Goal: Transaction & Acquisition: Purchase product/service

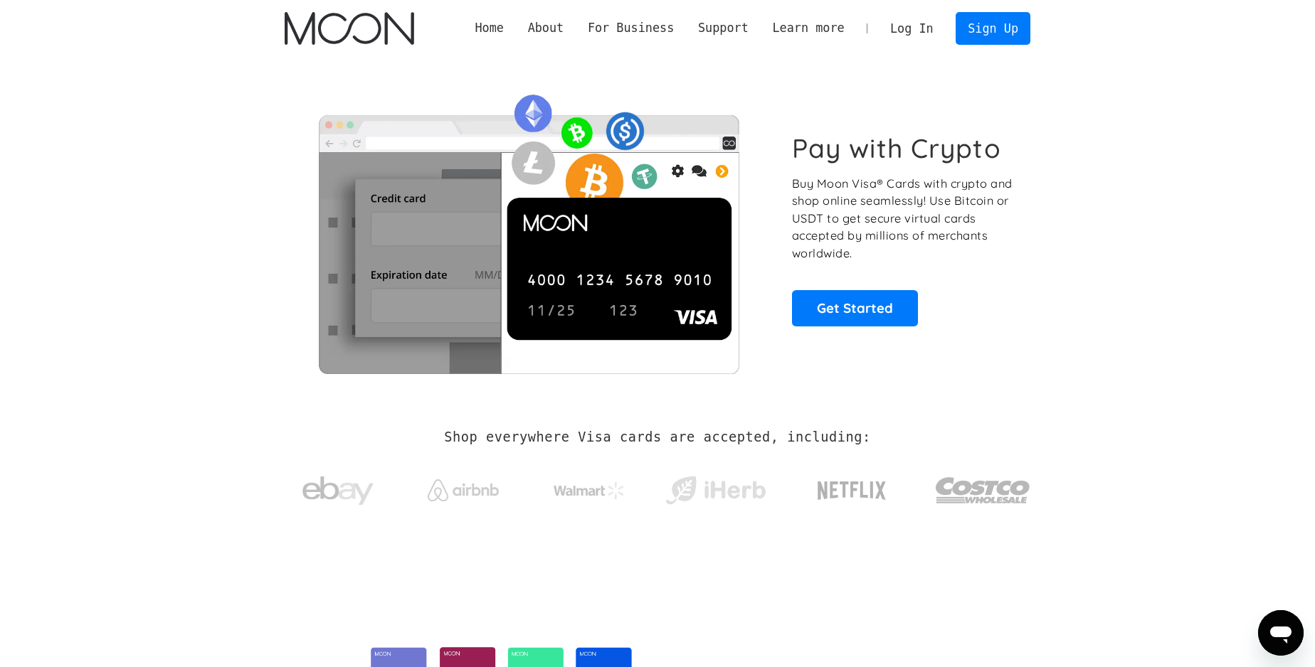
click at [901, 28] on link "Log In" at bounding box center [911, 28] width 67 height 31
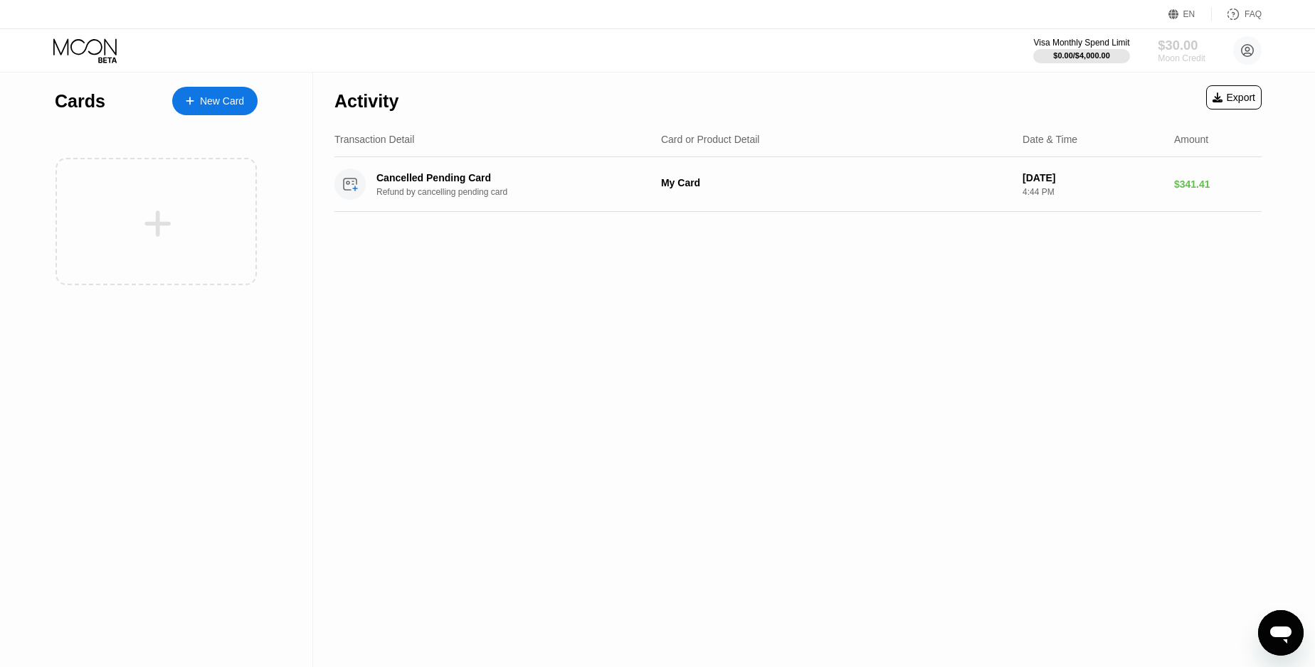
click at [1184, 50] on div "$30.00" at bounding box center [1182, 45] width 48 height 15
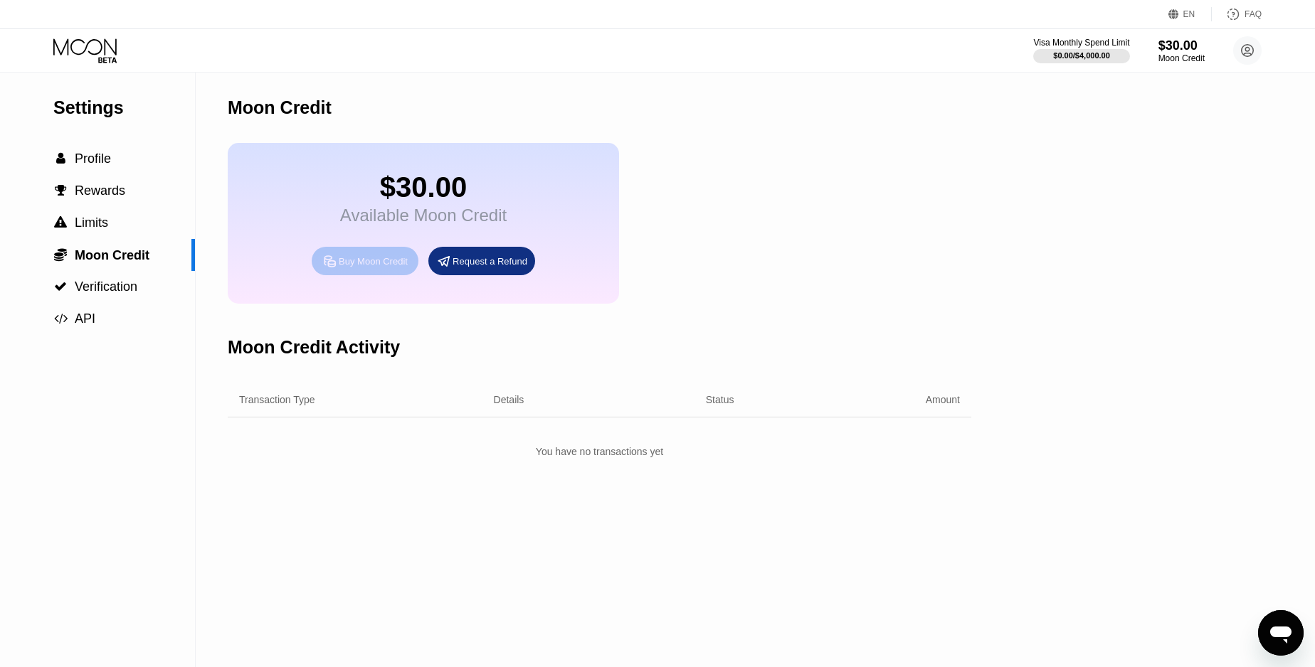
click at [384, 260] on div "Buy Moon Credit" at bounding box center [373, 261] width 69 height 12
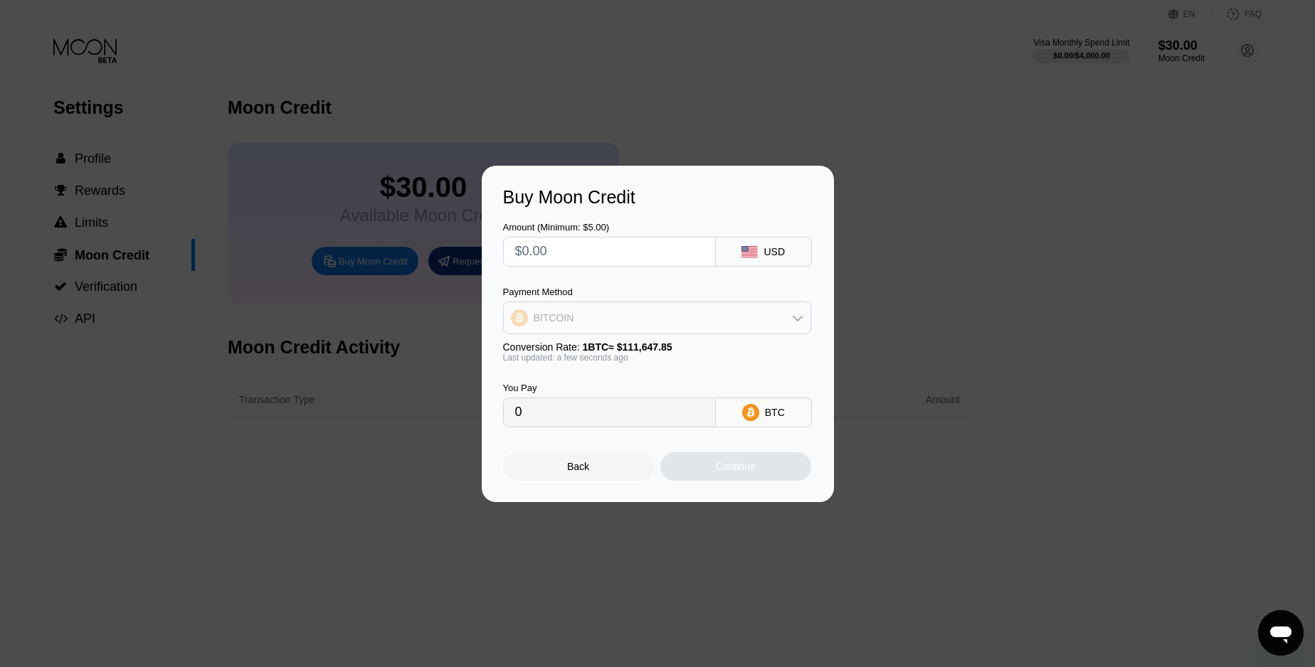
click at [731, 312] on div "BITCOIN" at bounding box center [657, 318] width 307 height 28
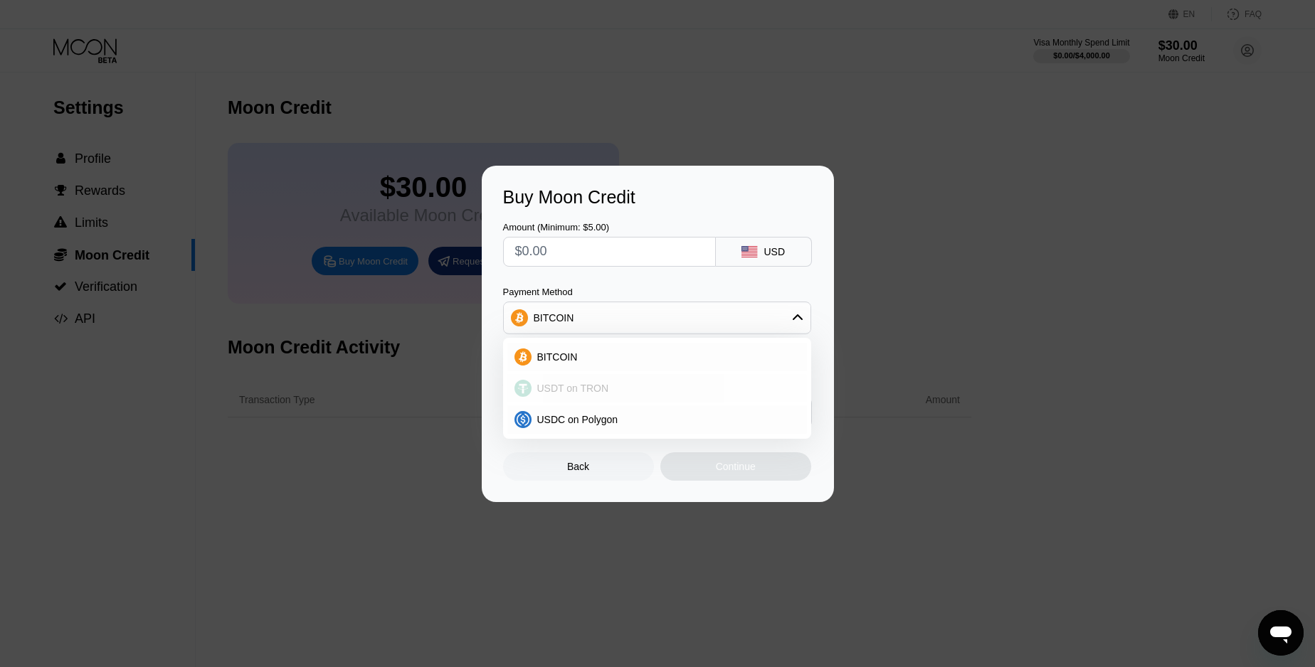
click at [670, 381] on div "USDT on TRON" at bounding box center [657, 388] width 300 height 28
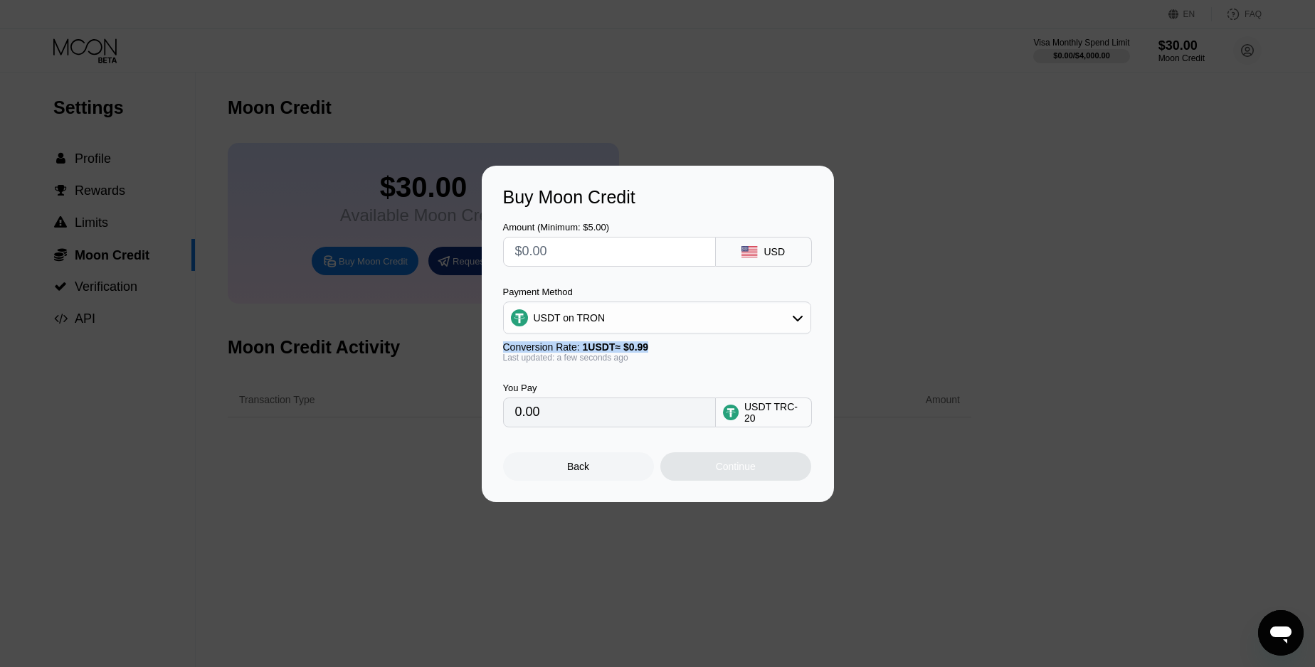
drag, startPoint x: 669, startPoint y: 349, endPoint x: 492, endPoint y: 349, distance: 177.2
click at [492, 349] on div "Buy Moon Credit Amount (Minimum: $5.00) USD Payment Method USDT on TRON Convers…" at bounding box center [658, 334] width 352 height 337
copy div "Conversion Rate: 1 USDT ≈ $0.99"
click at [747, 314] on div "USDT on TRON" at bounding box center [657, 318] width 307 height 28
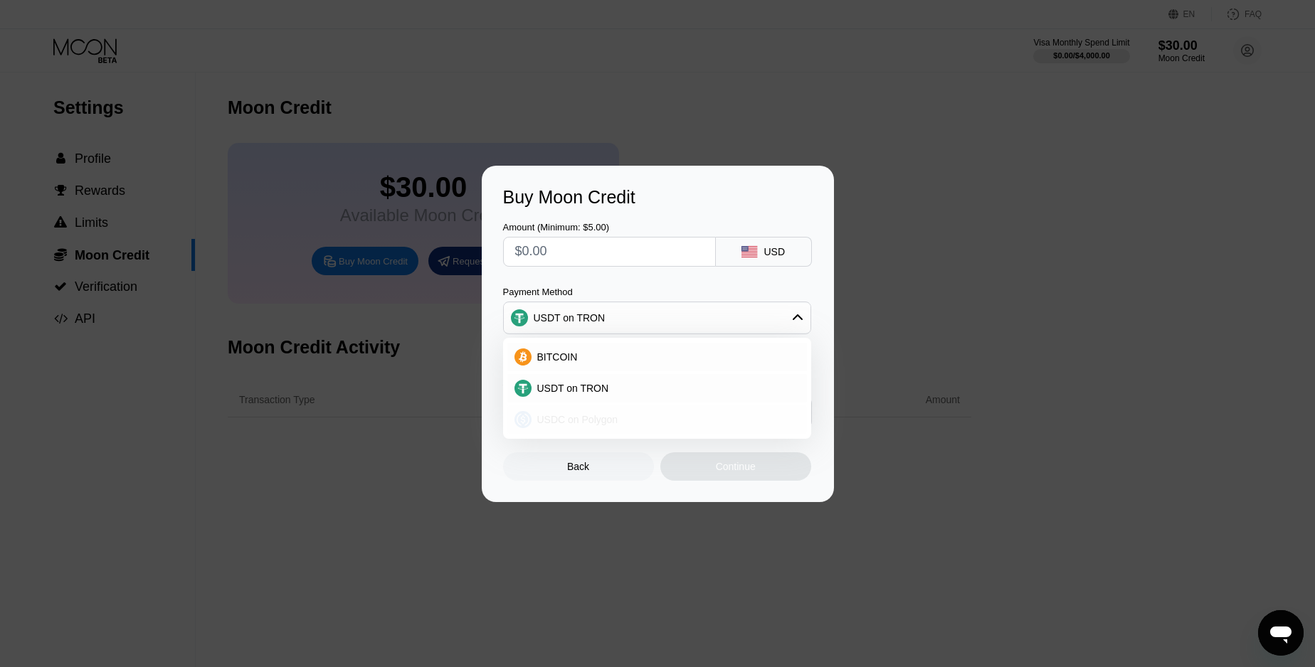
click at [610, 416] on span "USDC on Polygon" at bounding box center [577, 419] width 81 height 11
type input "0"
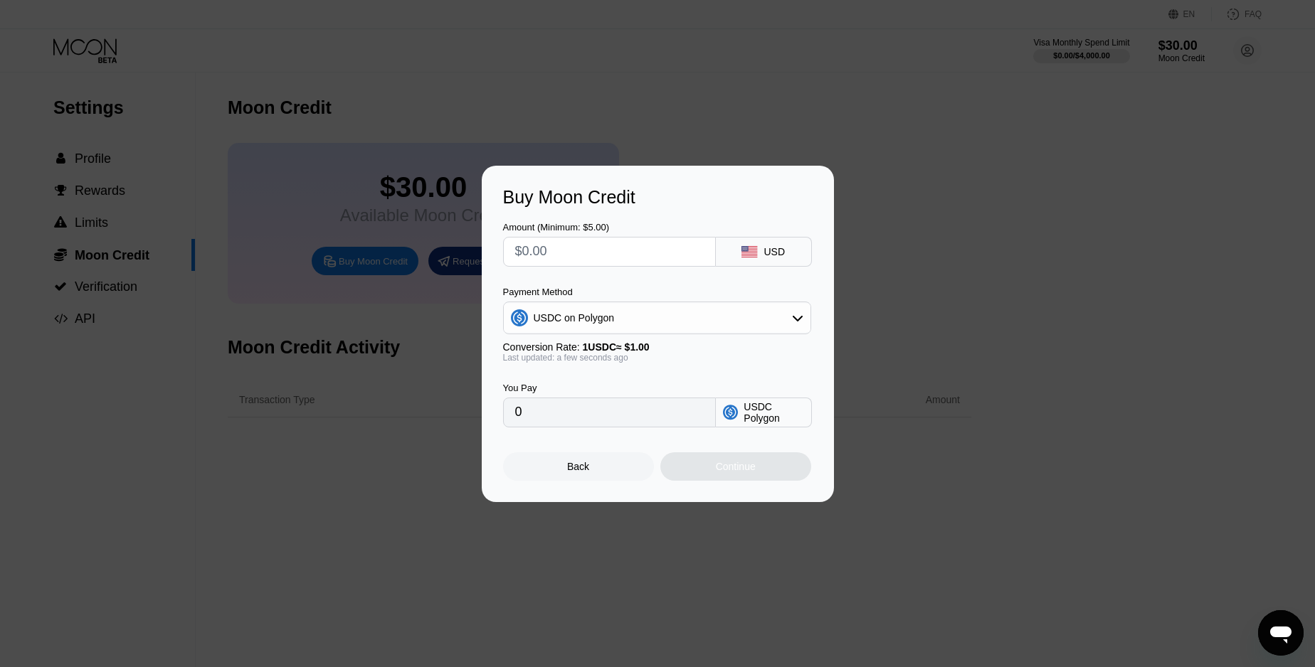
click at [603, 258] on input "text" at bounding box center [609, 252] width 189 height 28
type input "$1"
type input "1.00000000"
type input "$14"
type input "14.00000000"
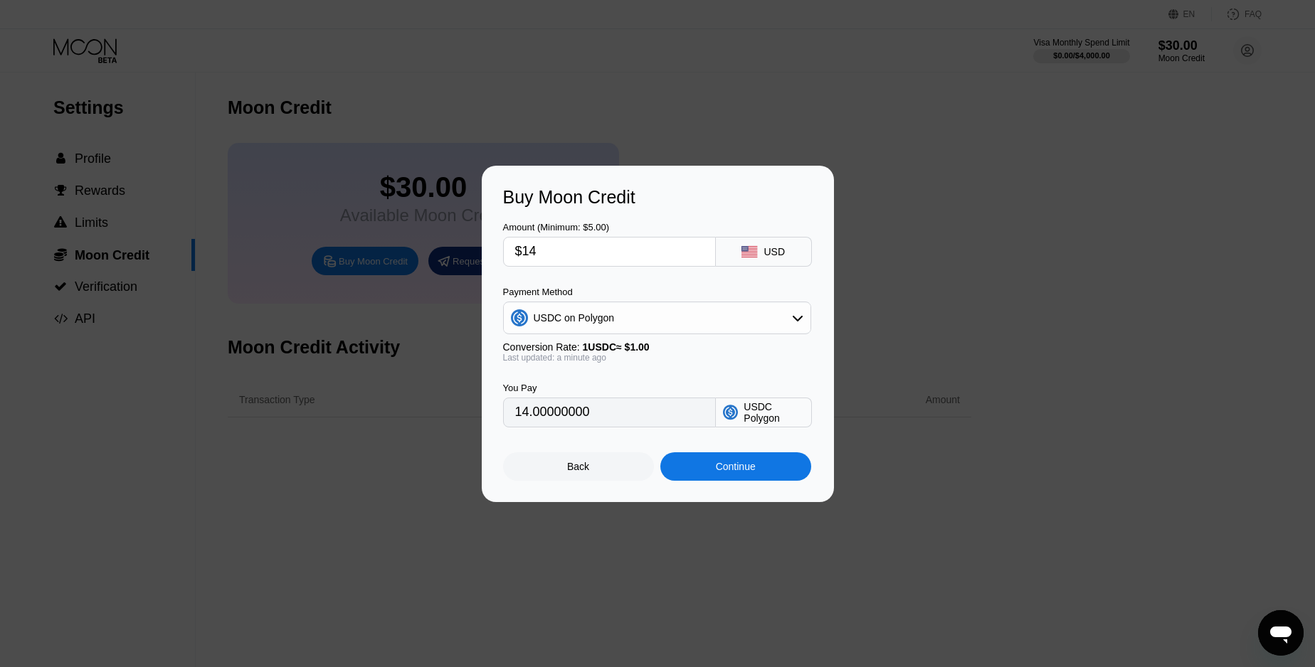
type input "$140"
type input "140.00000000"
type input "$140"
click at [704, 320] on div "USDC on Polygon" at bounding box center [657, 318] width 307 height 28
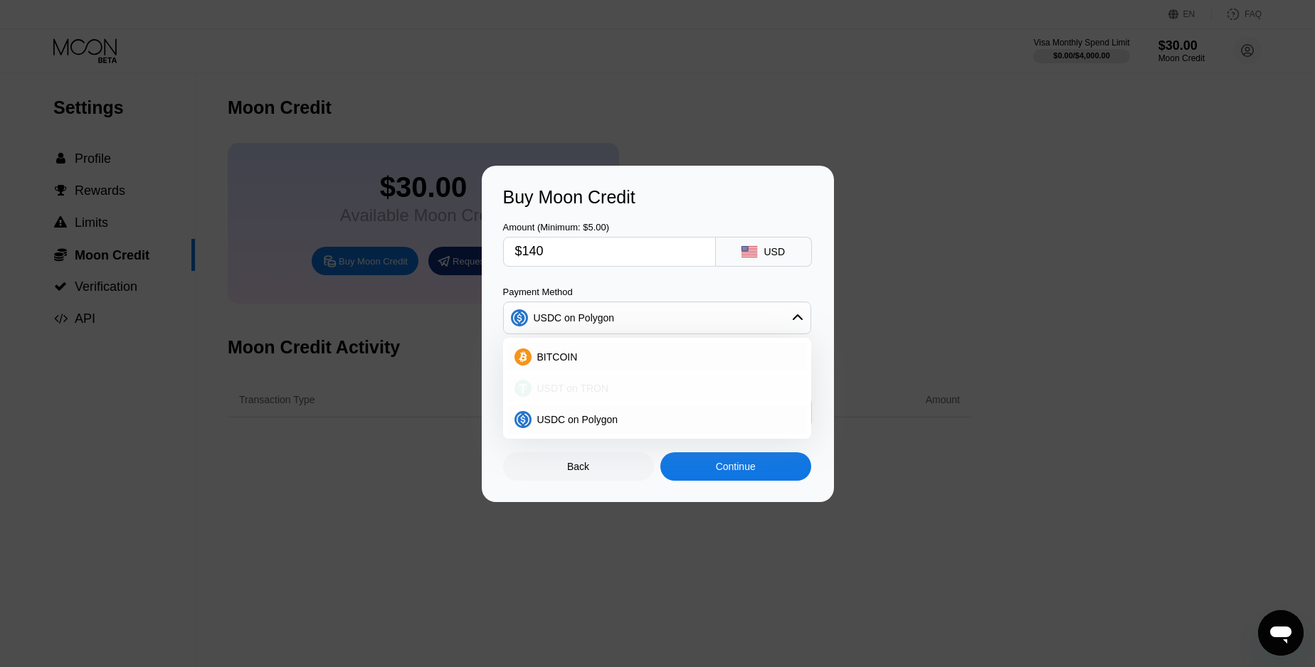
click at [656, 381] on div "USDT on TRON" at bounding box center [657, 388] width 300 height 28
type input "141.41"
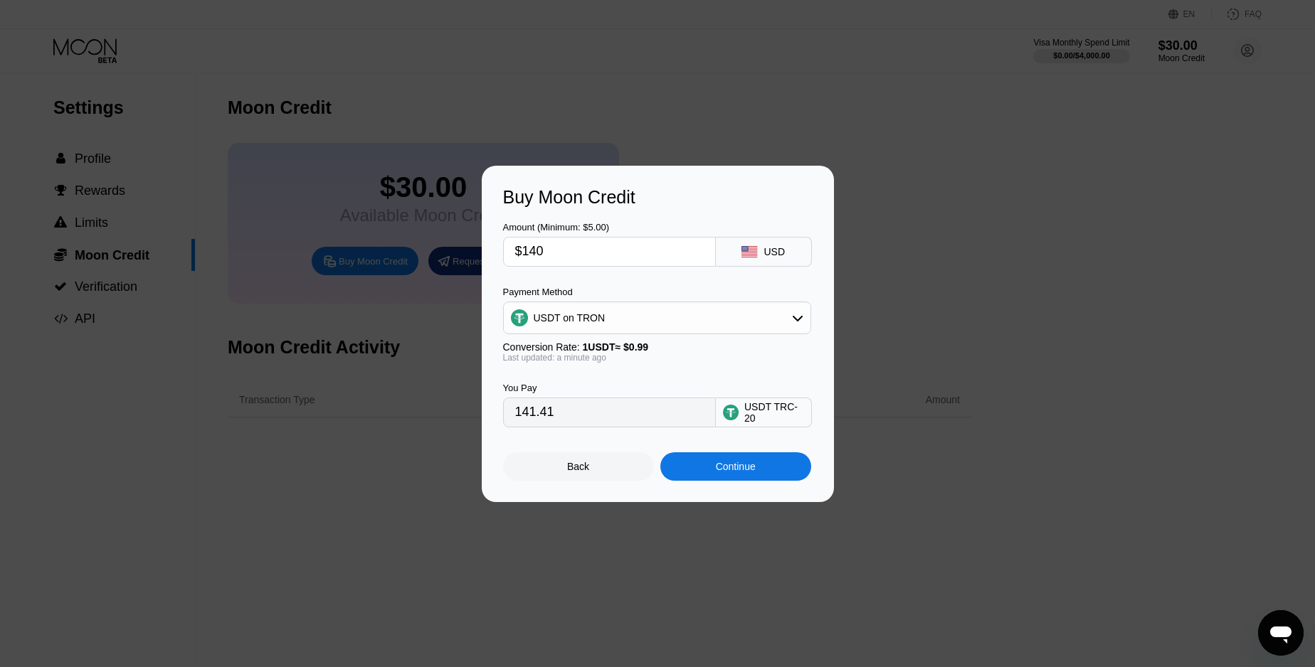
click at [569, 248] on input "$140" at bounding box center [609, 252] width 189 height 28
drag, startPoint x: 581, startPoint y: 408, endPoint x: 465, endPoint y: 405, distance: 116.0
click at [515, 405] on input "141.41" at bounding box center [609, 412] width 189 height 28
drag, startPoint x: 583, startPoint y: 250, endPoint x: 529, endPoint y: 232, distance: 57.8
click at [529, 238] on input "$140" at bounding box center [609, 252] width 189 height 28
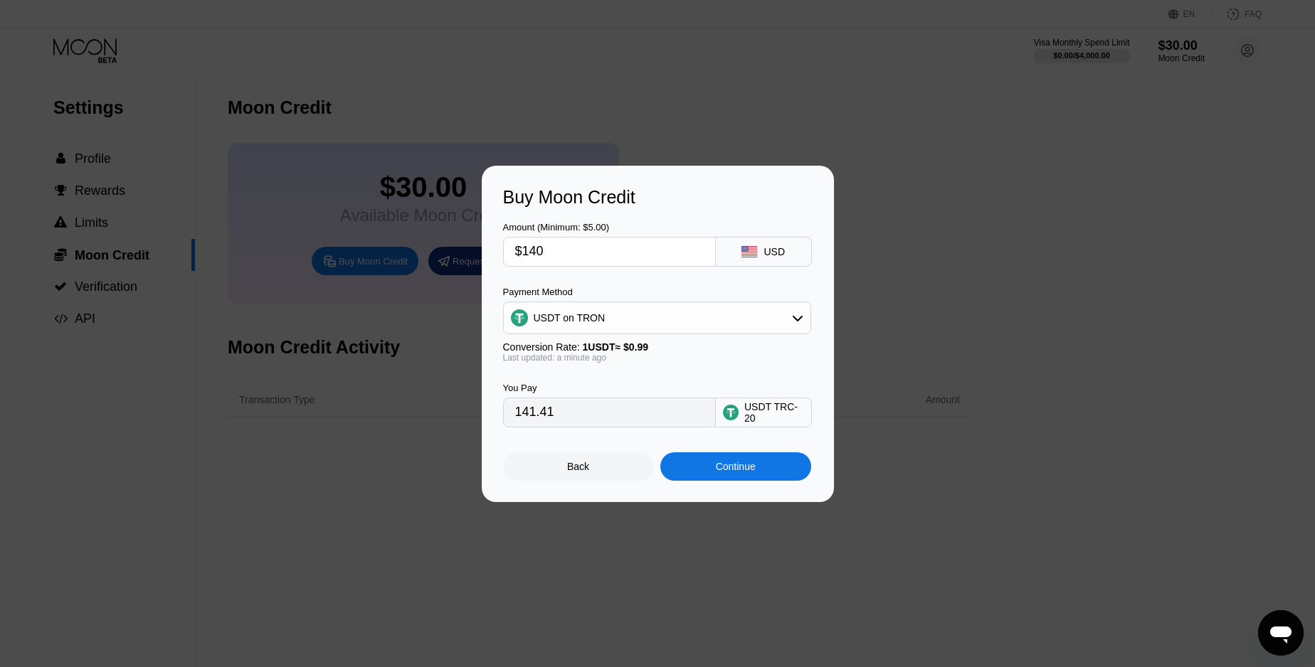
drag, startPoint x: 584, startPoint y: 413, endPoint x: 416, endPoint y: 399, distance: 169.2
click at [515, 399] on input "141.41" at bounding box center [609, 412] width 189 height 28
click at [557, 254] on input "$140" at bounding box center [609, 252] width 189 height 28
type input "$1"
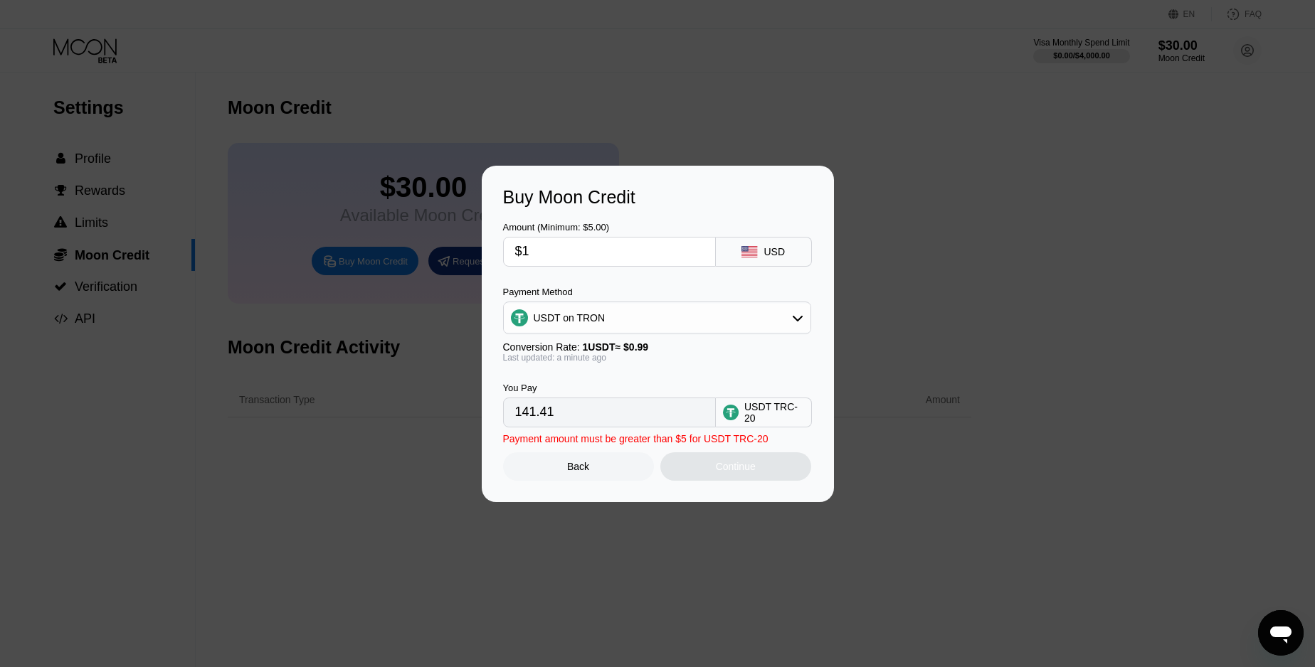
type input "1.01"
type input "$13"
type input "13.13"
type input "$139"
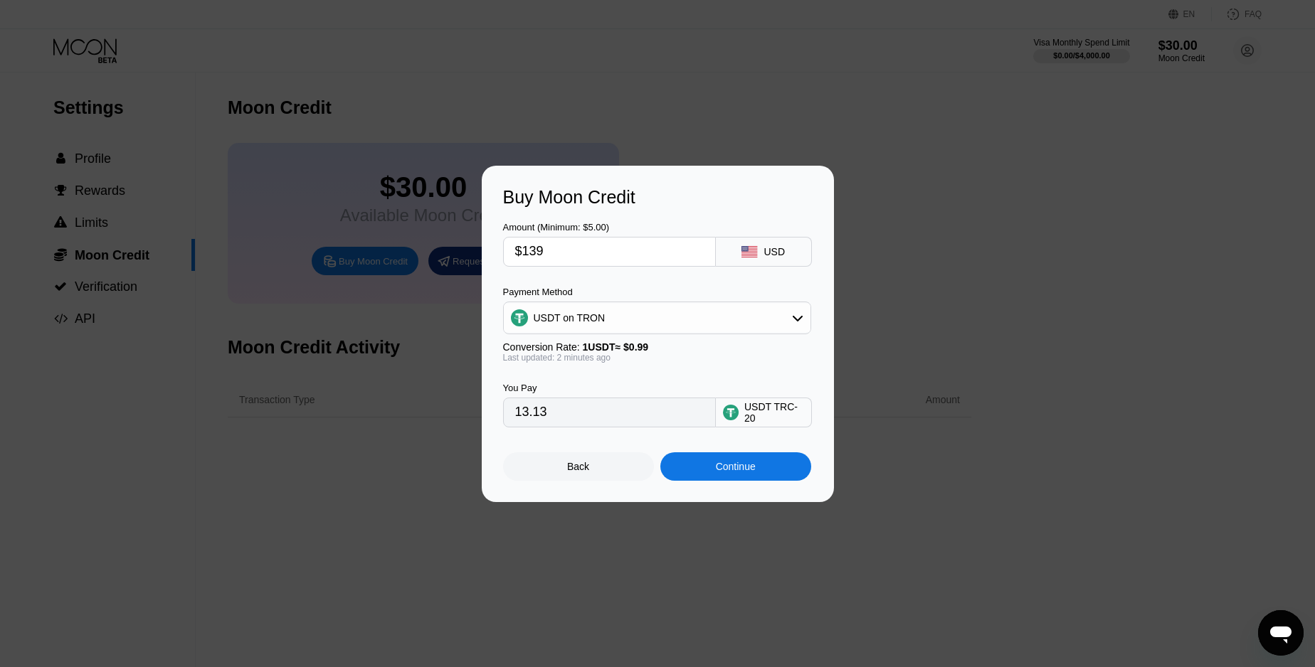
type input "140.40"
type input "$13"
type input "13.13"
type input "$1"
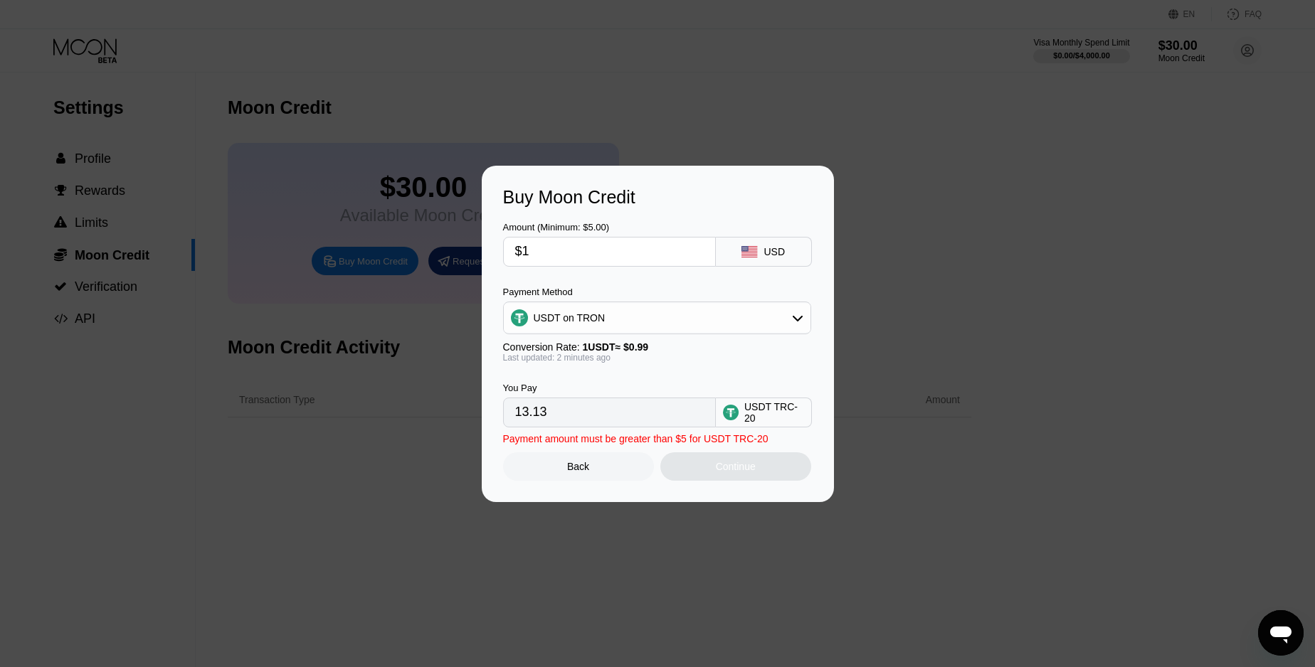
type input "1.01"
type input "$14"
type input "14.14"
type input "$140"
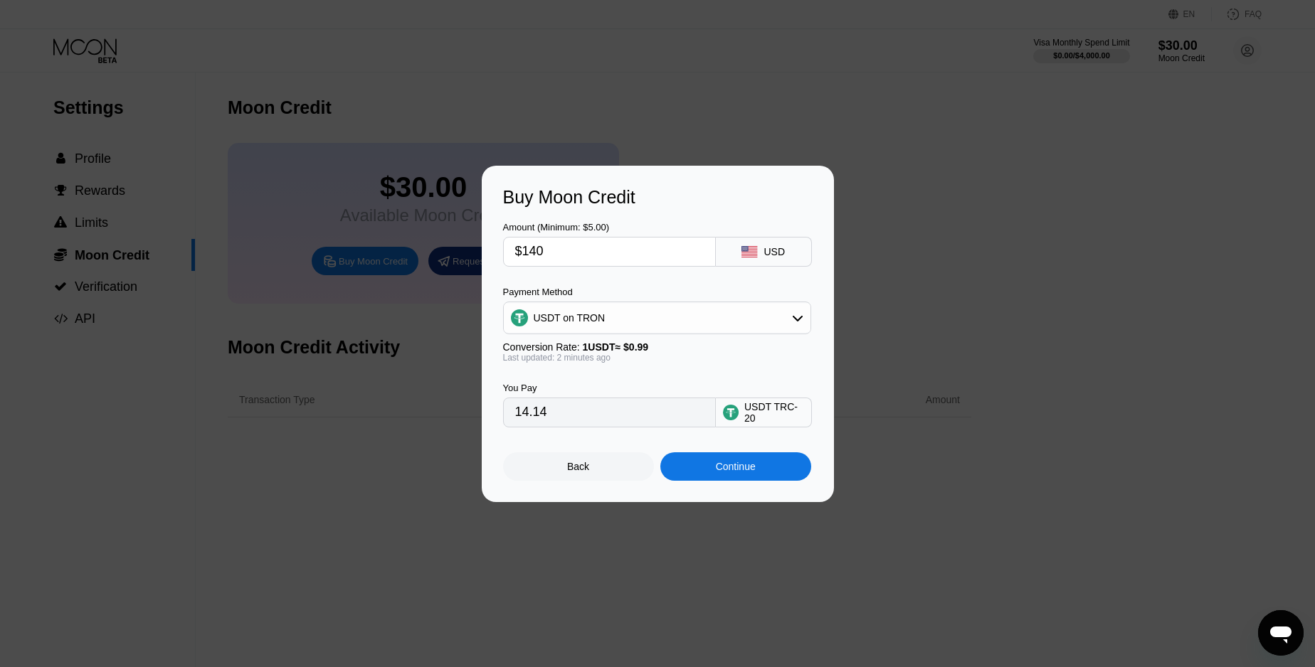
type input "141.41"
drag, startPoint x: 561, startPoint y: 415, endPoint x: 467, endPoint y: 403, distance: 93.9
click at [515, 408] on input "141.41" at bounding box center [609, 412] width 189 height 28
drag, startPoint x: 581, startPoint y: 268, endPoint x: 583, endPoint y: 255, distance: 12.9
click at [581, 263] on div "Amount (Minimum: $5.00) $140 USD Payment Method USDT on TRON Conversion Rate: 1…" at bounding box center [658, 318] width 310 height 220
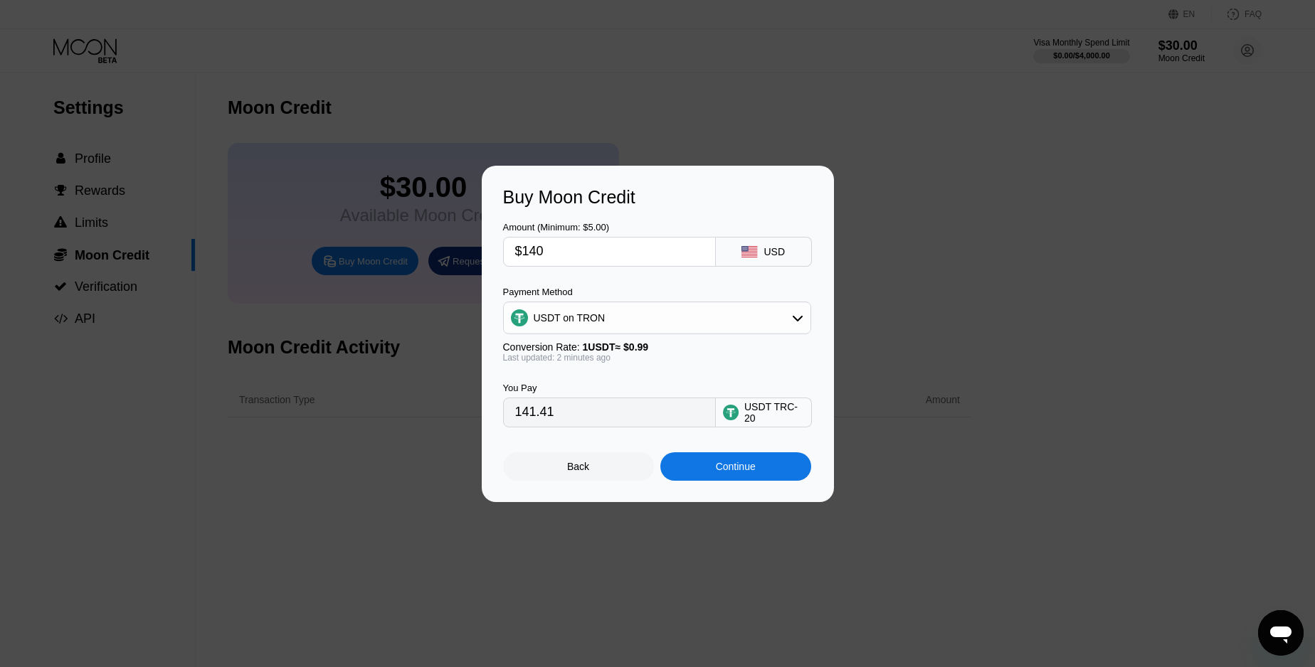
drag, startPoint x: 583, startPoint y: 254, endPoint x: 340, endPoint y: 201, distance: 249.1
click at [515, 238] on input "$140" at bounding box center [609, 252] width 189 height 28
type input "$1000"
type input "1010.10"
type input "$100"
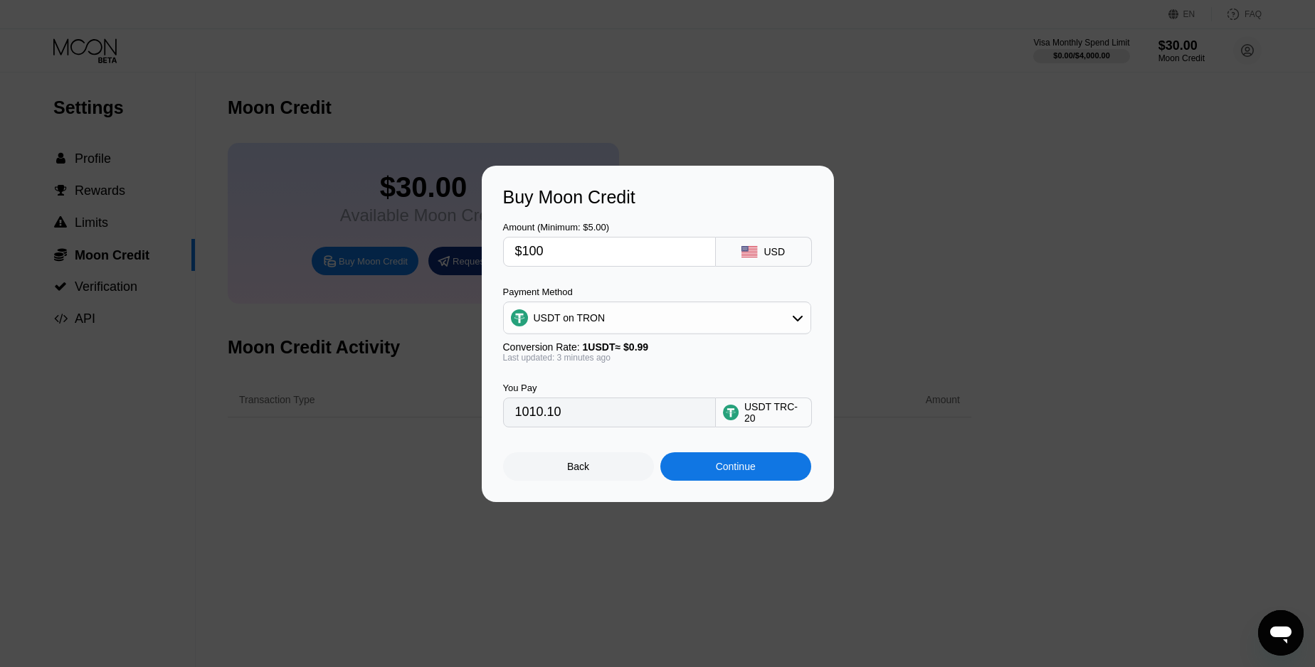
type input "101.01"
type input "$10"
type input "10.10"
type input "$1"
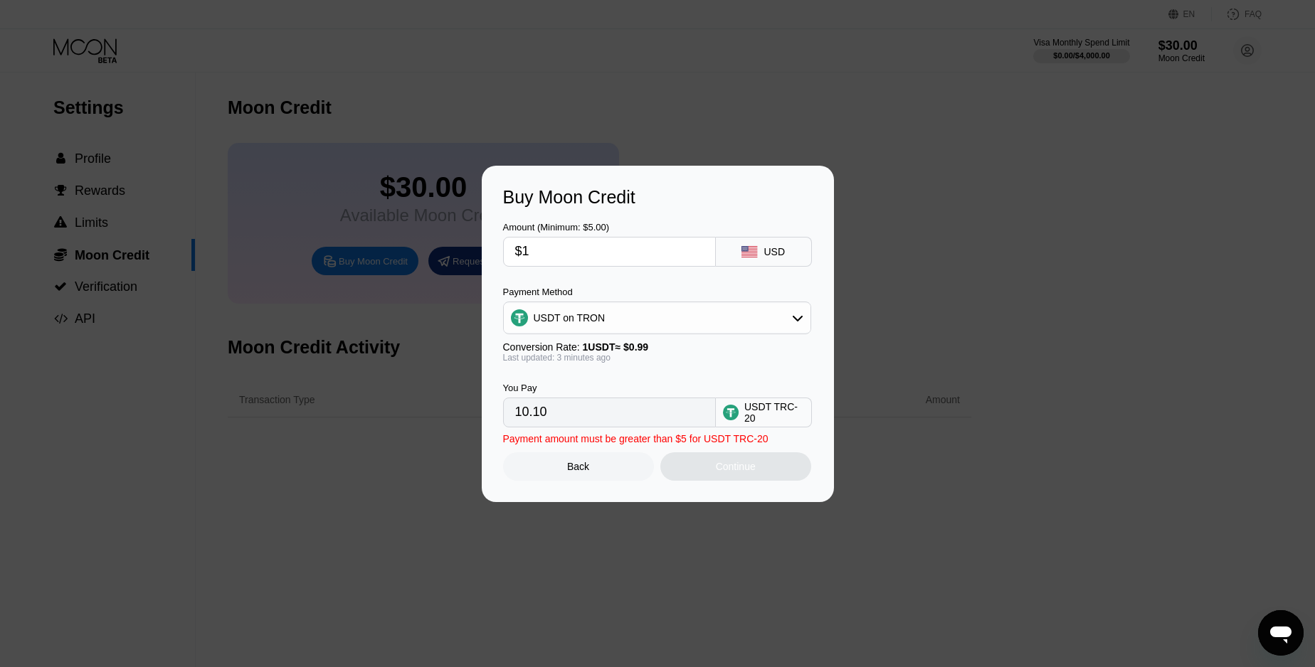
type input "1.01"
type input "0.00"
type input "$9"
type input "9.09"
type input "$99"
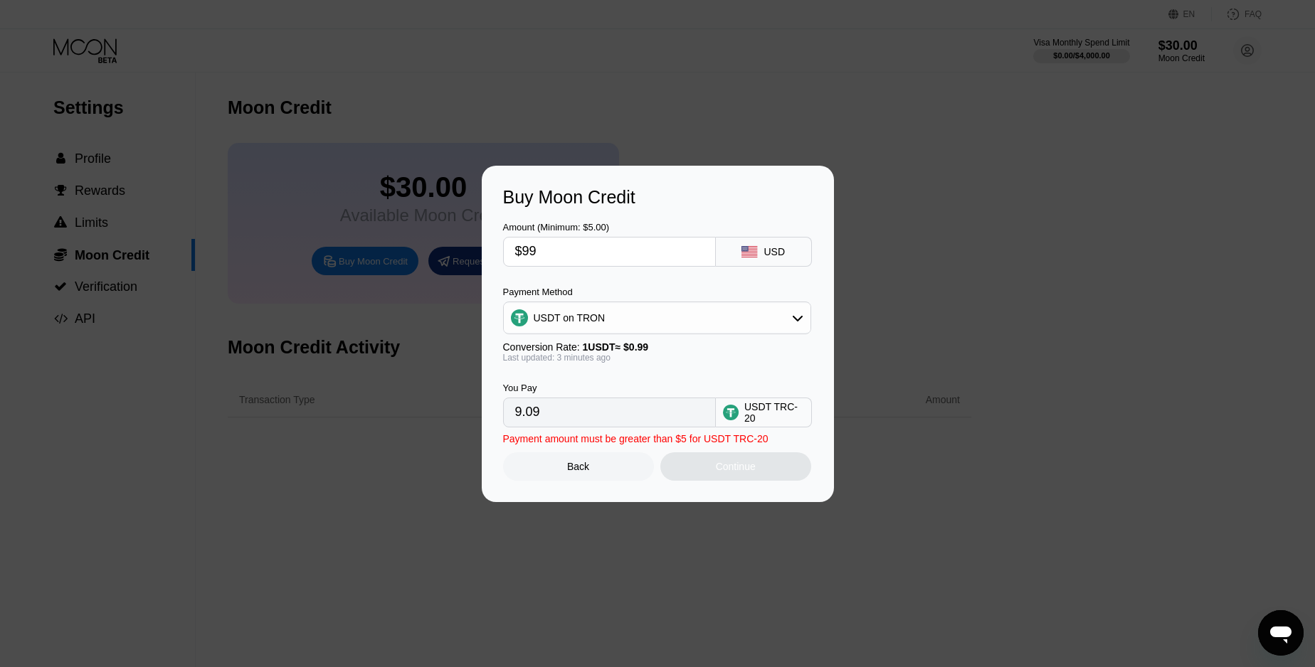
type input "100.00"
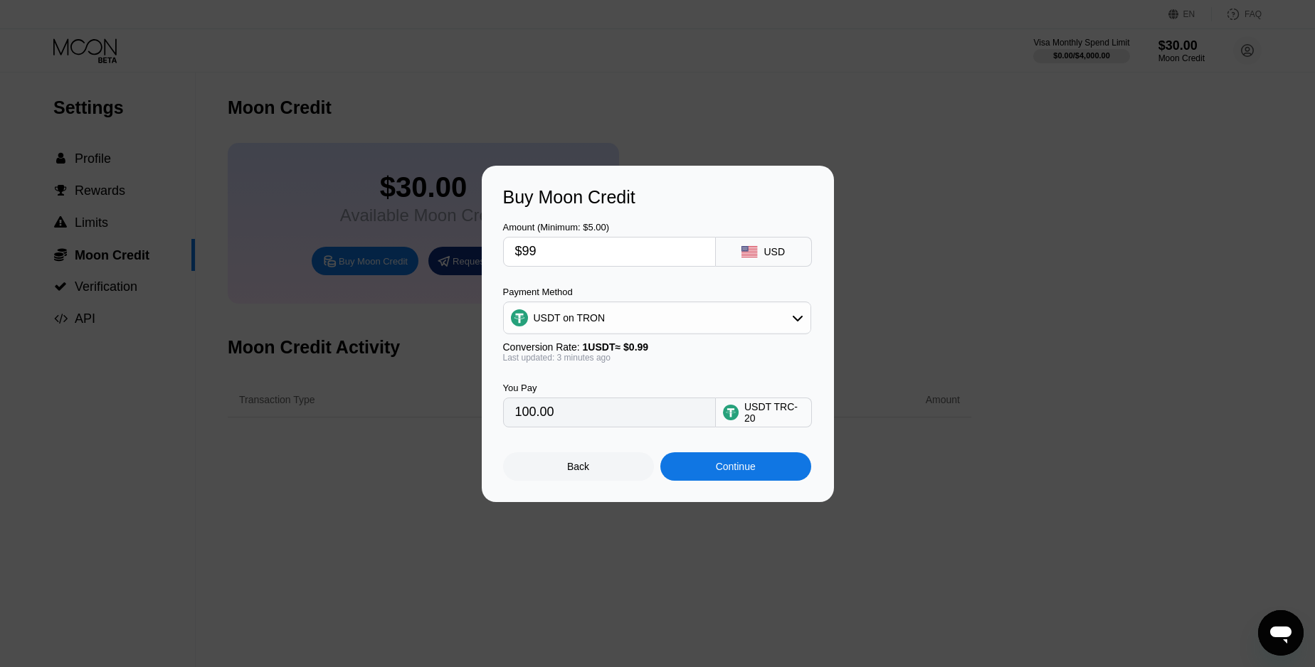
click at [601, 240] on input "$99" at bounding box center [609, 252] width 189 height 28
drag, startPoint x: 536, startPoint y: 247, endPoint x: 424, endPoint y: 230, distance: 113.0
click at [515, 238] on input "$99" at bounding box center [609, 252] width 189 height 28
type input "$1"
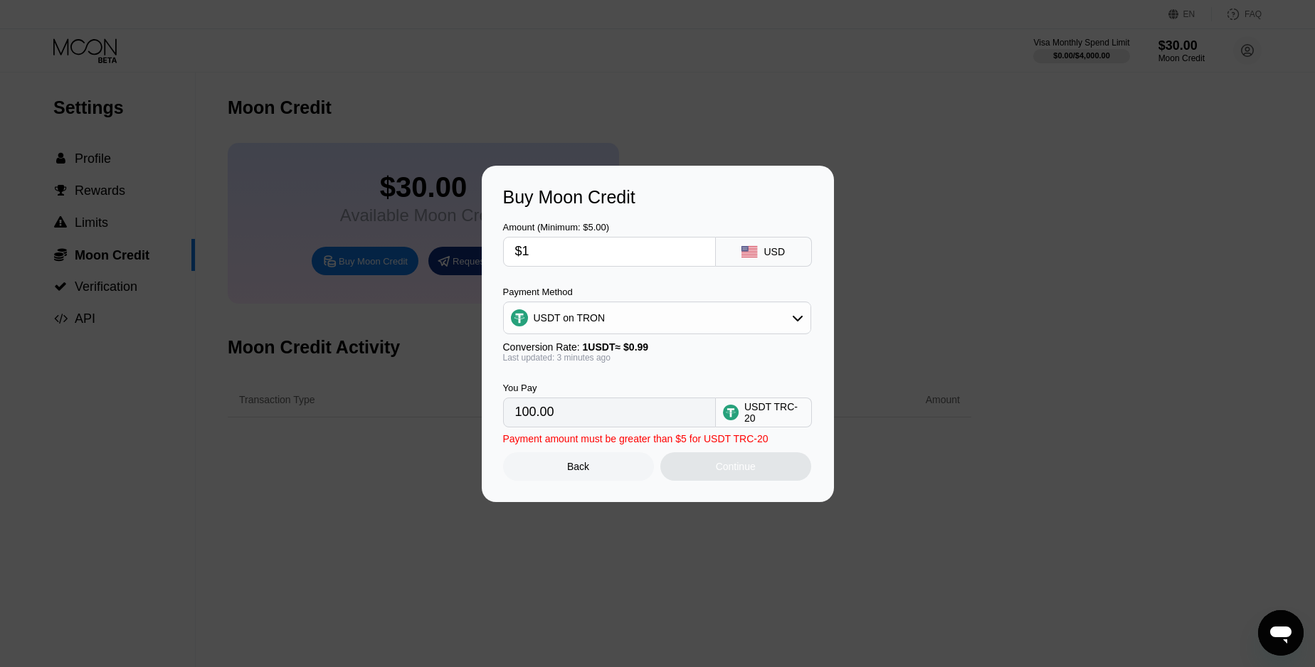
type input "1.01"
type input "$14"
type input "14.14"
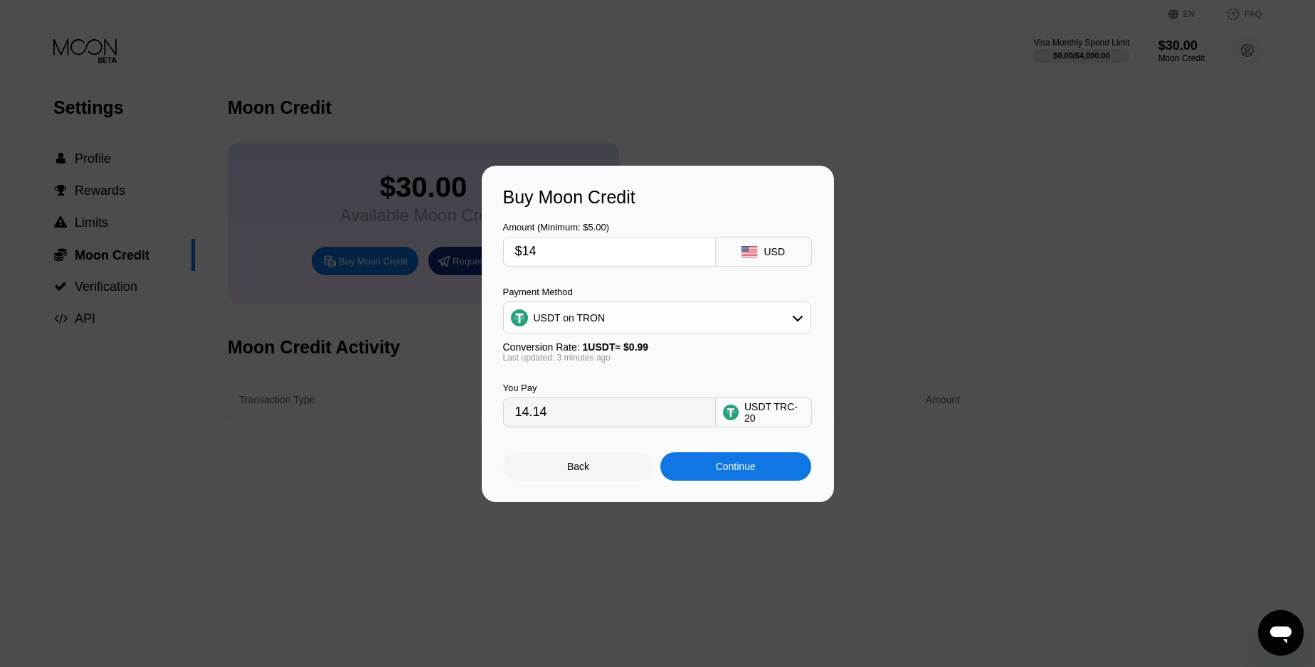
type input "$140"
type input "141.41"
type input "$140"
click at [739, 466] on div "Continue" at bounding box center [736, 466] width 40 height 11
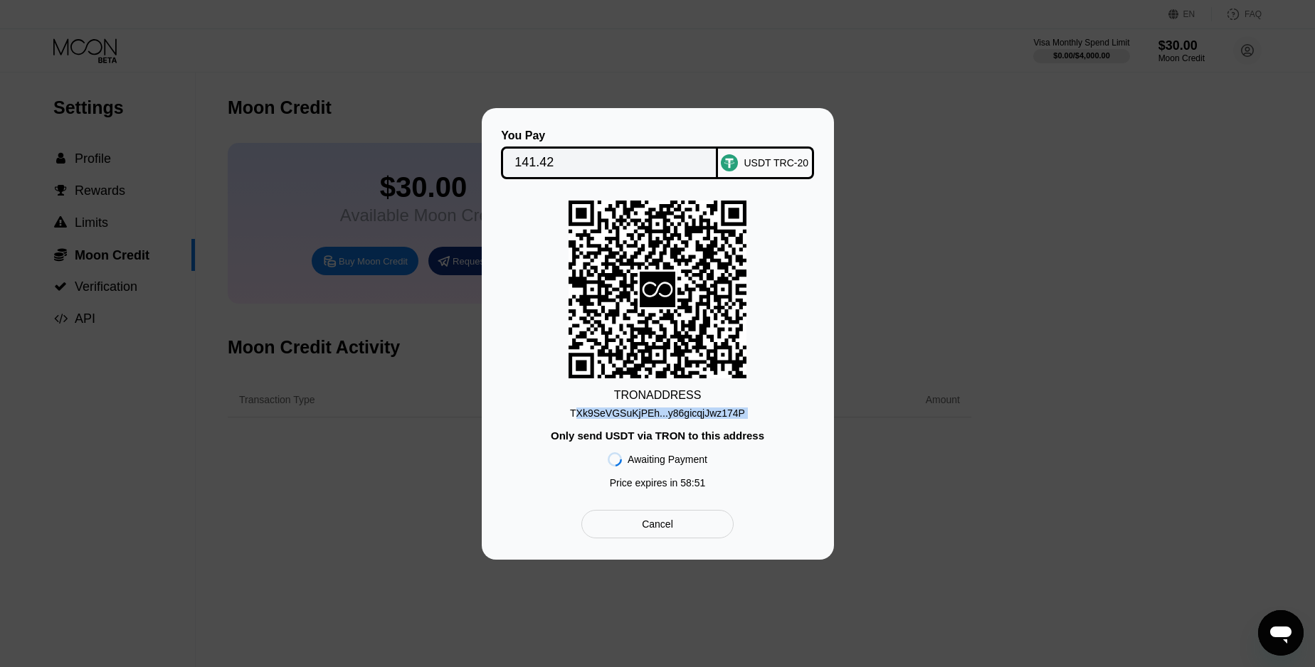
drag, startPoint x: 762, startPoint y: 414, endPoint x: 574, endPoint y: 415, distance: 187.8
click at [574, 415] on div "TRON ADDRESS TXk9SeVGSuKjPEh...y86gicqjJwz174P Only send USDT via TRON to this …" at bounding box center [658, 348] width 310 height 295
click at [641, 408] on div "TXk9SeVGSuKjPEh...y86gicqjJwz174P" at bounding box center [657, 413] width 175 height 11
click at [642, 409] on div "TXk9SeVGSuKjPEh...y86gicqjJwz174P" at bounding box center [657, 413] width 175 height 11
click at [726, 411] on div "TXk9SeVGSuKjPEh...y86gicqjJwz174P" at bounding box center [657, 413] width 175 height 11
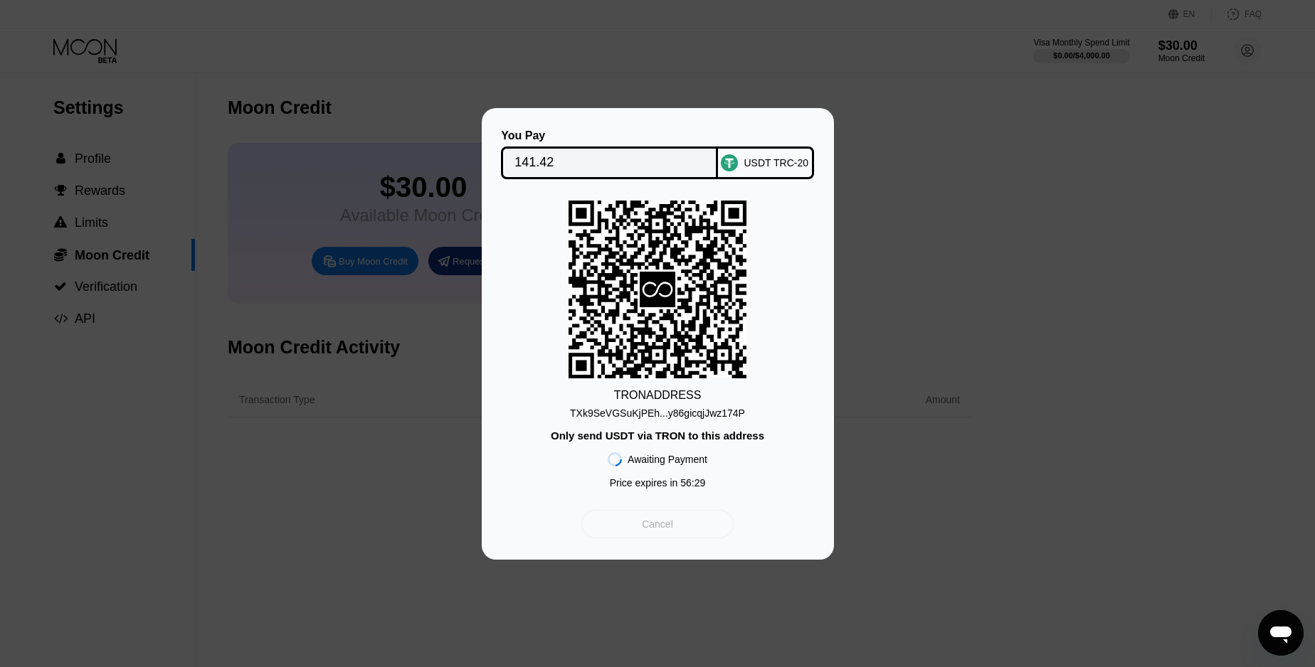
click at [699, 524] on div "Cancel" at bounding box center [657, 524] width 152 height 28
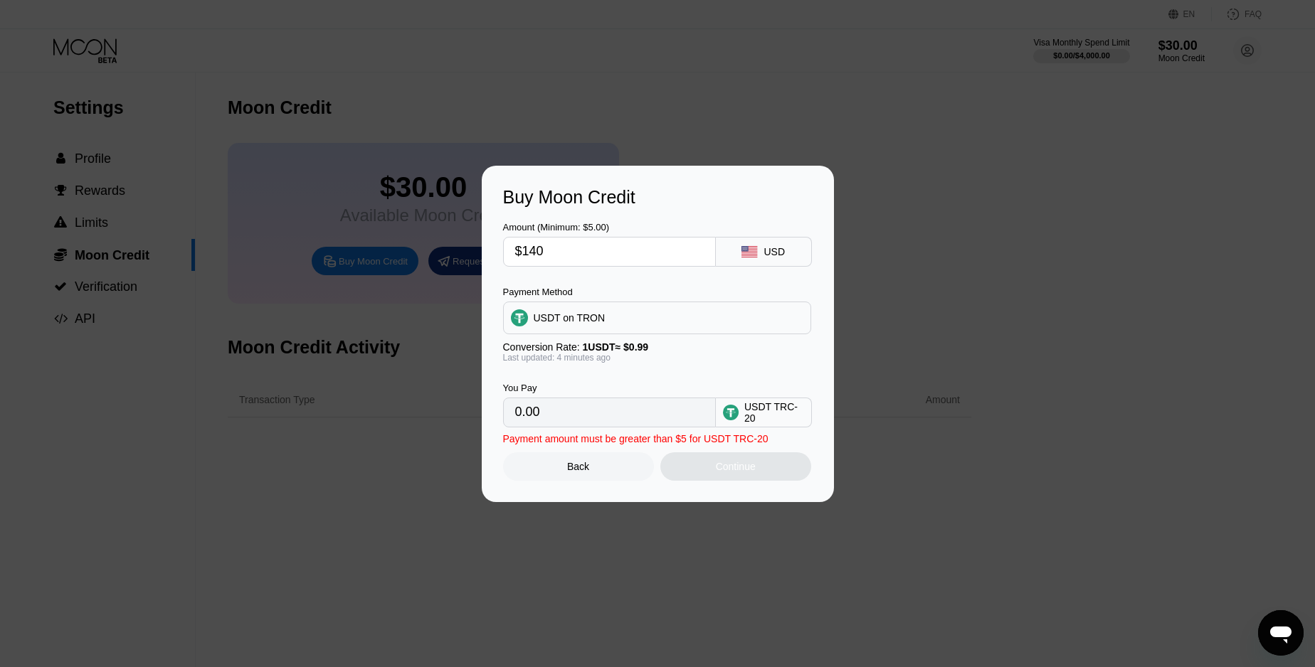
type input "141.41"
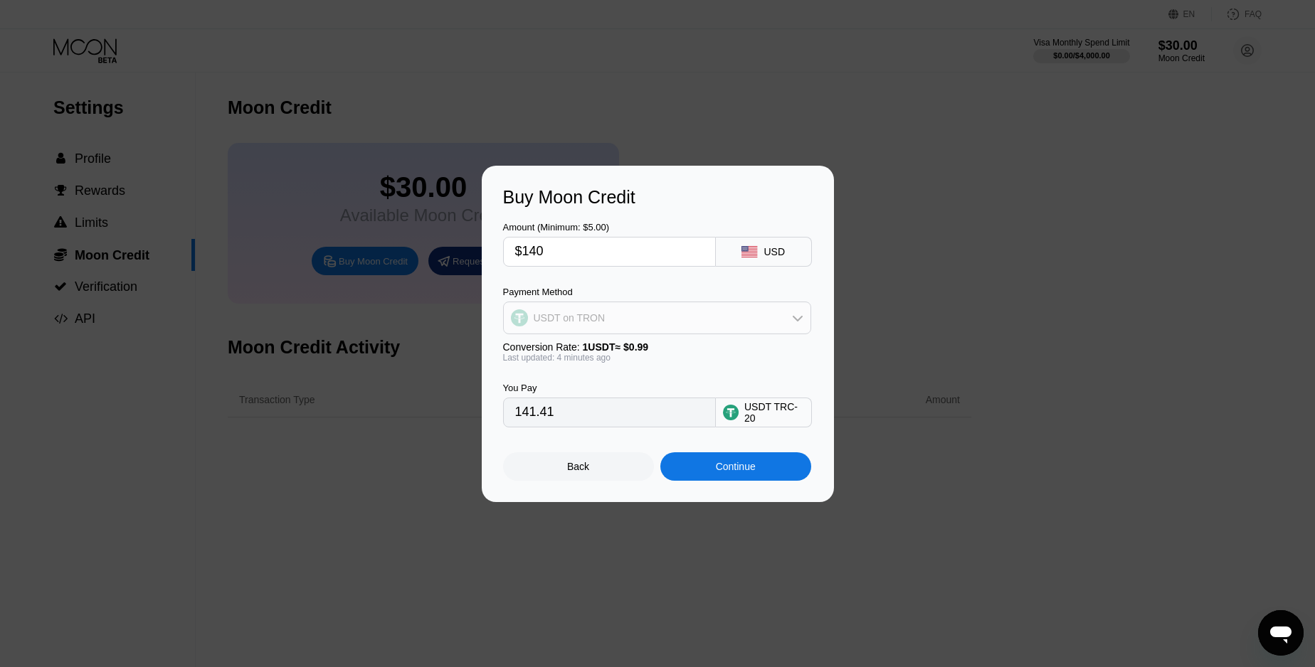
click at [750, 317] on div "USDT on TRON" at bounding box center [657, 318] width 307 height 28
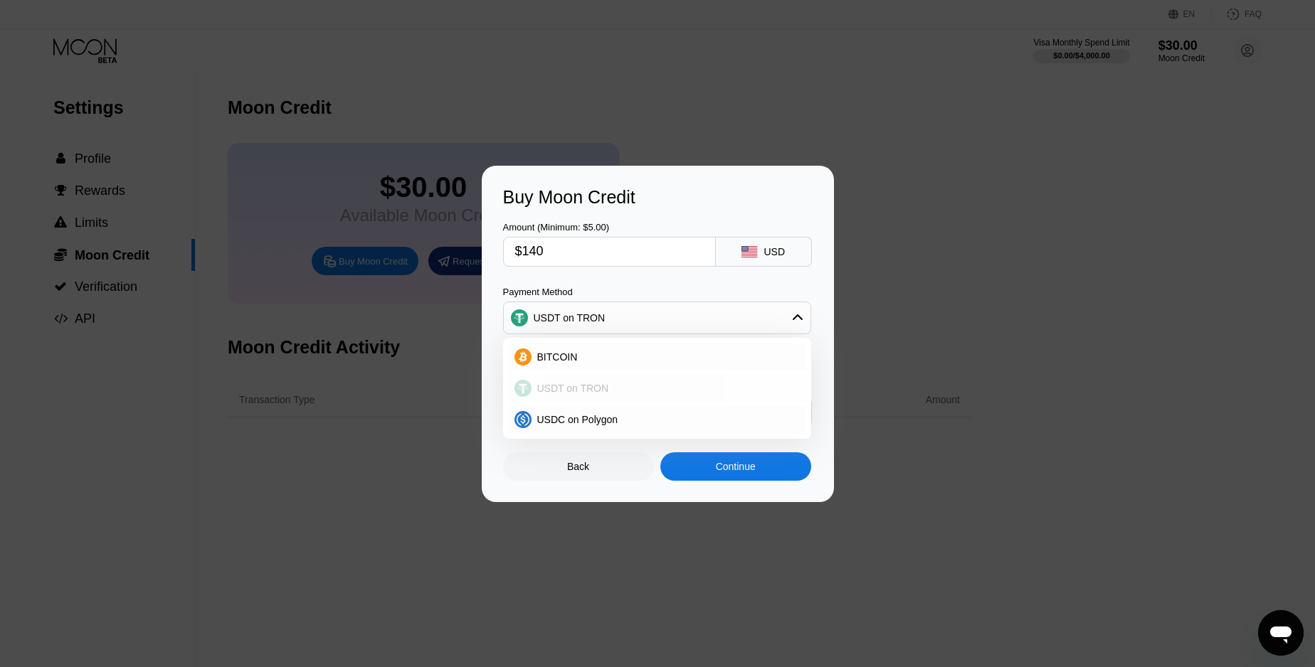
click at [652, 384] on div "USDT on TRON" at bounding box center [666, 388] width 268 height 11
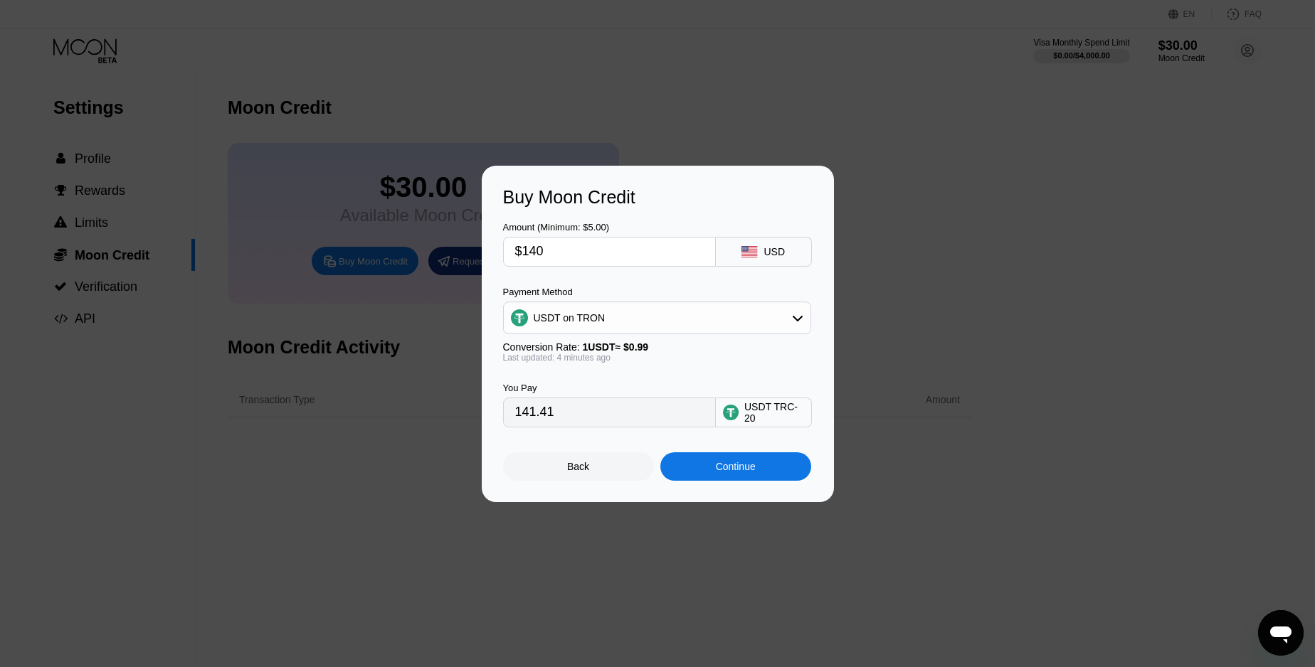
click at [786, 416] on div "USDT TRC-20" at bounding box center [774, 412] width 60 height 23
click at [593, 470] on div "Back" at bounding box center [578, 467] width 151 height 28
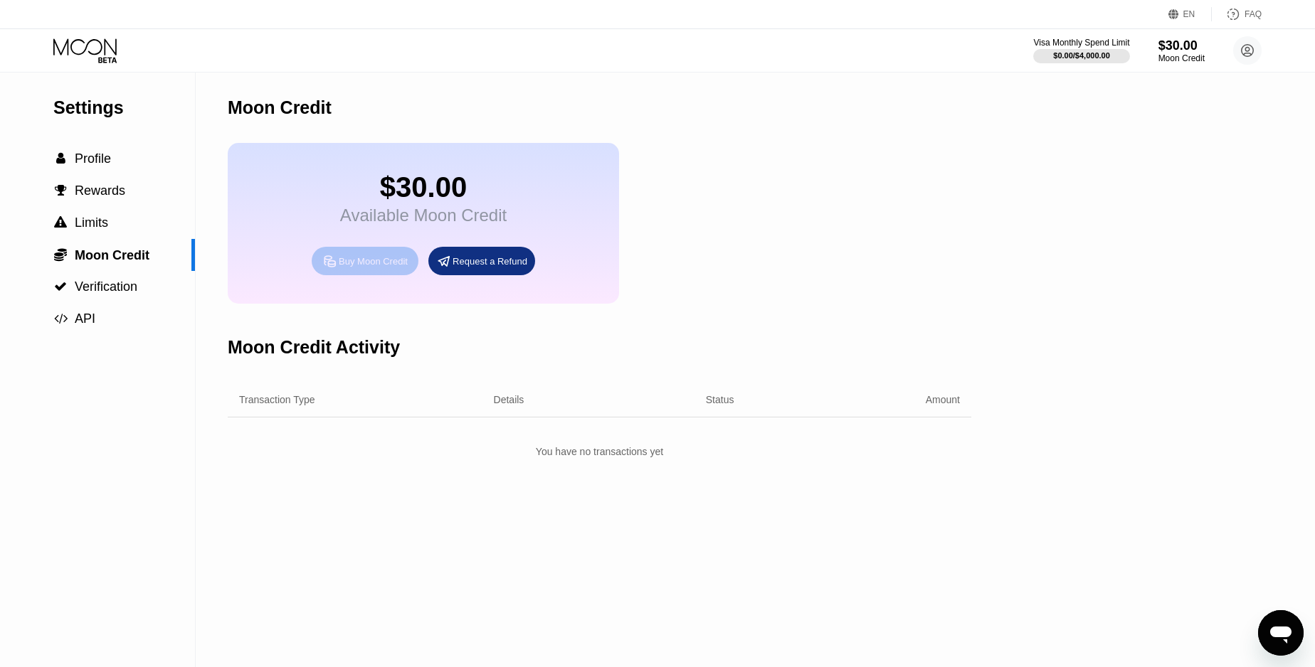
click at [343, 267] on div "Buy Moon Credit" at bounding box center [373, 261] width 69 height 12
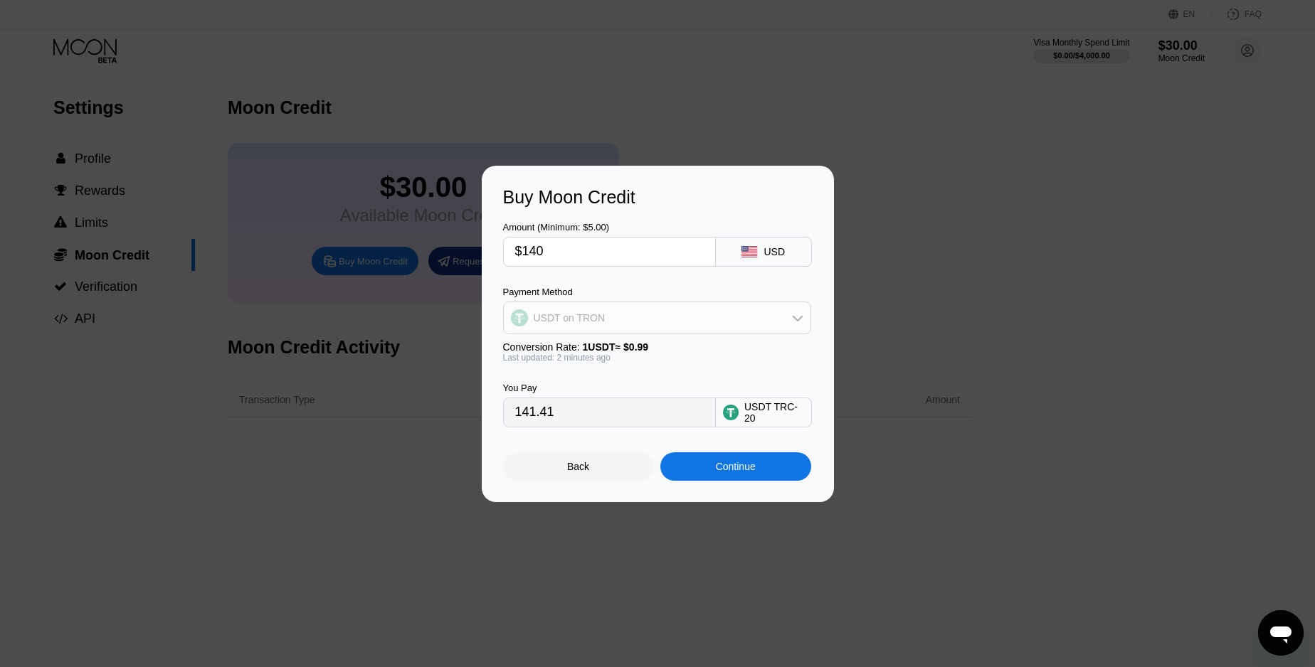
click at [697, 314] on div "USDT on TRON" at bounding box center [657, 318] width 307 height 28
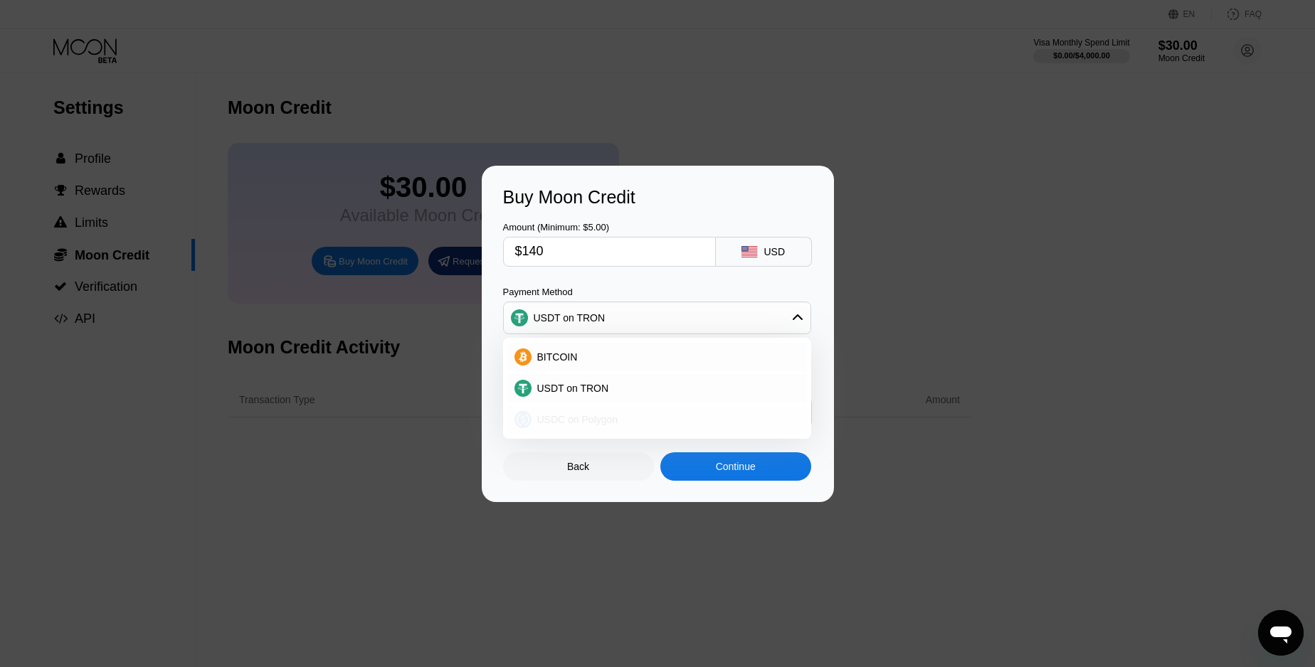
click at [606, 420] on span "USDC on Polygon" at bounding box center [577, 419] width 81 height 11
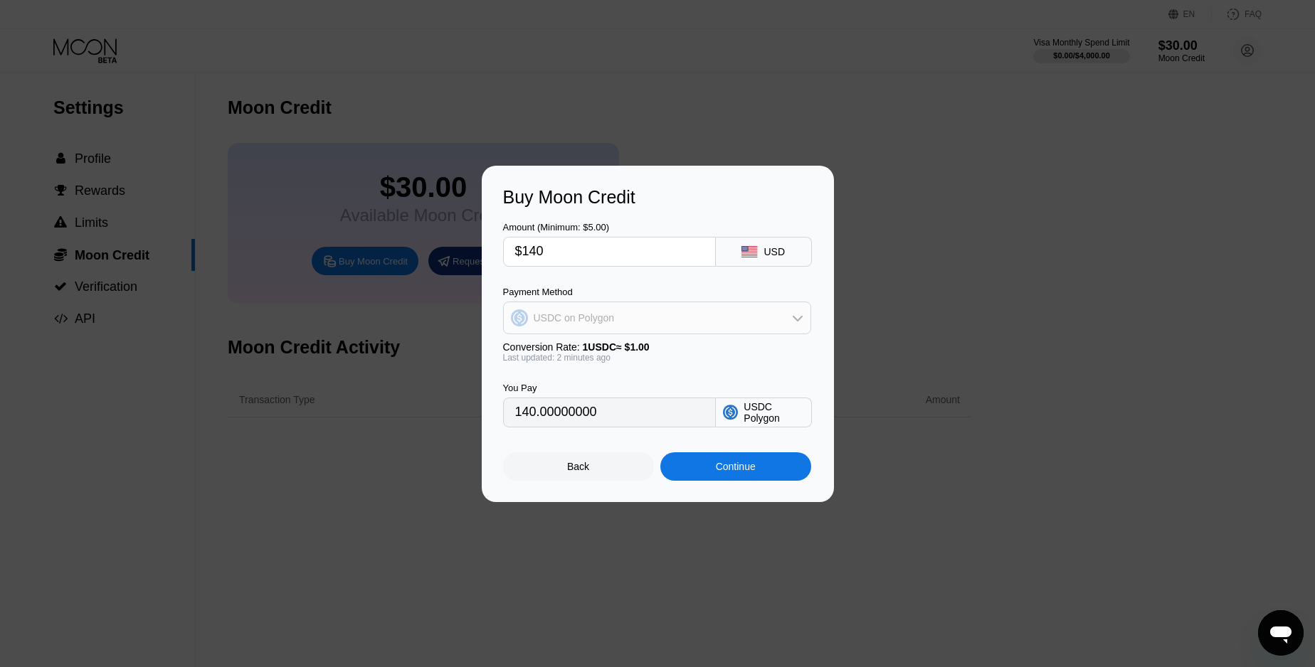
click at [600, 308] on div "USDC on Polygon" at bounding box center [657, 318] width 307 height 28
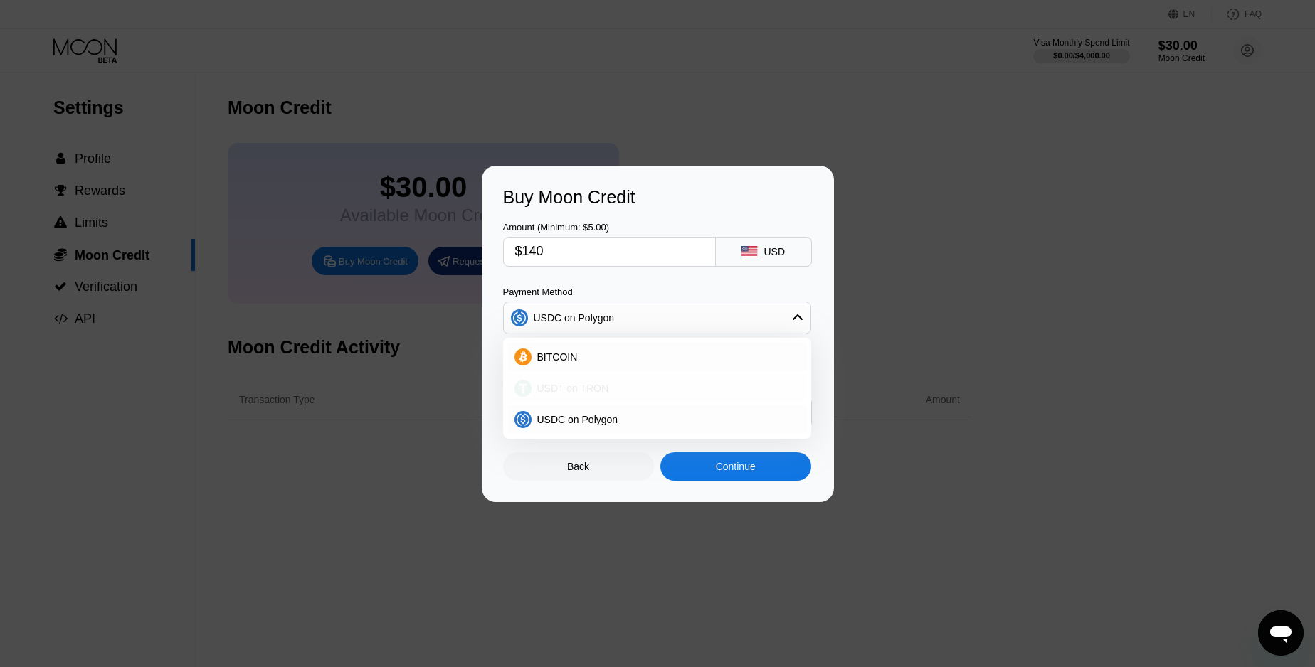
click at [581, 379] on div "USDT on TRON" at bounding box center [657, 388] width 300 height 28
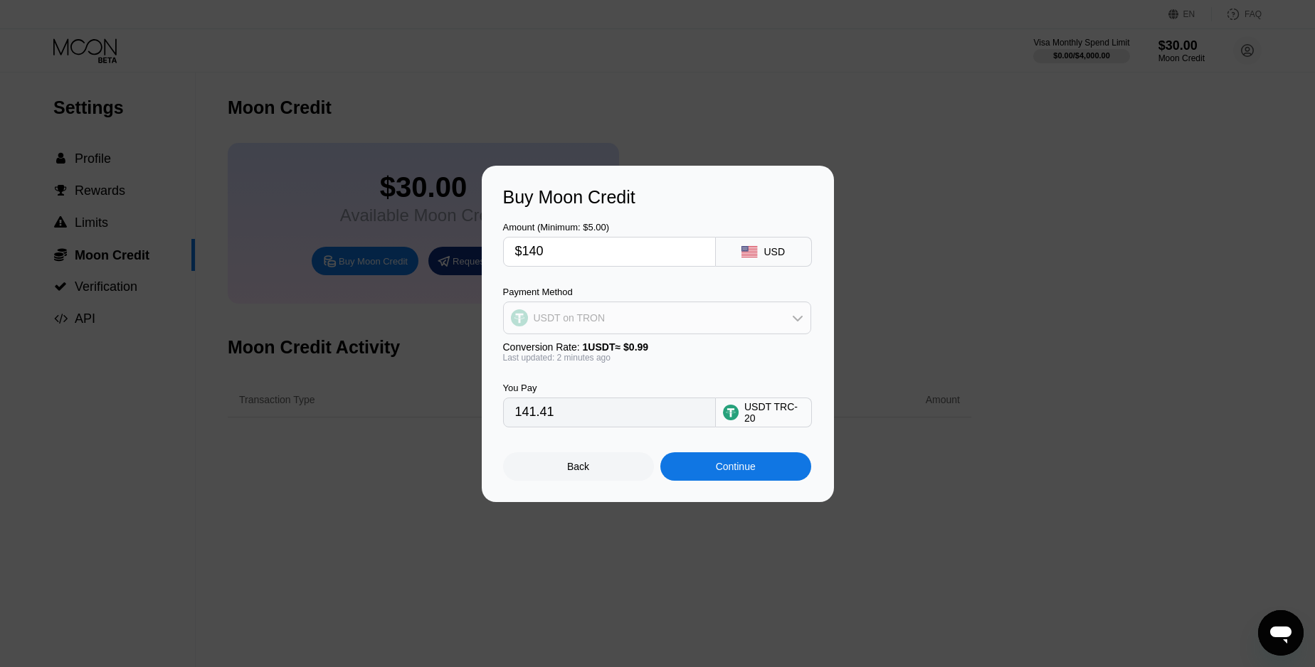
click at [660, 318] on div "USDT on TRON" at bounding box center [657, 318] width 307 height 28
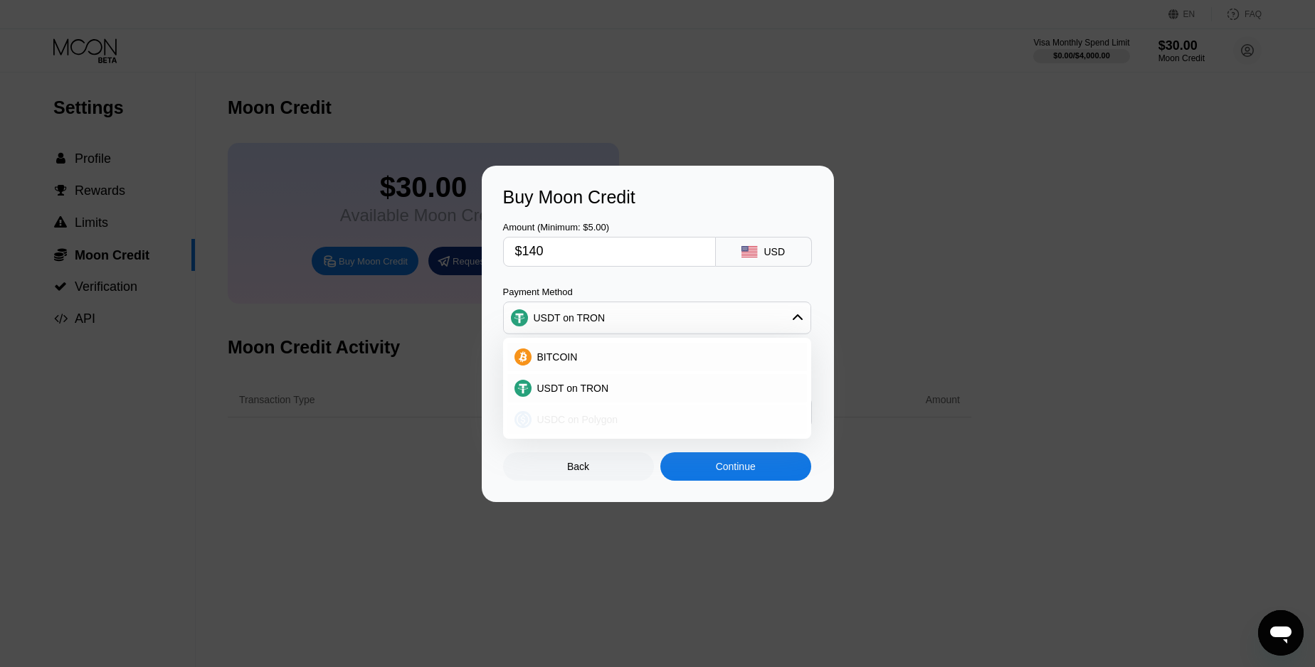
click at [584, 414] on span "USDC on Polygon" at bounding box center [577, 419] width 81 height 11
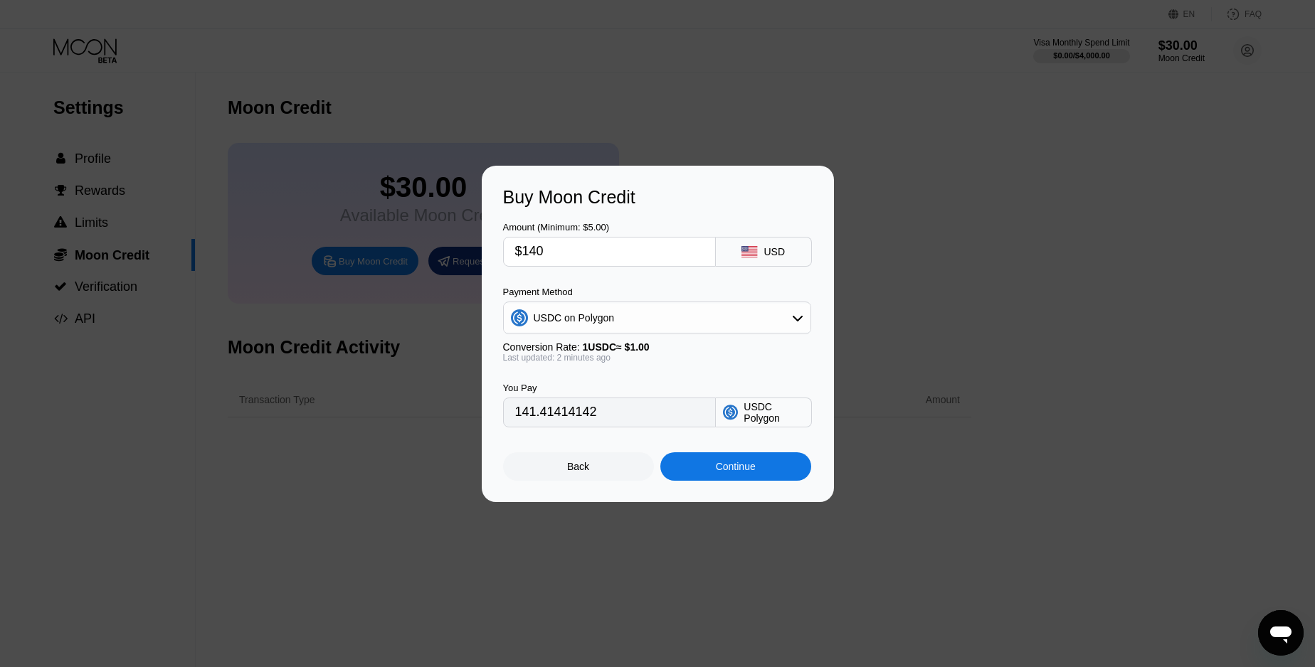
type input "140.00000000"
click at [590, 252] on input "$140" at bounding box center [609, 252] width 189 height 28
type input "$141"
type input "141.00000000"
type input "$141"
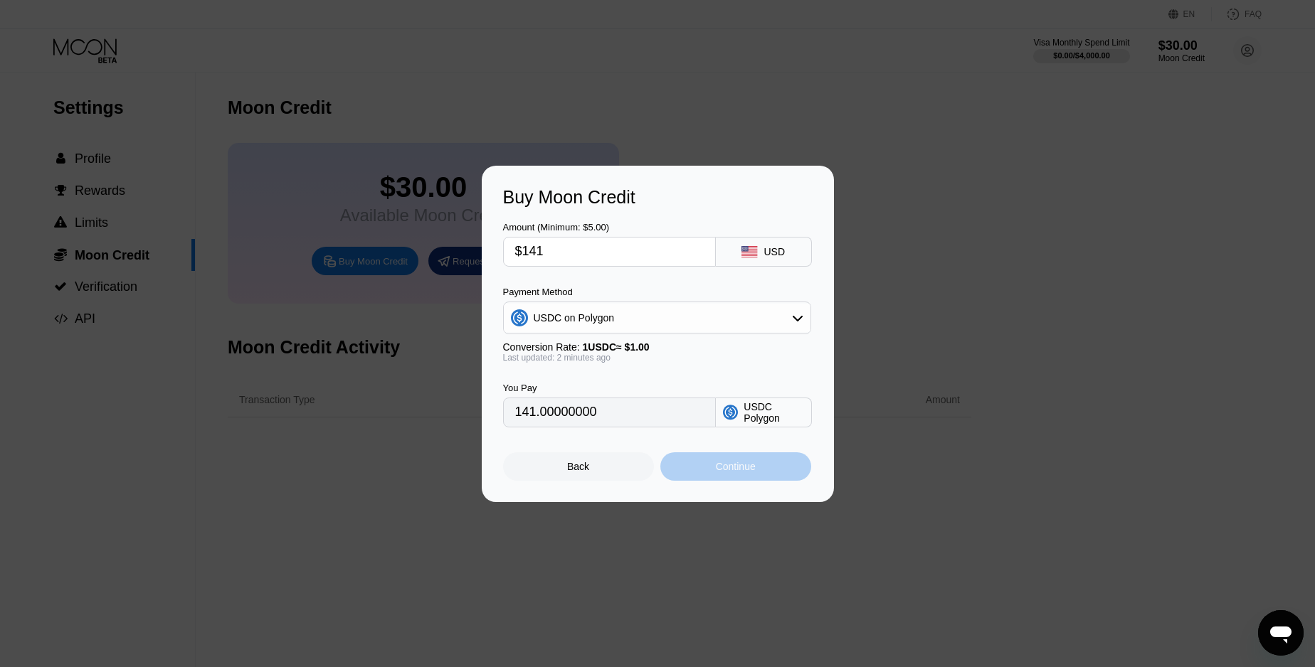
click at [724, 460] on div "Continue" at bounding box center [735, 467] width 151 height 28
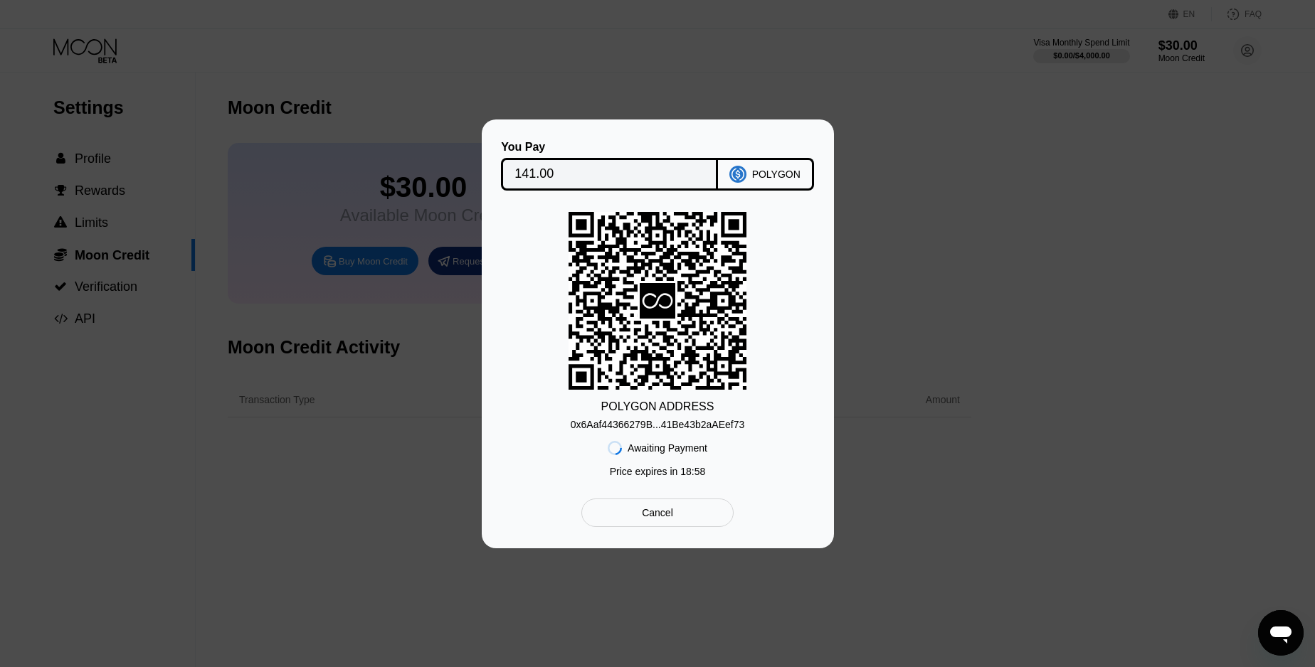
click at [704, 425] on div "0x6Aaf44366279B...41Be43b2aAEef73" at bounding box center [658, 424] width 174 height 11
click at [680, 422] on div "0x6Aaf44366279B...41Be43b2aAEef73" at bounding box center [658, 424] width 174 height 11
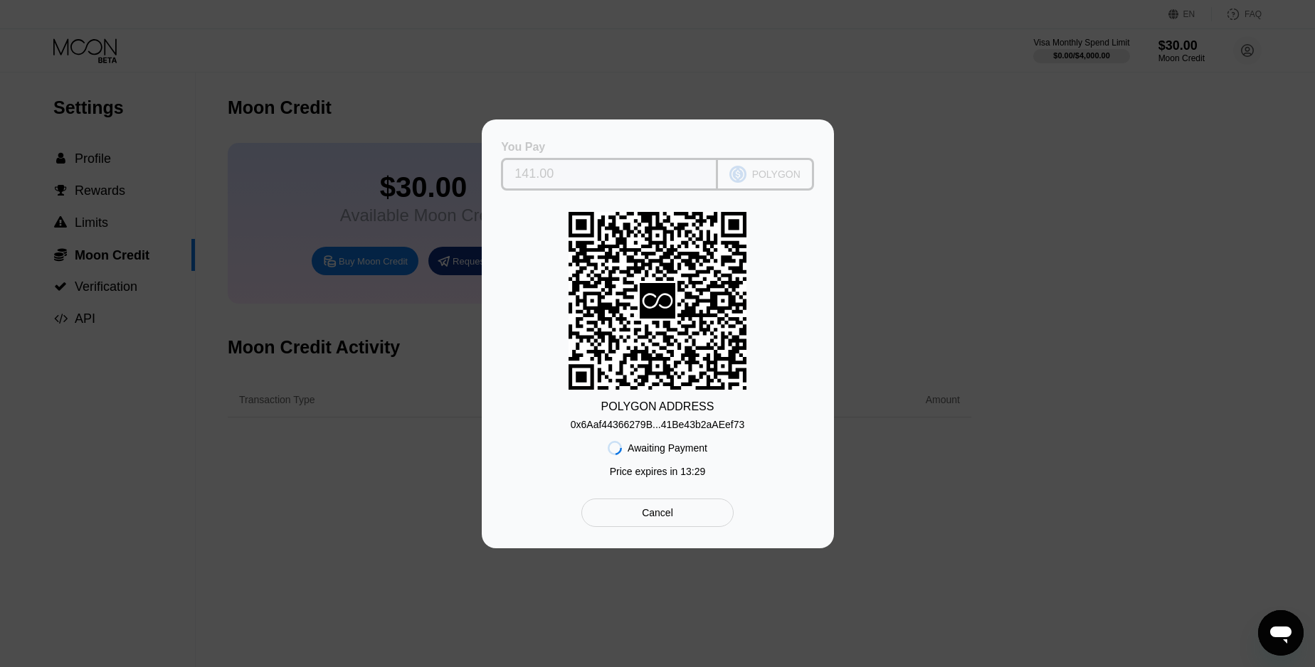
drag, startPoint x: 563, startPoint y: 172, endPoint x: 613, endPoint y: 190, distance: 52.9
click at [514, 170] on input "141.00" at bounding box center [609, 174] width 190 height 28
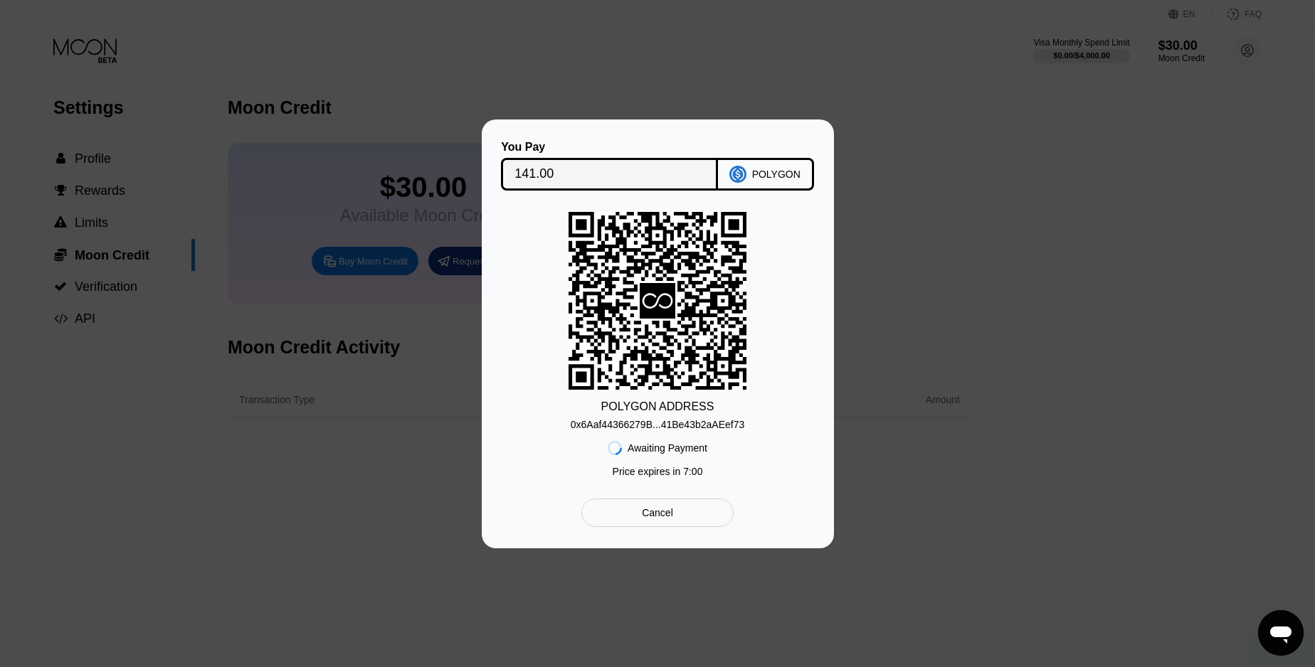
click at [1277, 633] on icon "Открыть окно обмена сообщениями" at bounding box center [1280, 635] width 21 height 17
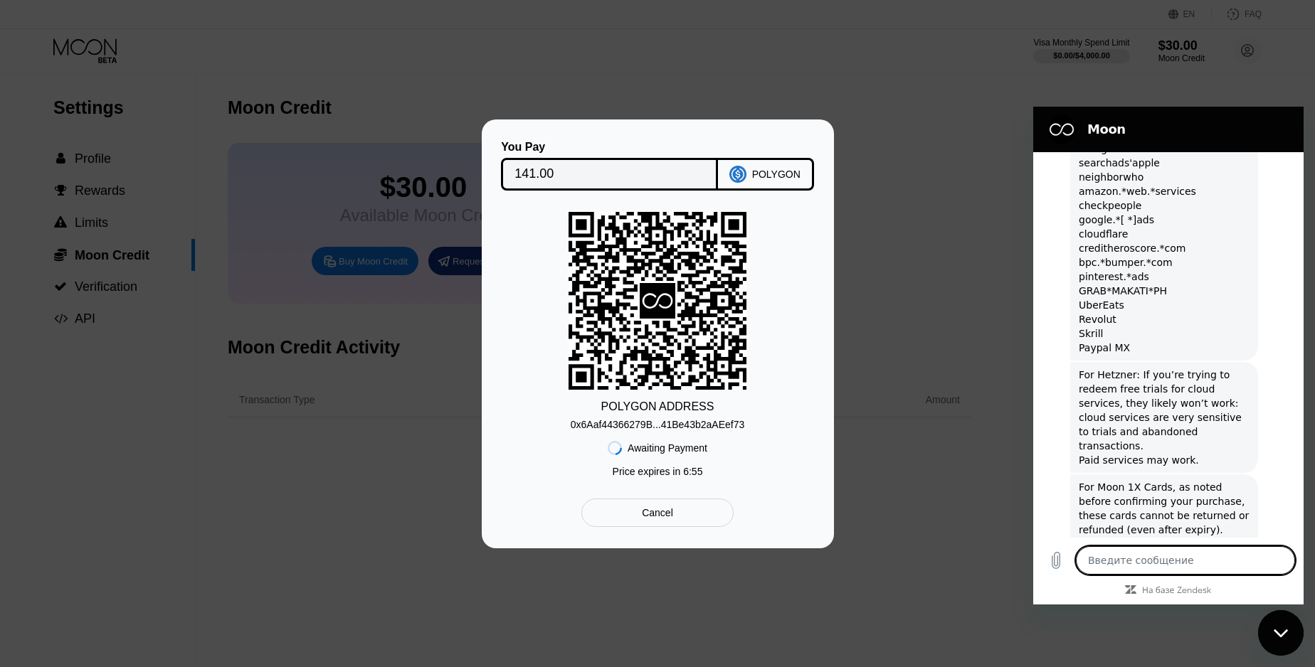
scroll to position [1727, 0]
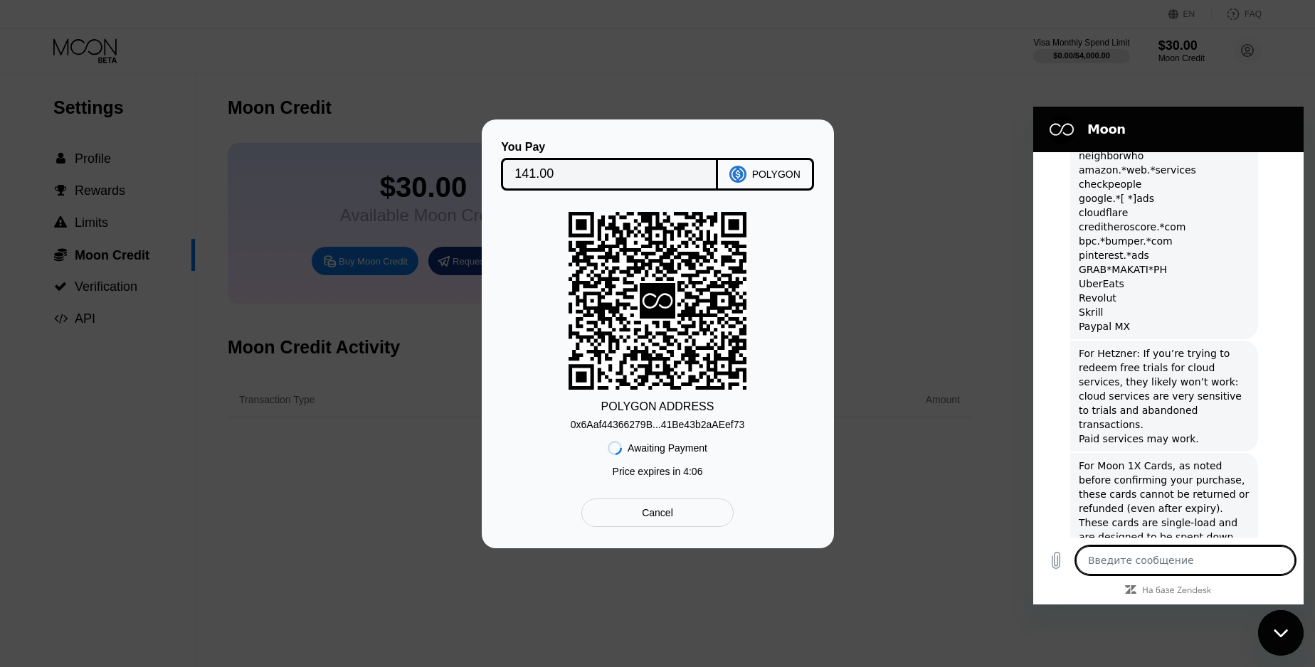
click at [1157, 566] on textarea at bounding box center [1185, 560] width 219 height 28
type textarea "h"
type textarea "x"
type textarea "ho"
type textarea "x"
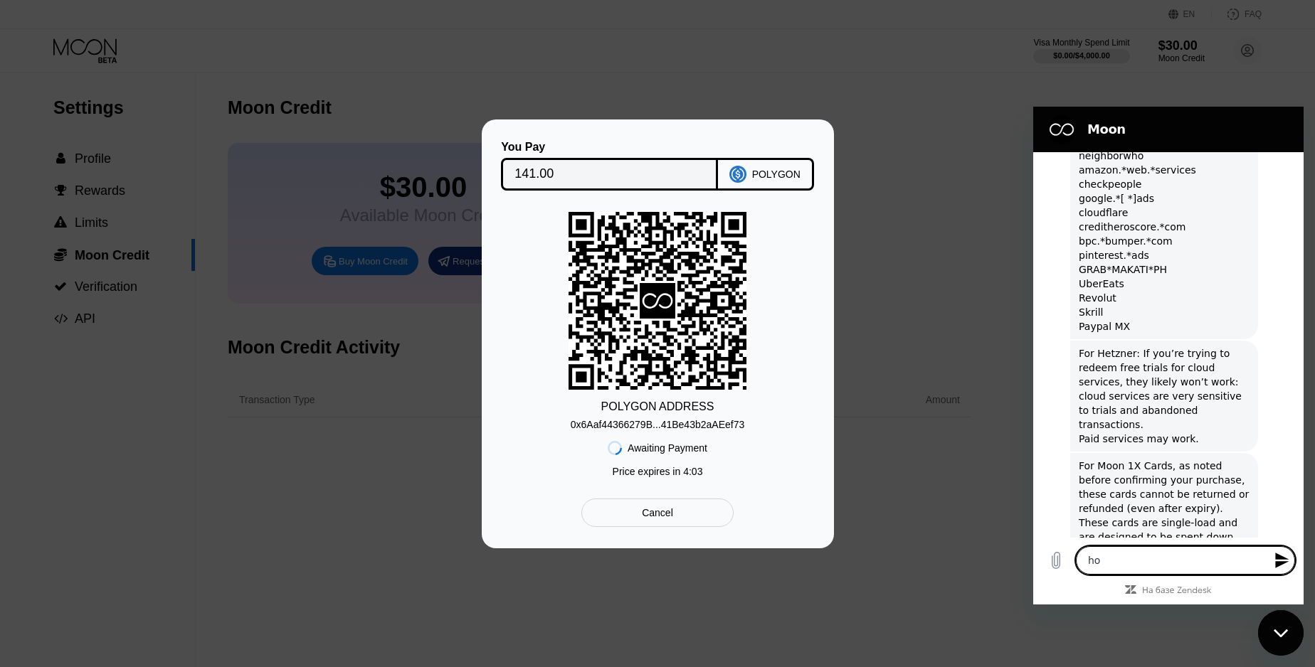
type textarea "h"
type textarea "x"
type textarea "he"
type textarea "x"
type textarea "hel"
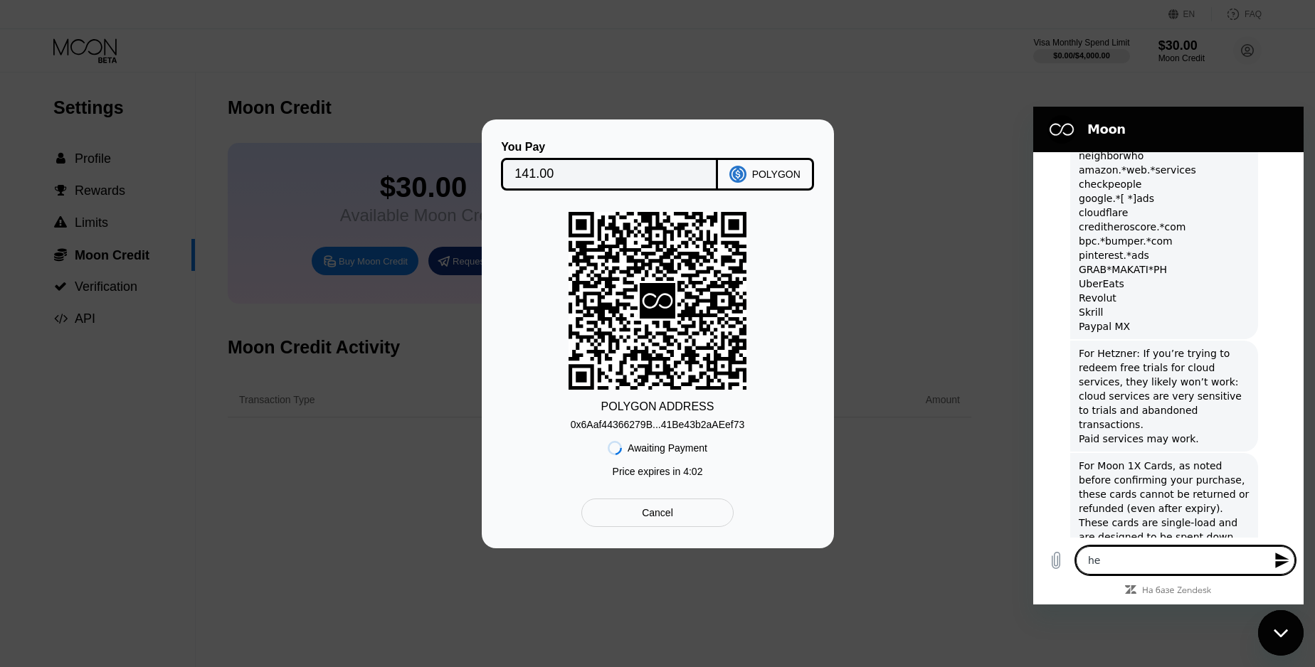
type textarea "x"
type textarea "hell"
type textarea "x"
type textarea "hello"
type textarea "x"
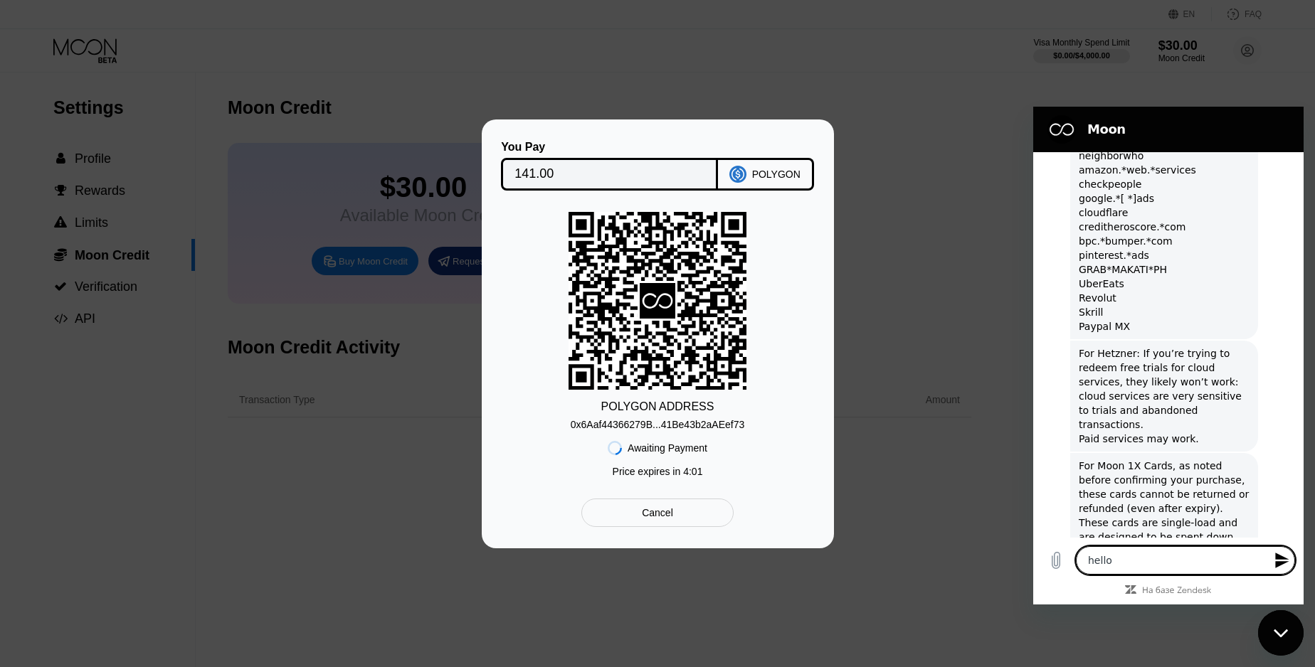
type textarea "hello,"
type textarea "x"
type textarea "hello,"
type textarea "x"
type textarea "hello, p"
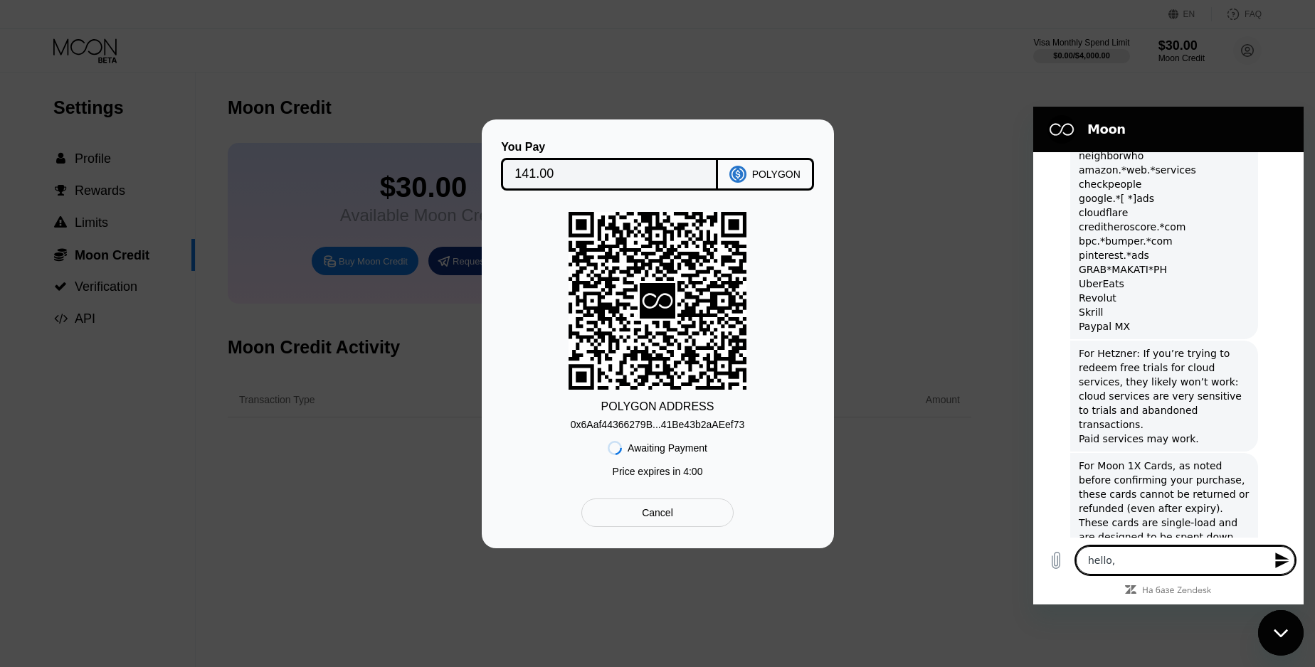
type textarea "x"
type textarea "hello, pa"
type textarea "x"
type textarea "hello, p"
type textarea "x"
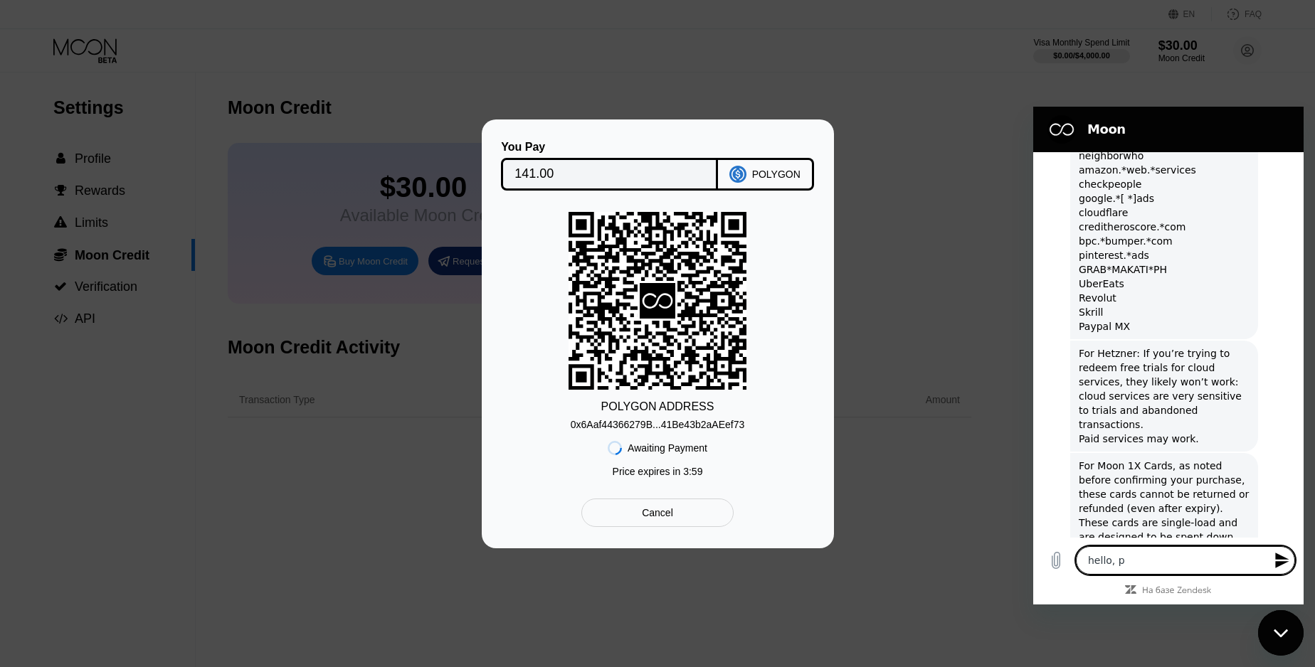
type textarea "hello,"
type textarea "x"
type textarea "hello, m"
type textarea "x"
type textarea "hello, ma"
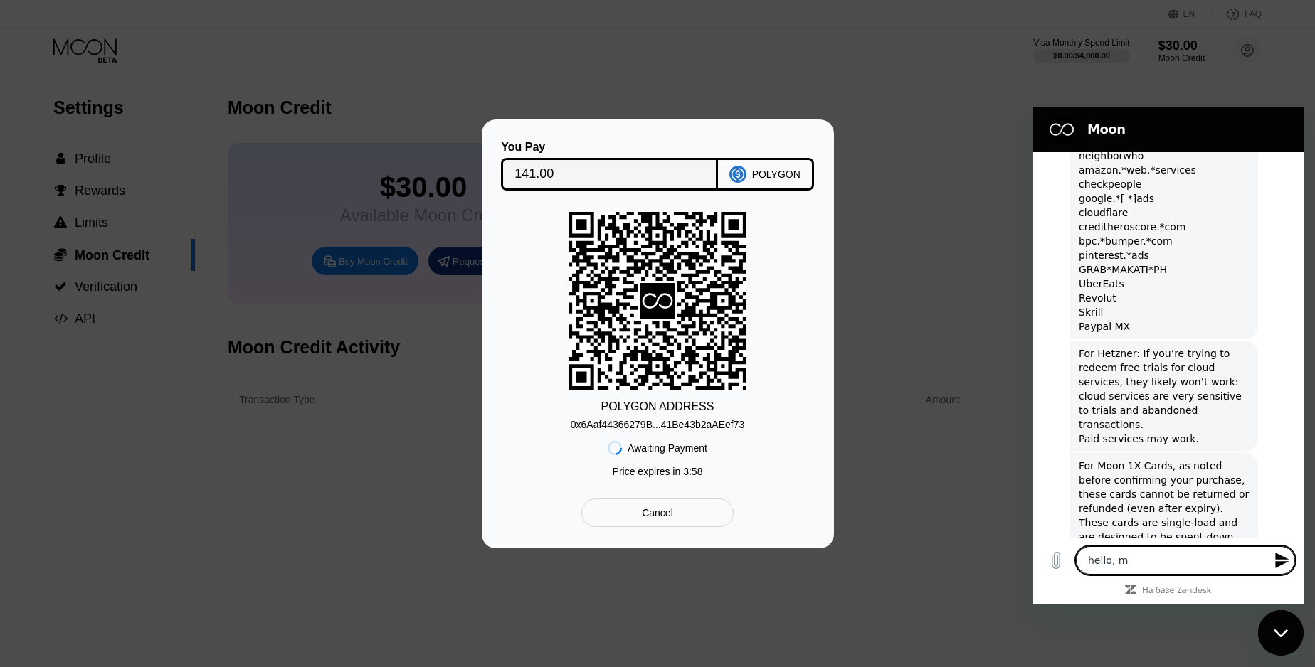
type textarea "x"
type textarea "hello, mad"
type textarea "x"
type textarea "hello, made"
type textarea "x"
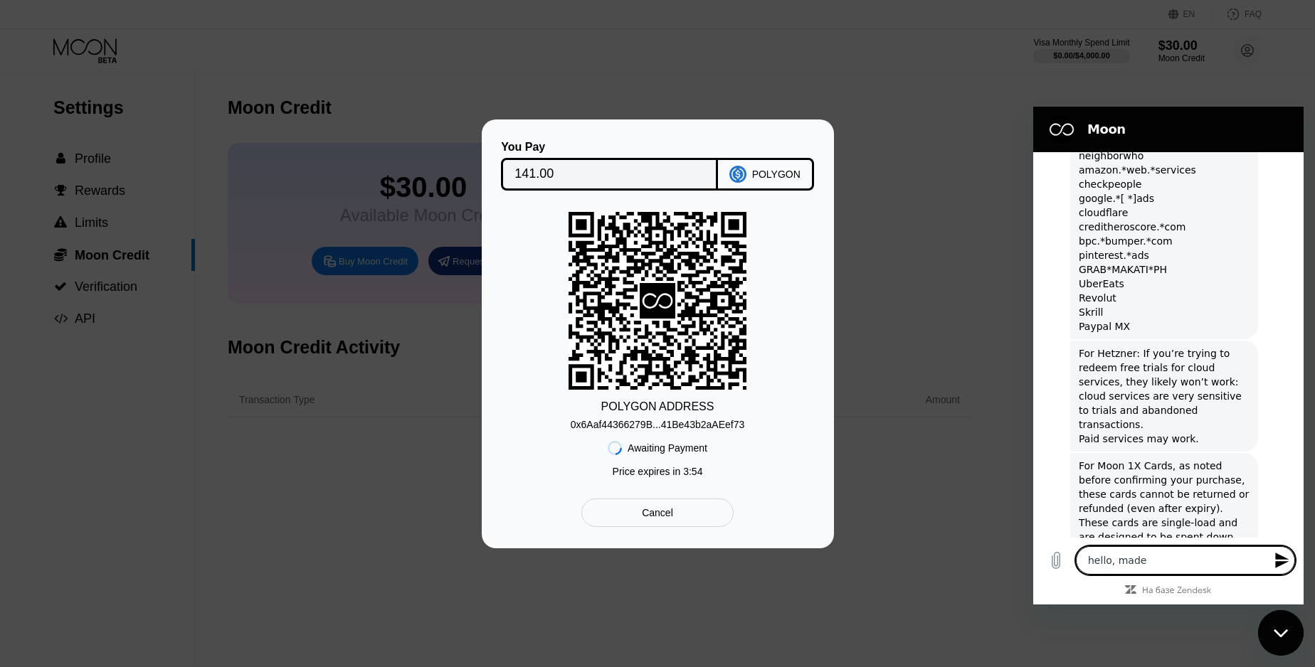
type textarea "hello, mad"
type textarea "x"
type textarea "hello, ma"
type textarea "x"
type textarea "hello, m"
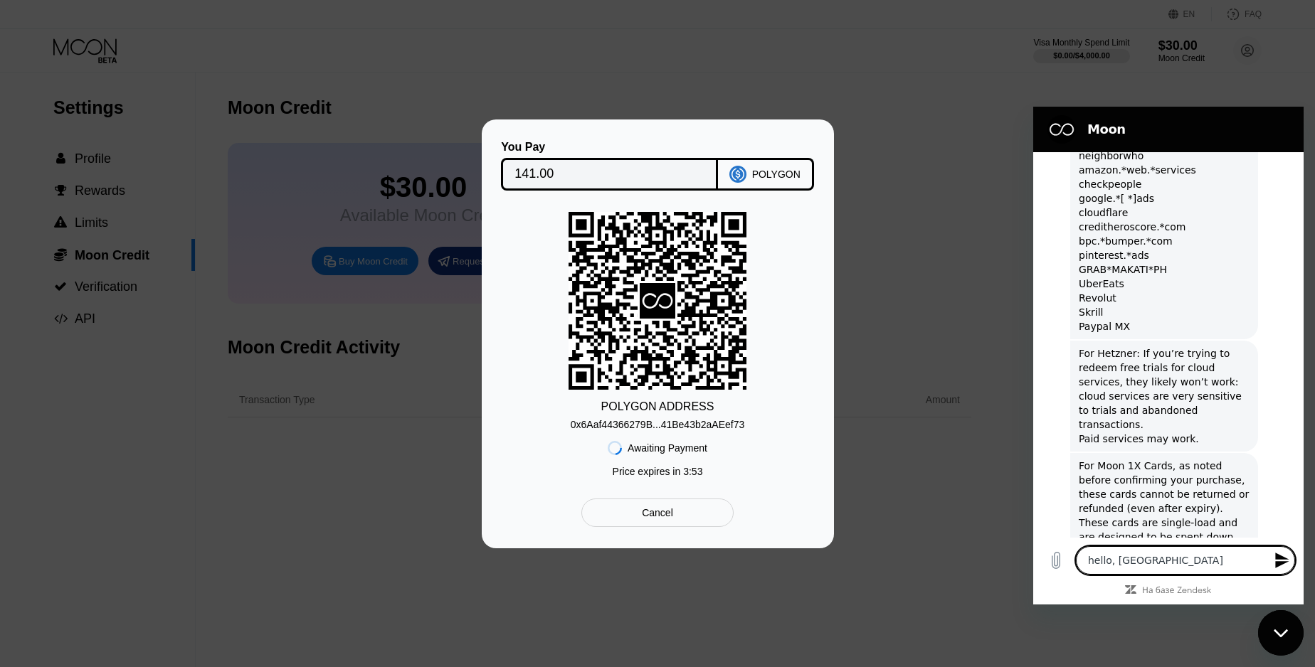
type textarea "x"
type textarea "hello,"
type textarea "x"
type textarea "hello, j"
type textarea "x"
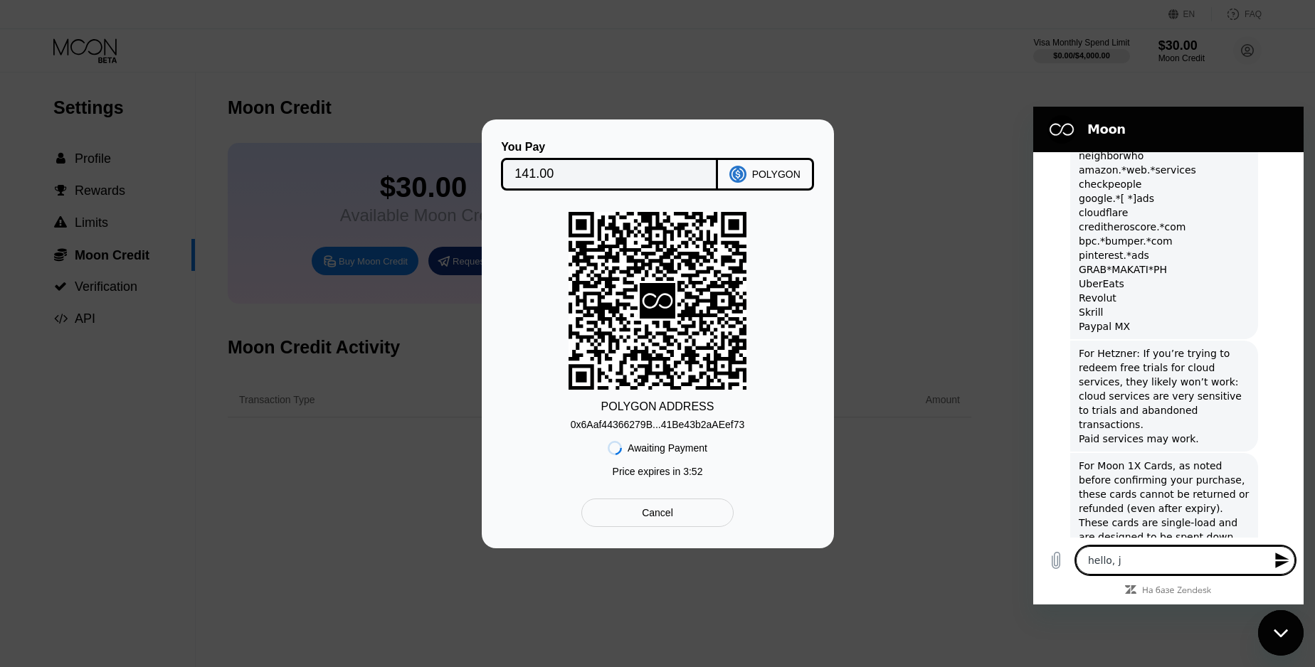
type textarea "hello, ju"
type textarea "x"
type textarea "hello, jus"
type textarea "x"
type textarea "hello, just"
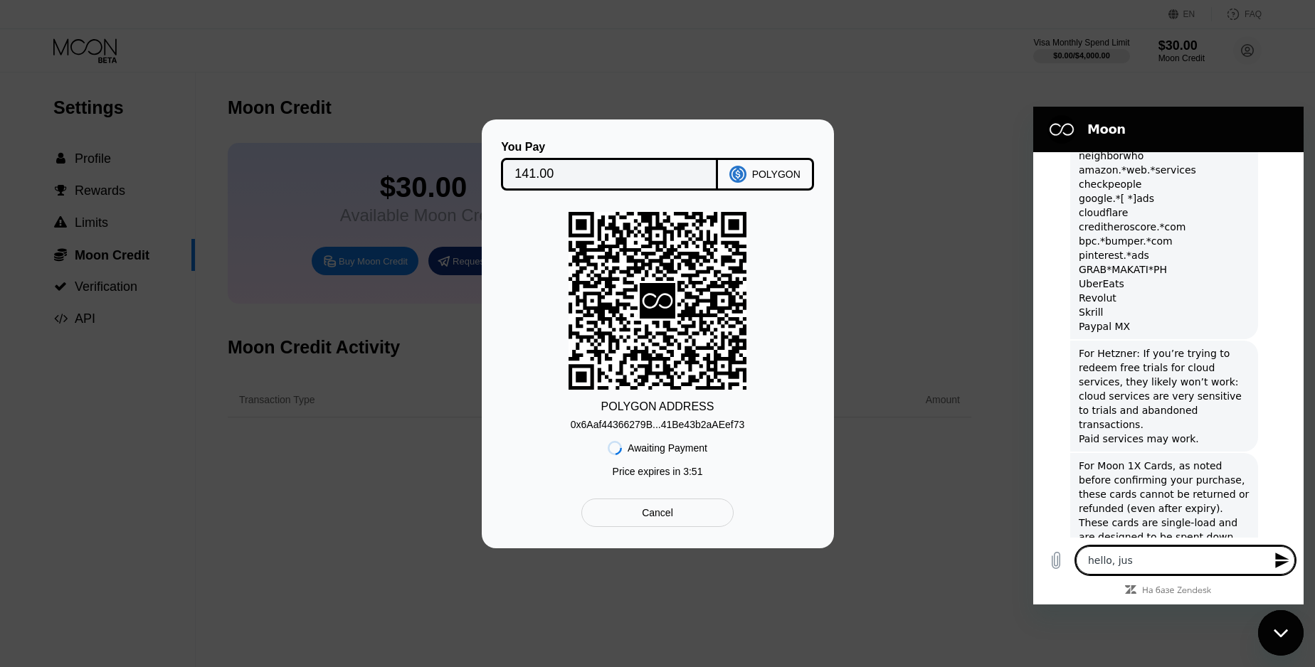
type textarea "x"
type textarea "hello, just"
type textarea "x"
type textarea "hello, just m"
type textarea "x"
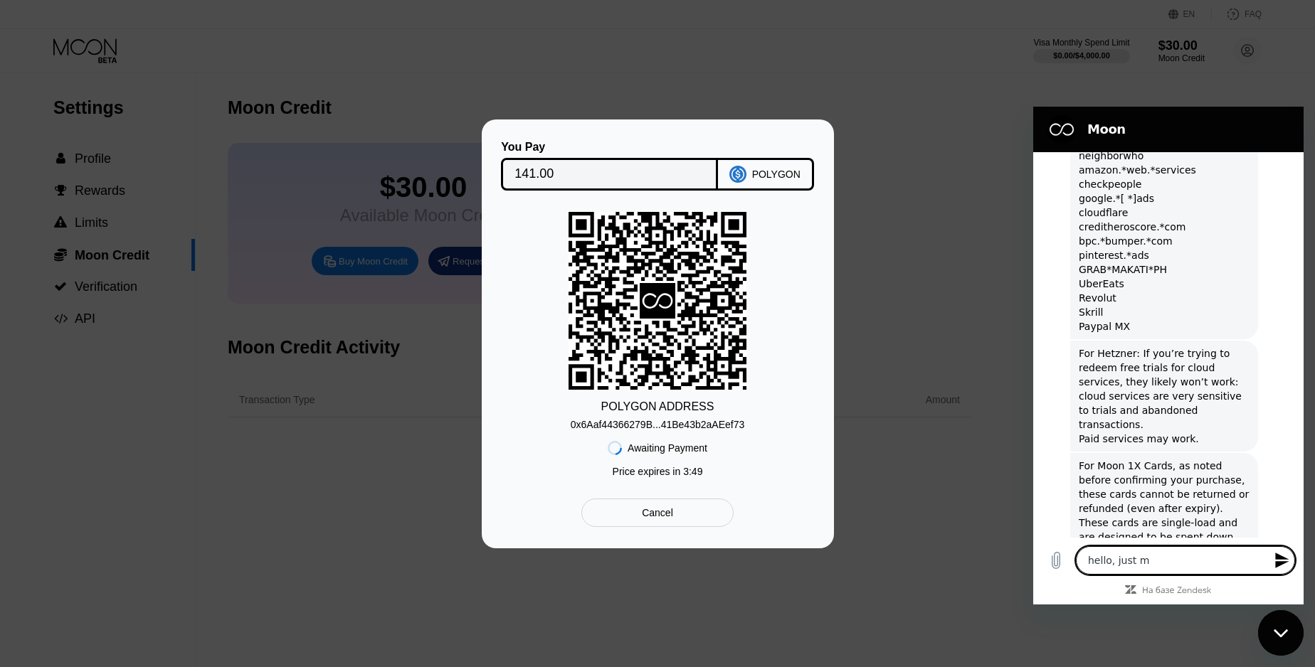
type textarea "hello, just ma"
type textarea "x"
type textarea "hello, just mad"
type textarea "x"
type textarea "hello, just made"
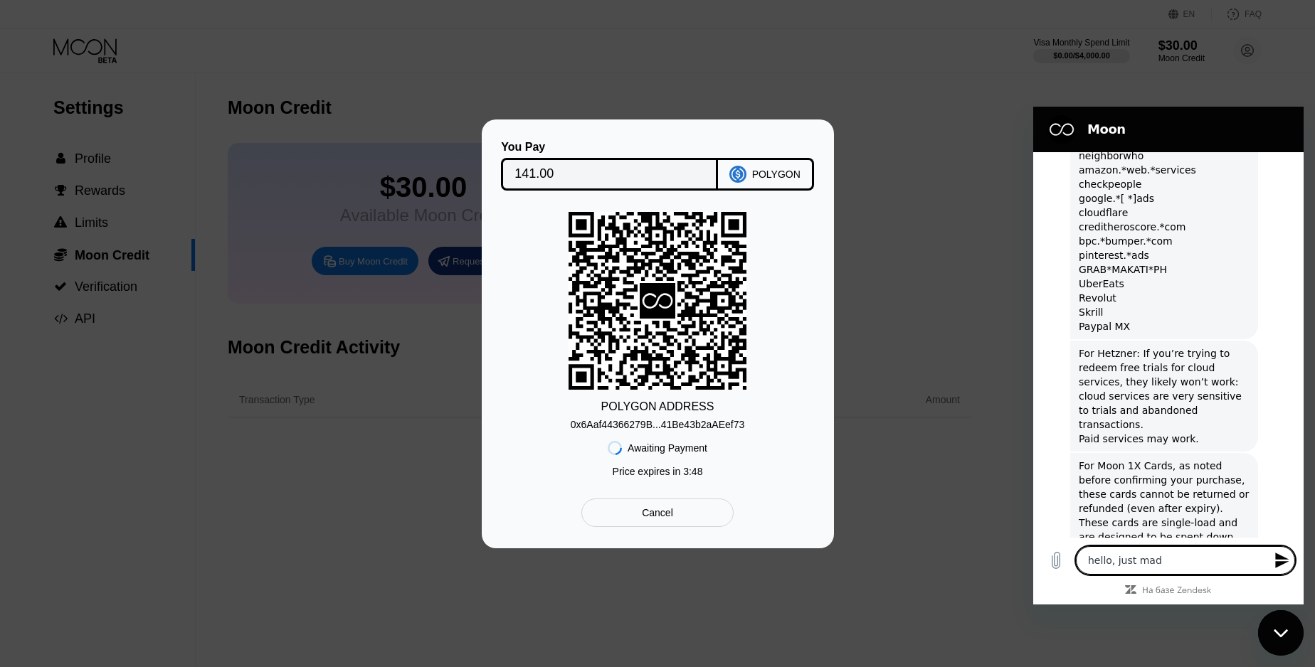
type textarea "x"
type textarea "hello, just made"
type textarea "x"
type textarea "hello, just made p"
type textarea "x"
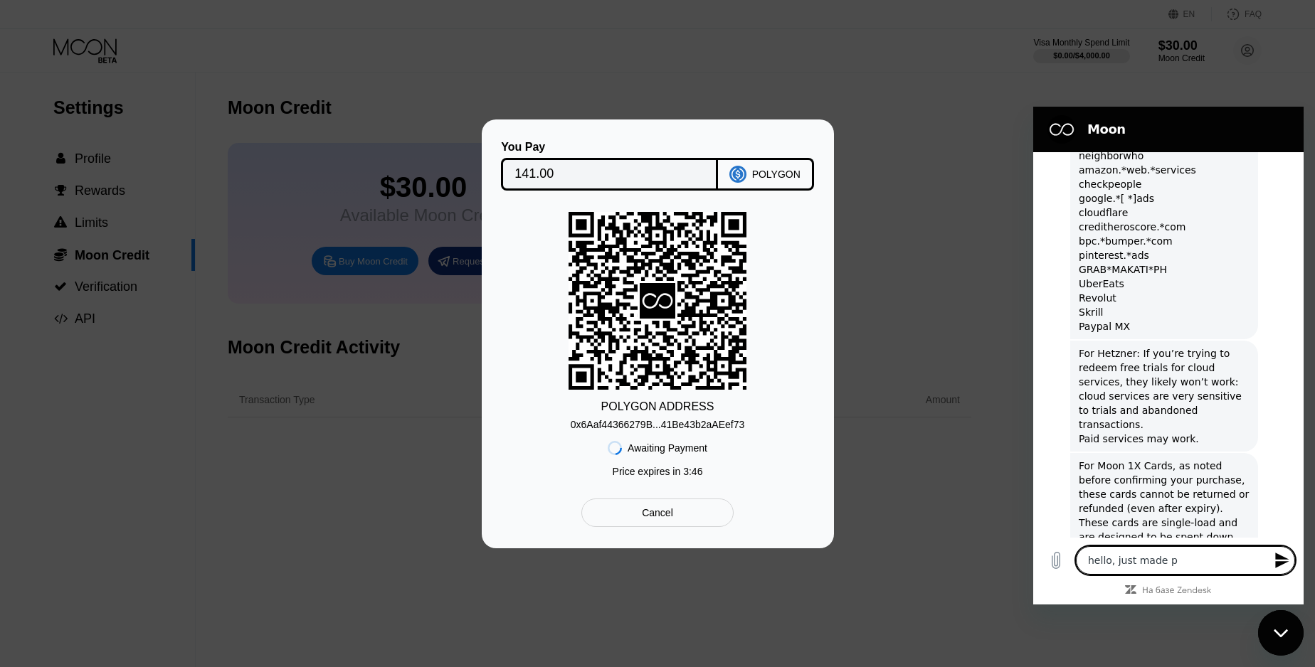
type textarea "hello, just made pa"
type textarea "x"
type textarea "hello, just made pay"
type textarea "x"
type textarea "hello, just made paym"
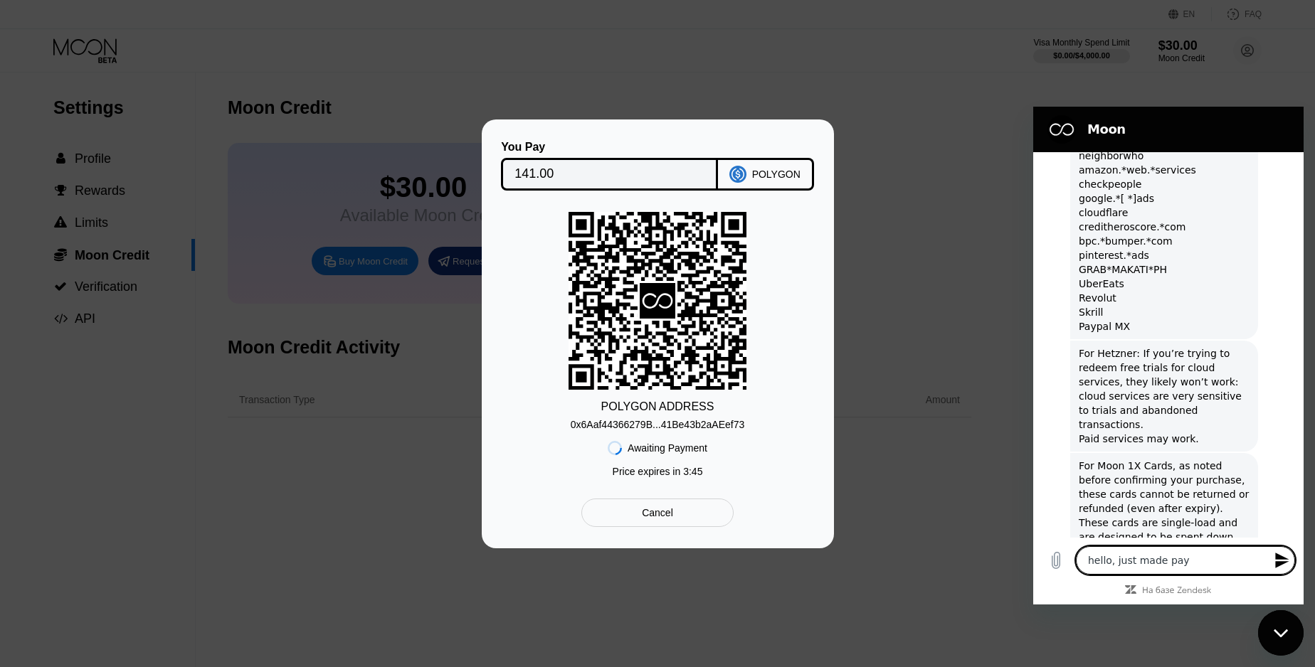
type textarea "x"
type textarea "hello, just made payme"
type textarea "x"
type textarea "hello, just made paymen"
type textarea "x"
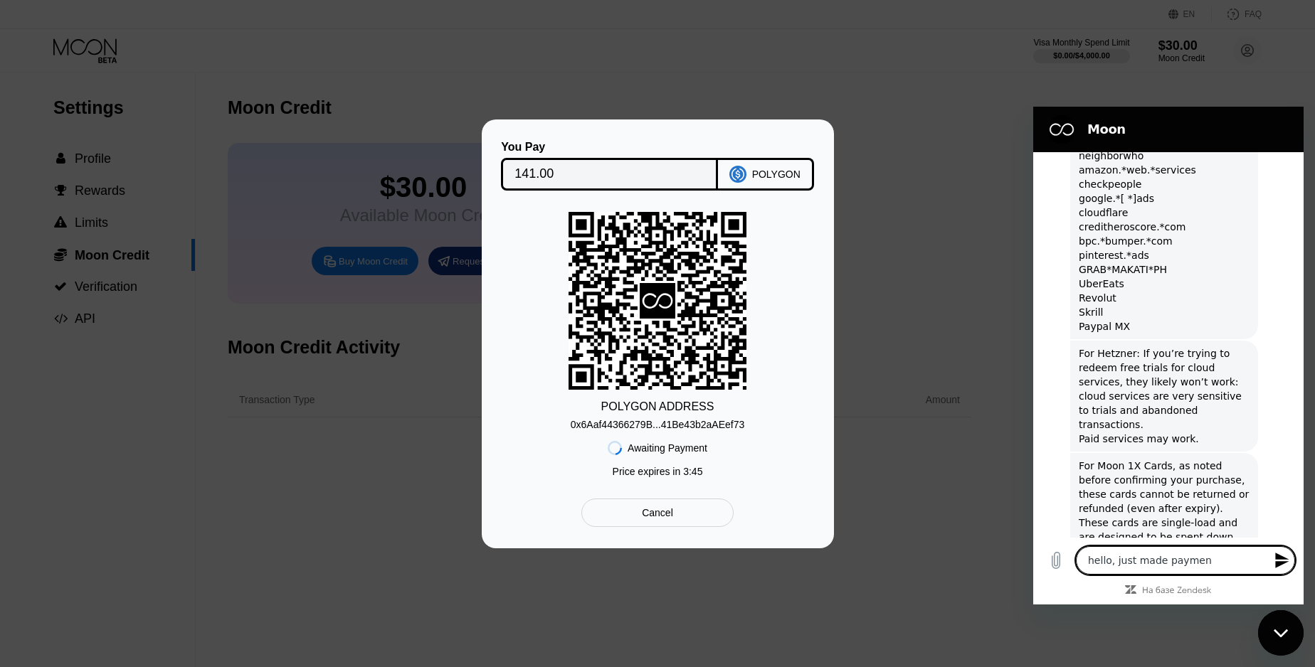
type textarea "hello, just made payment"
type textarea "x"
type textarea "hello, just made payment"
type textarea "x"
type textarea "hello, just made payment v"
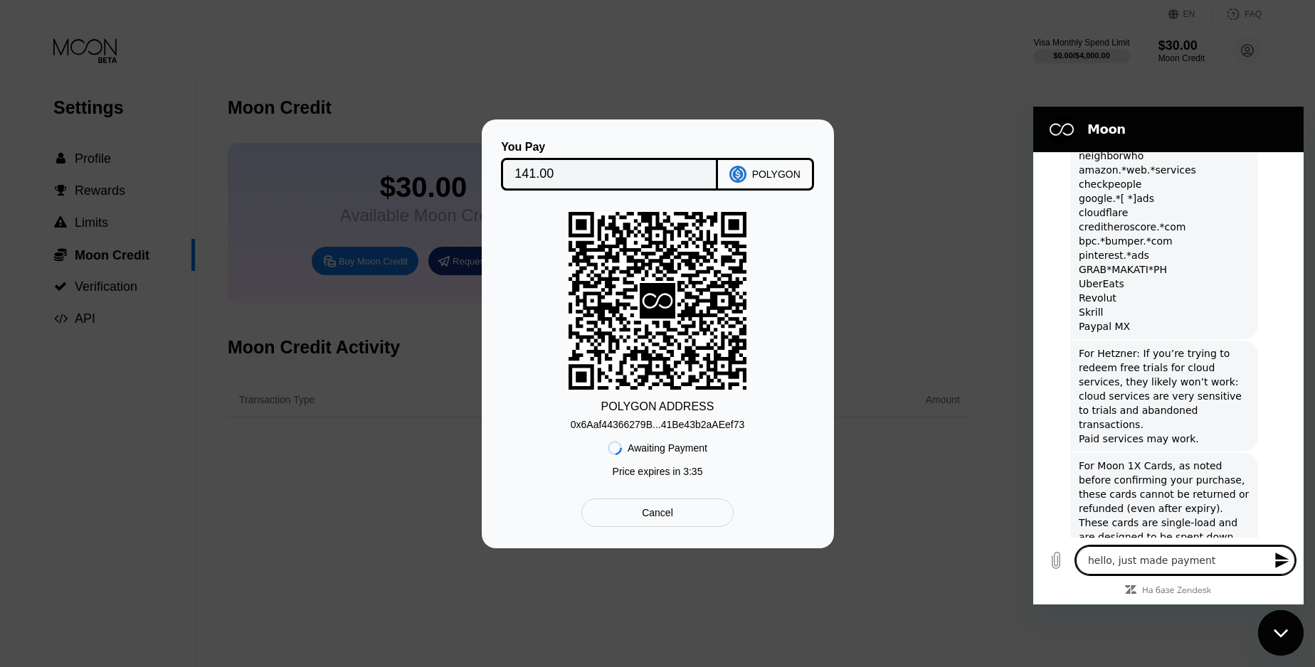
type textarea "x"
type textarea "hello, just made payment vi"
type textarea "x"
type textarea "hello, just made payment vid"
type textarea "x"
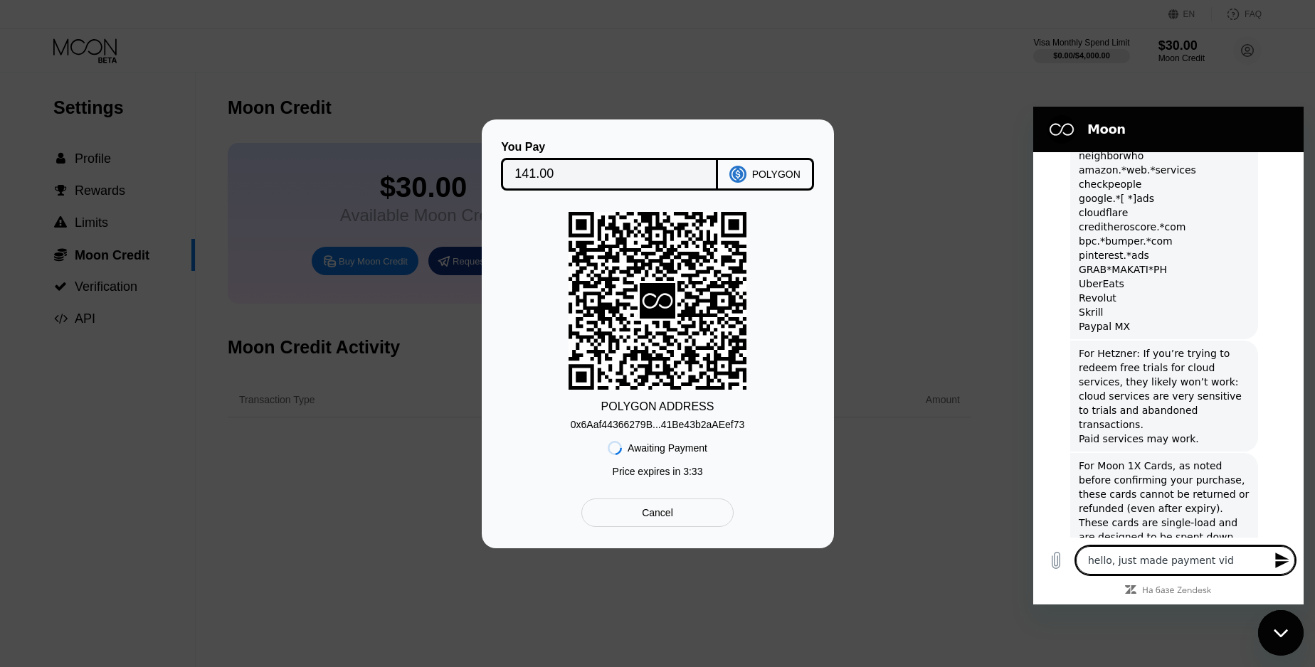
type textarea "hello, just made payment vi"
type textarea "x"
type textarea "hello, just made payment via"
type textarea "x"
type textarea "hello, just made payment via"
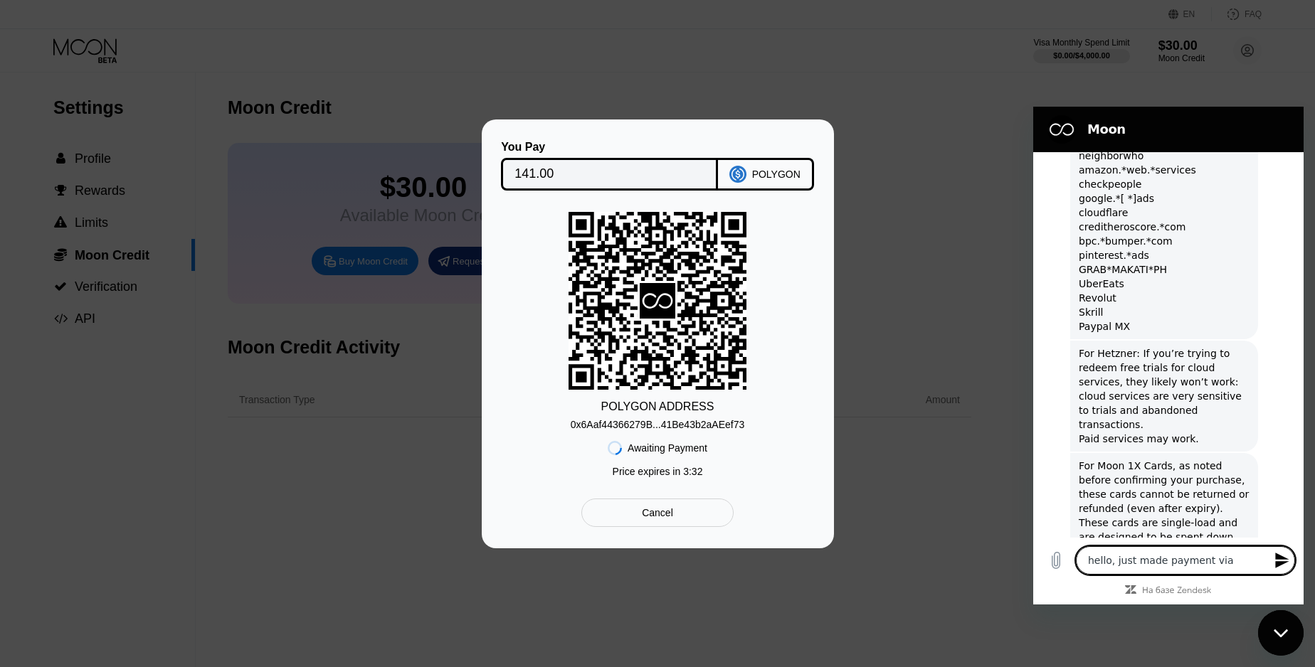
type textarea "x"
type textarea "hello, just made payment via U"
type textarea "x"
type textarea "hello, just made payment via US"
type textarea "x"
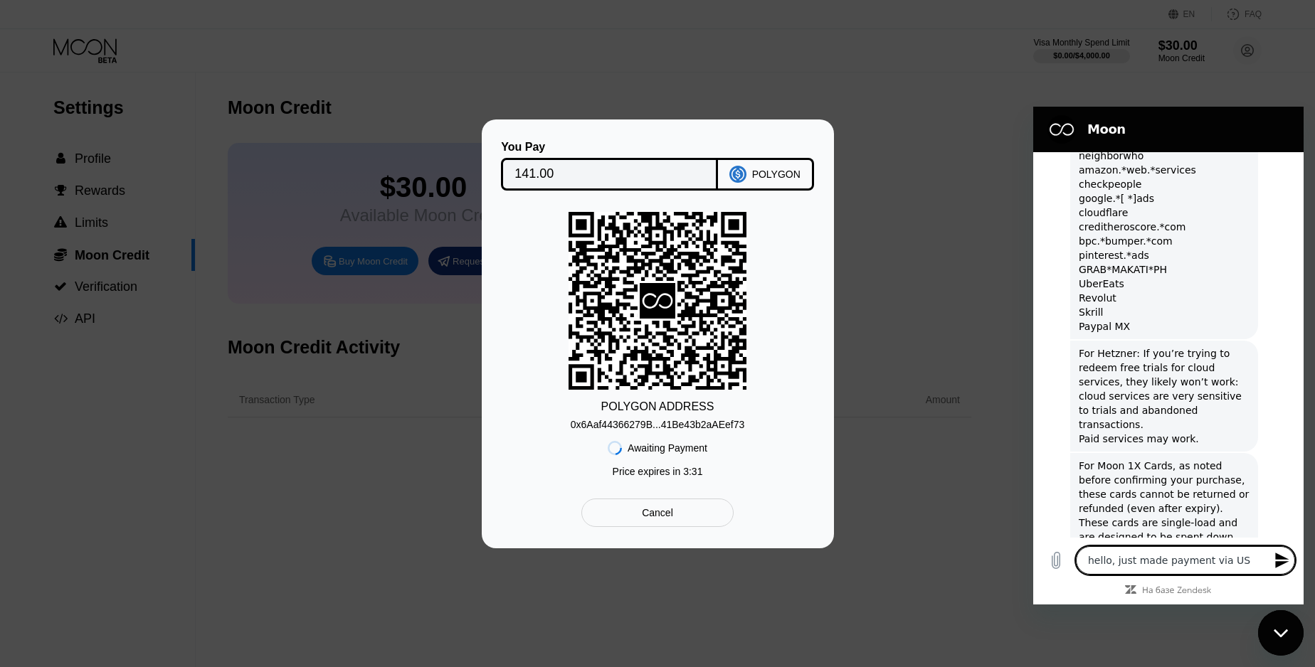
type textarea "hello, just made payment via USD"
type textarea "x"
type textarea "hello, just made payment via USDC"
type textarea "x"
type textarea "hello, just made payment via USDC"
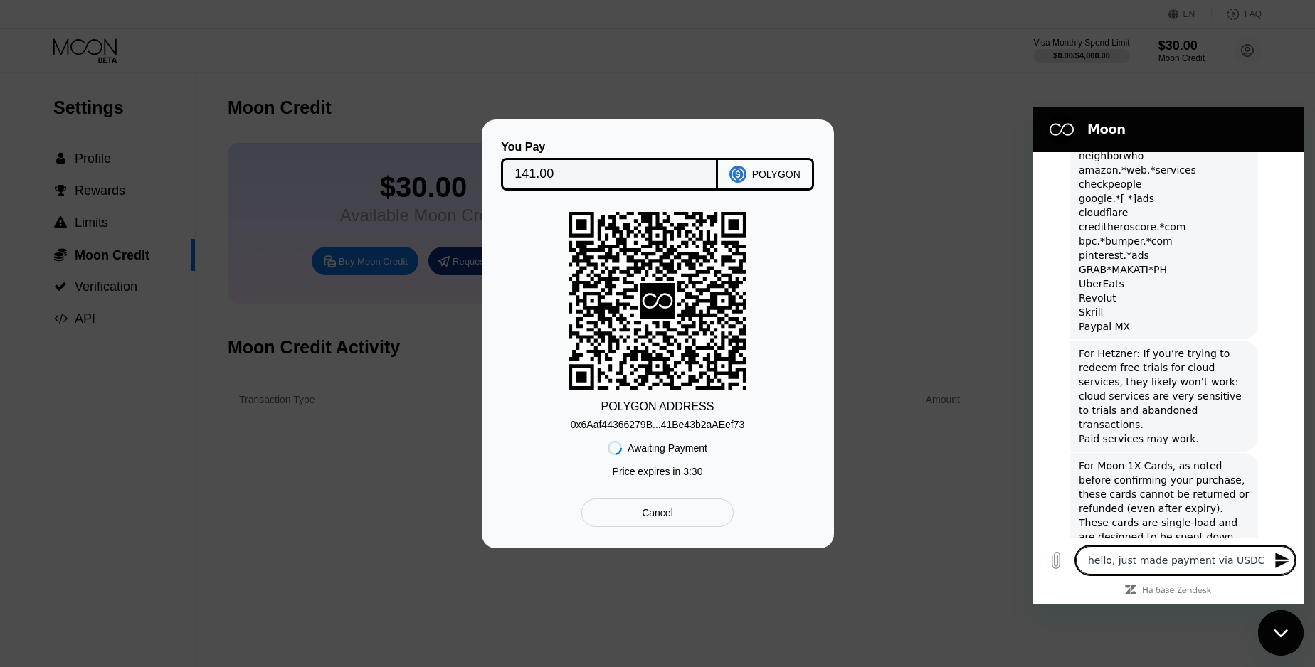
type textarea "x"
type textarea "hello, just made payment via USDC P"
type textarea "x"
type textarea "hello, just made payment via USDC Po"
type textarea "x"
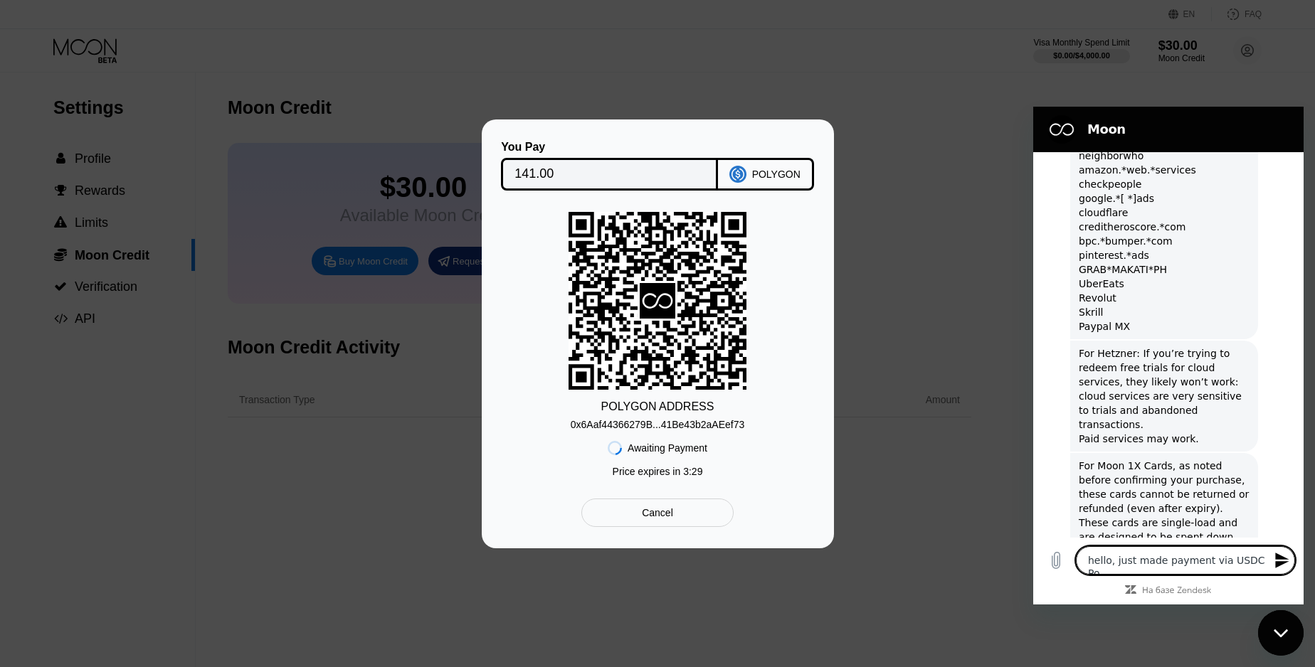
type textarea "hello, just made payment via USDC Pol"
type textarea "x"
type textarea "hello, just made payment via USDC Poli"
type textarea "x"
type textarea "hello, just made payment via USDC Polig"
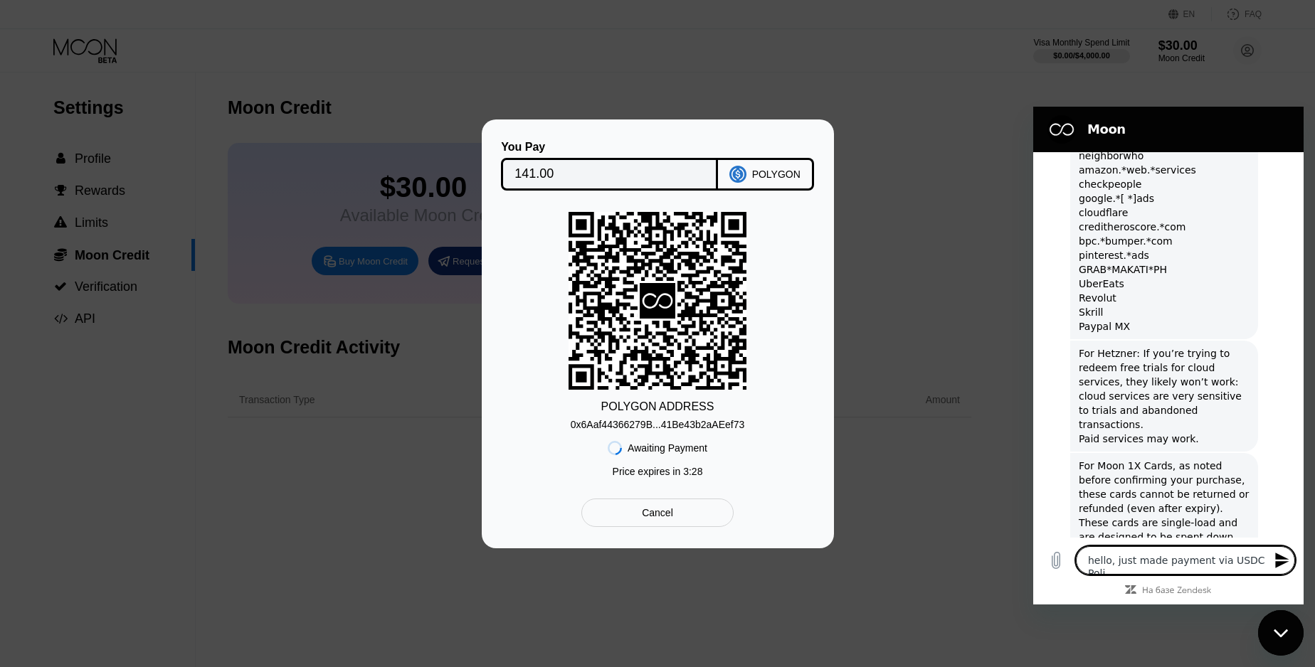
type textarea "x"
type textarea "hello, just made payment via USDC Poligo"
type textarea "x"
type textarea "hello, just made payment via USDC Poligon"
type textarea "x"
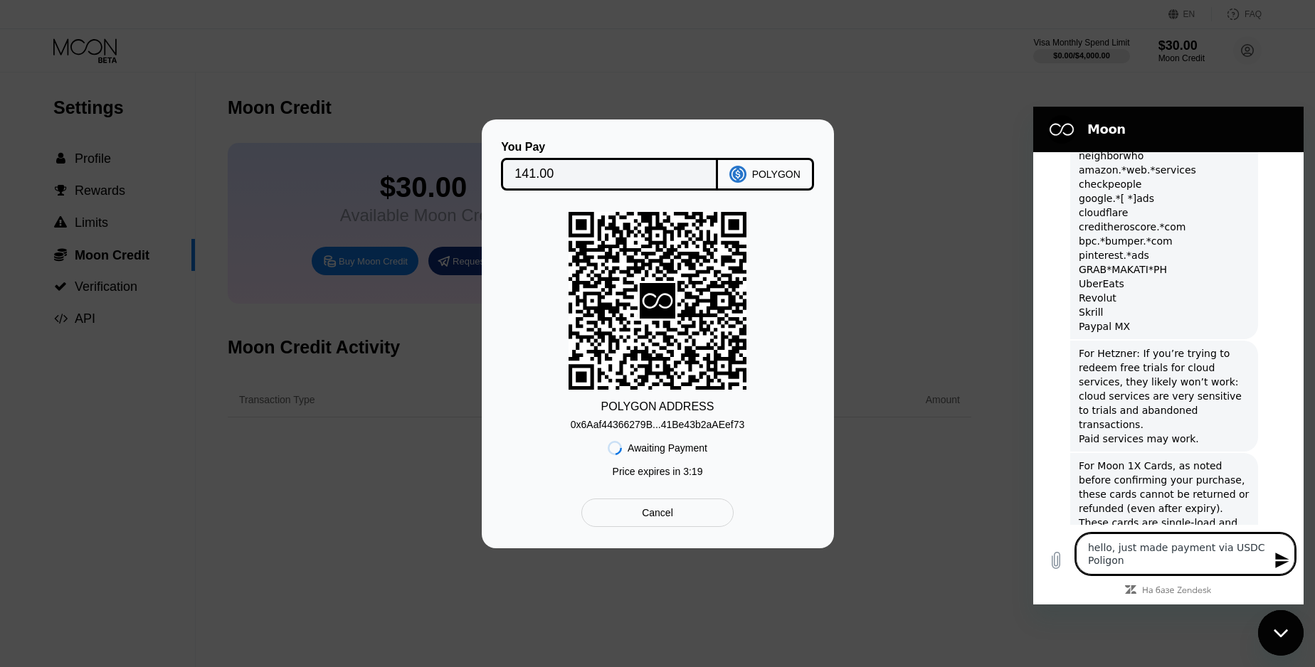
type textarea "hello, just made payment via USDC Poligon"
type textarea "x"
type textarea "hello, just made payment via USDC Poligon f"
type textarea "x"
type textarea "hello, just made payment via USDC Poligon fo"
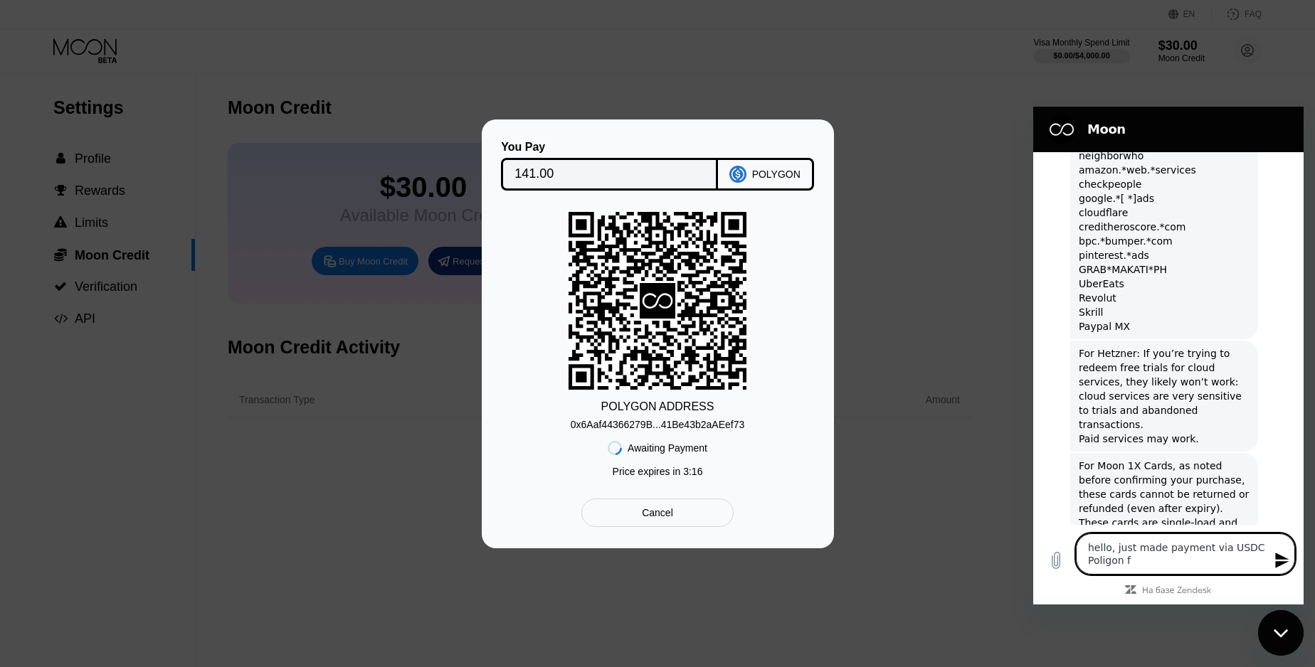
type textarea "x"
type textarea "hello, just made payment via USDC Poligon for"
type textarea "x"
type textarea "hello, just made payment via USDC Poligon for"
type textarea "x"
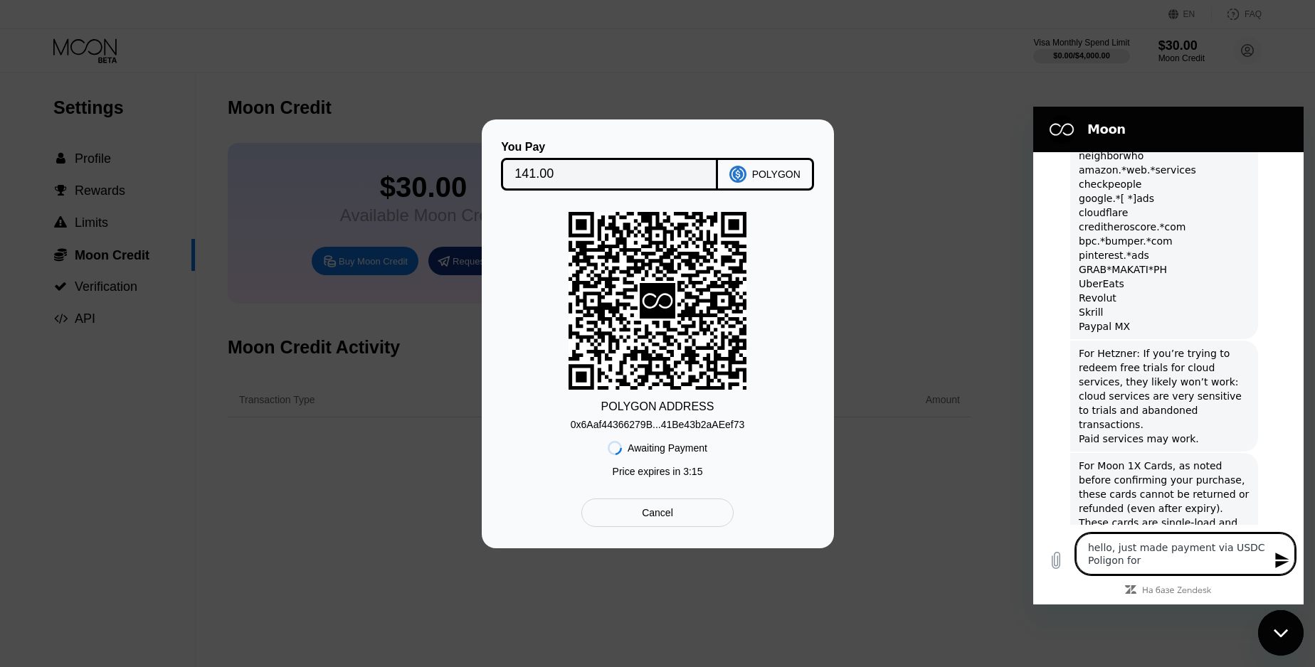
type textarea "hello, just made payment via USDC Poligon for 1"
type textarea "x"
type textarea "hello, just made payment via USDC Poligon for 14"
type textarea "x"
type textarea "hello, just made payment via USDC Poligon for 141"
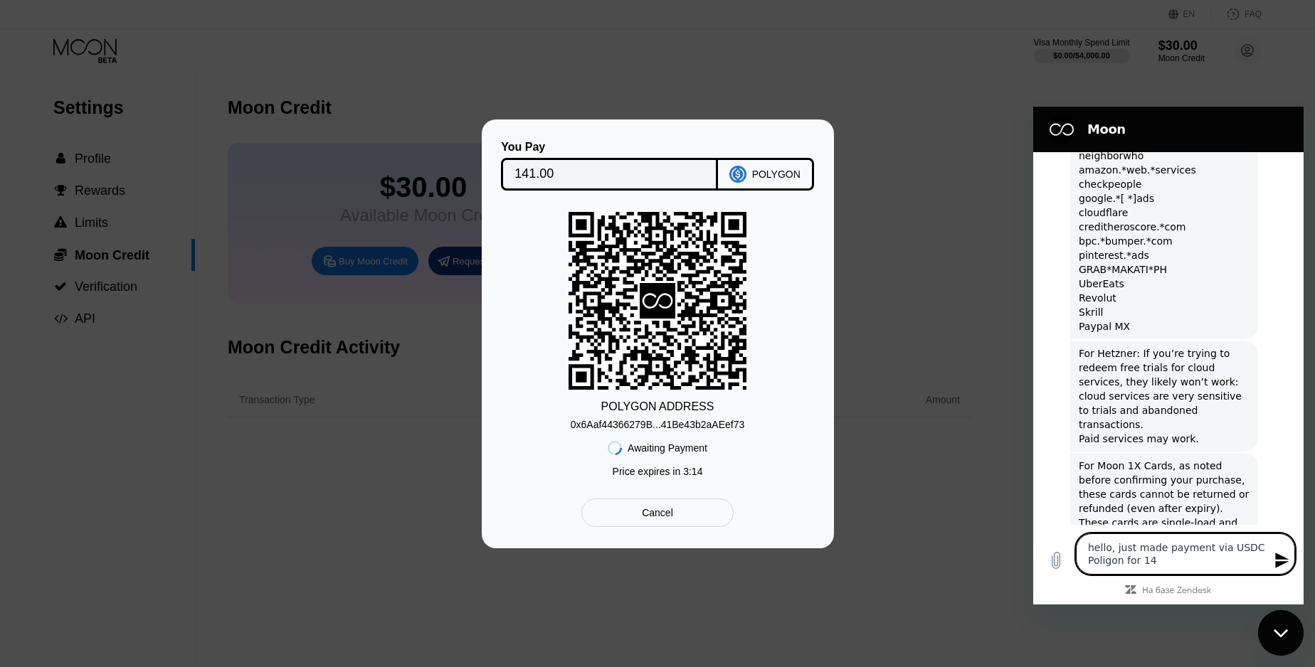
type textarea "x"
type textarea "hello, just made payment via USDC Poligon for 141"
type textarea "x"
type textarea "hello, just made payment via USDC Poligon for 141 u"
type textarea "x"
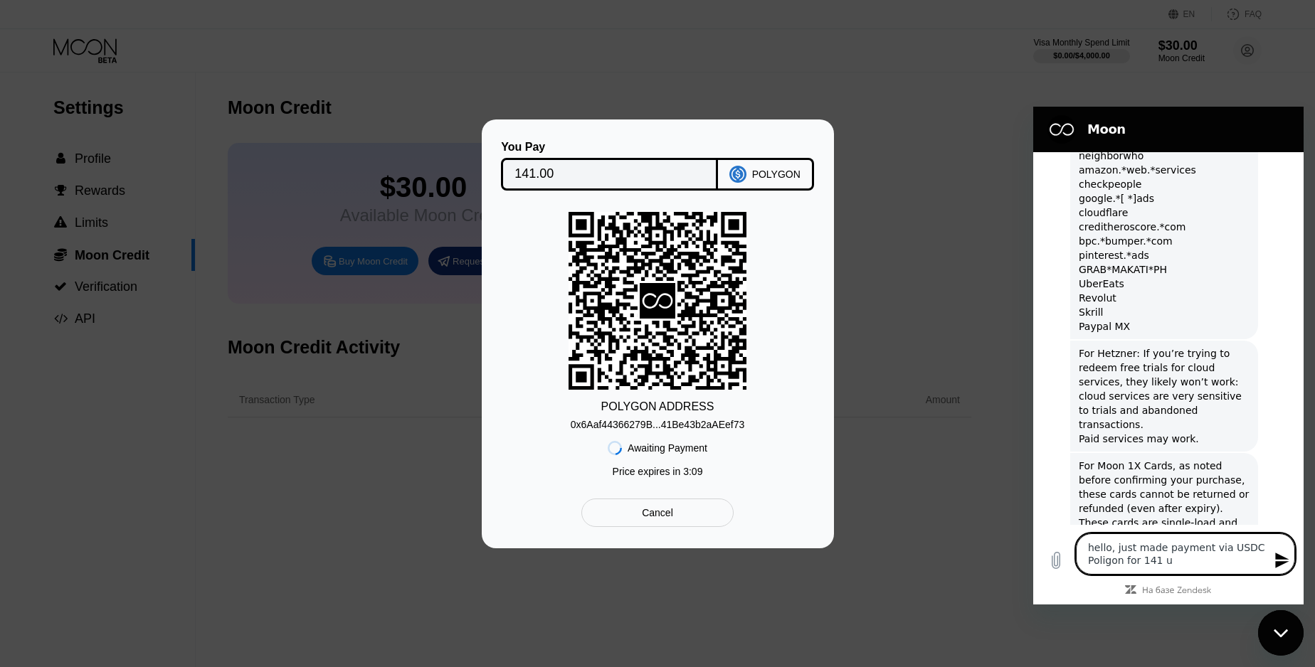
type textarea "hello, just made payment via USDC Poligon for 141 un"
type textarea "x"
type textarea "hello, just made payment via USDC Poligon for 141 uni"
type textarea "x"
type textarea "hello, just made payment via USDC Poligon for 141 unit"
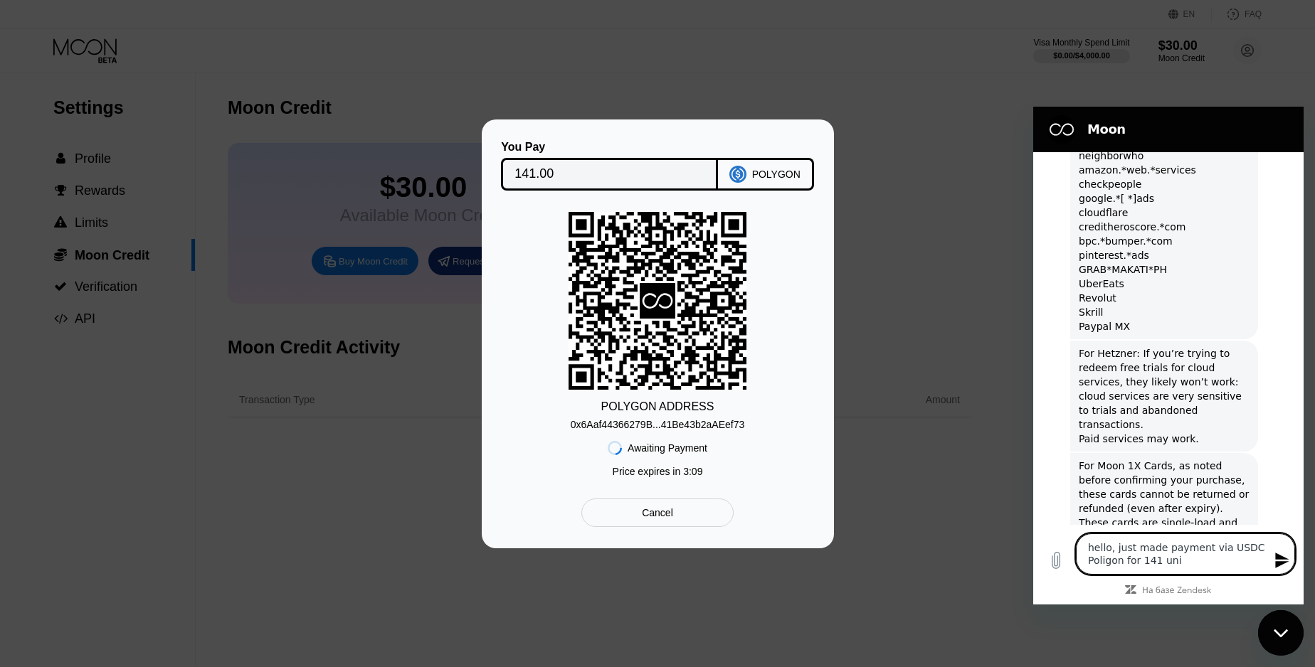
type textarea "x"
type textarea "hello, just made payment via USDC Poligon for 141 units"
type textarea "x"
type textarea "hello, just made payment via USDC Poligon for 141 units"
type textarea "x"
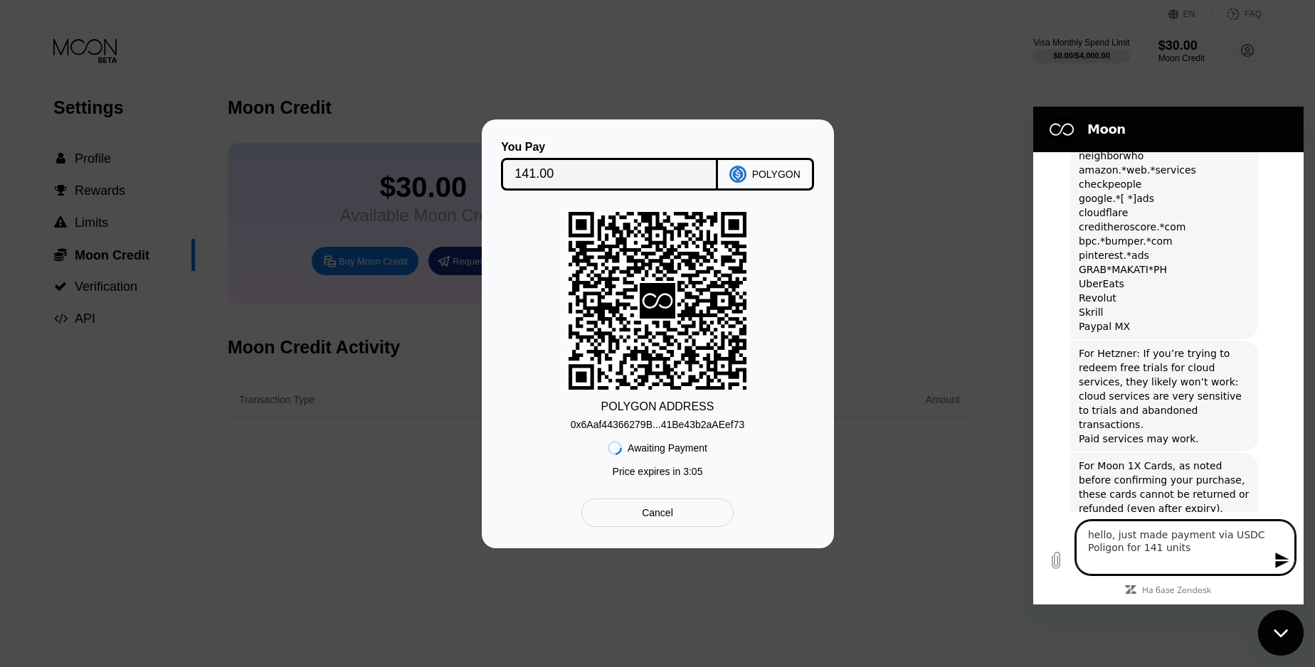
type textarea "hello, just made payment via USDC Poligon for 141 units"
type textarea "x"
click at [1169, 537] on textarea "hello, just made payment via USDC Poligon for 141 units" at bounding box center [1185, 541] width 219 height 67
type textarea "hello, just made payment via USDC Poligon for 141 U"
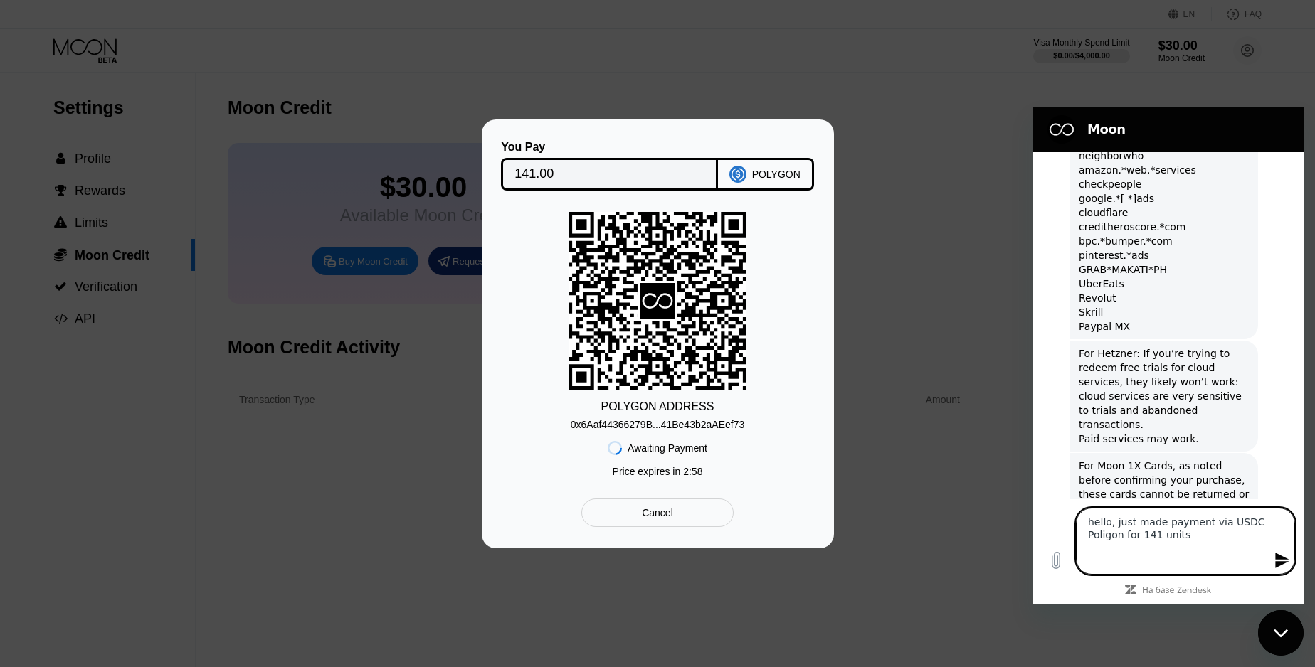
type textarea "x"
type textarea "hello, just made payment via USDC Poligon for 141 US"
type textarea "x"
type textarea "hello, just made payment via USDC Poligon for 141 U"
paste textarea "https://polygonscan.com/token/0x3c499c542cef5e3811e1192ce70d8cc03d5c3359?a=0x6a…"
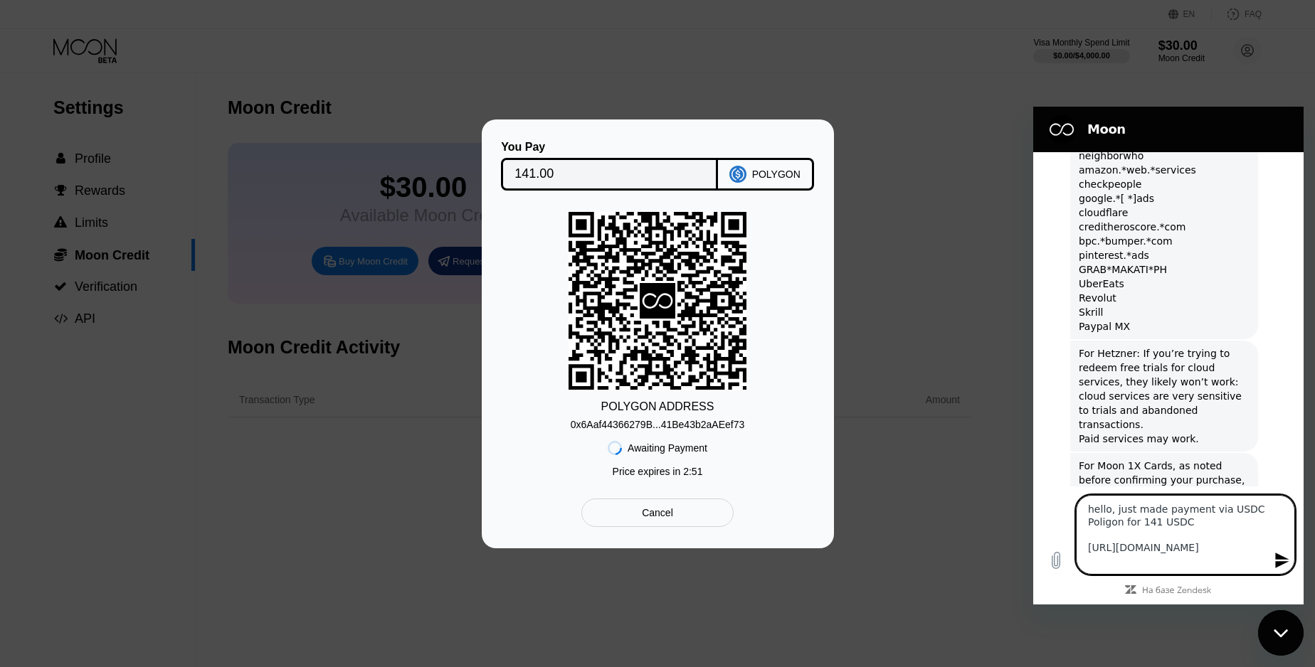
scroll to position [57, 0]
paste textarea "How quickly is the payment processed? Is everything ok or should I worry?"
click at [1259, 553] on textarea "hello, just made payment via USDC Poligon for 141 USDC https://polygonscan.com/…" at bounding box center [1185, 535] width 219 height 80
click at [1153, 557] on textarea "hello, just made payment via USDC Poligon for 141 USDC https://polygonscan.com/…" at bounding box center [1185, 535] width 219 height 80
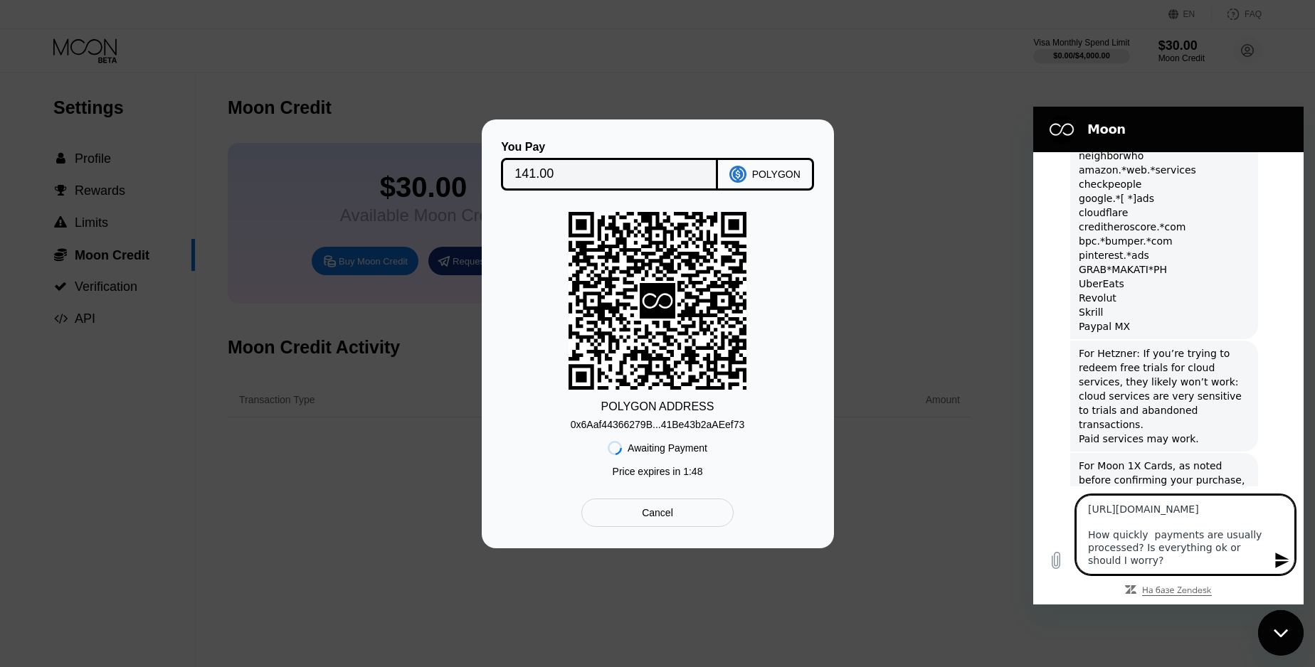
scroll to position [83, 0]
drag, startPoint x: 1089, startPoint y: 543, endPoint x: 1124, endPoint y: 568, distance: 42.8
click at [1124, 568] on textarea "hello, just made payment via USDC Poligon for 141 USDC https://polygonscan.com/…" at bounding box center [1185, 535] width 219 height 80
click at [1191, 554] on textarea "hello, just made payment via USDC Poligon for 141 USDC https://polygonscan.com/…" at bounding box center [1185, 535] width 219 height 80
click at [1141, 553] on textarea "hello, just made payment via USDC Poligon for 141 USDC https://polygonscan.com/…" at bounding box center [1185, 535] width 219 height 80
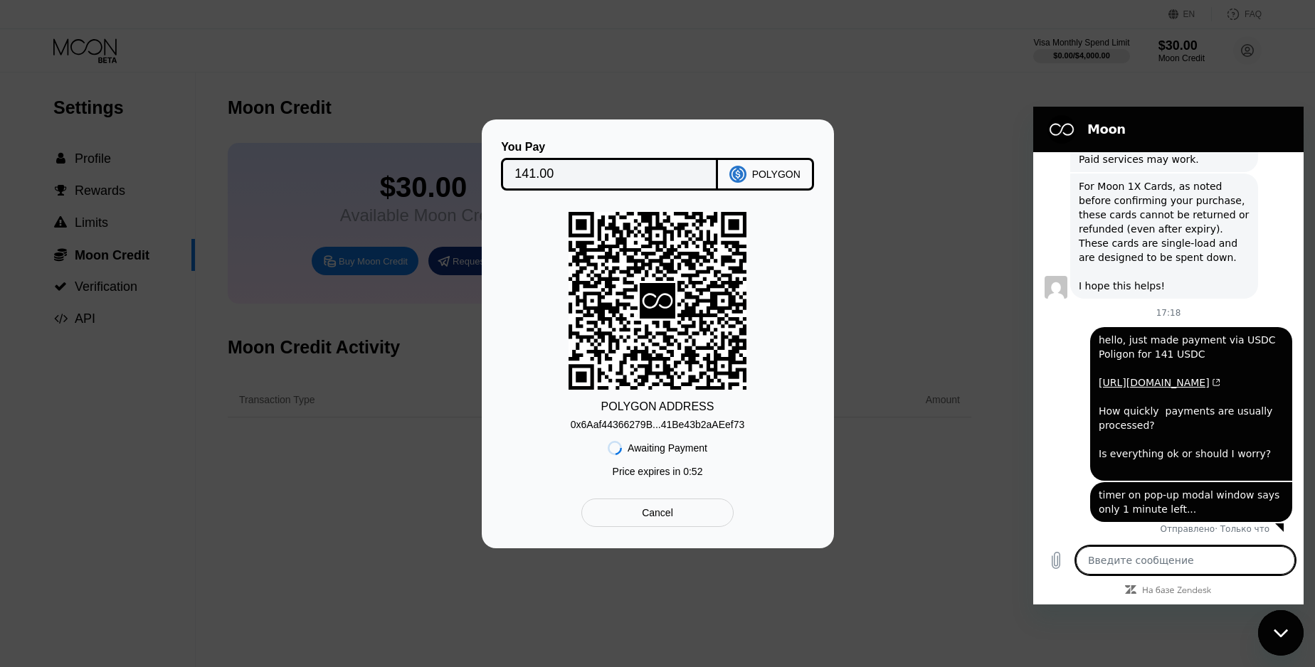
scroll to position [2007, 0]
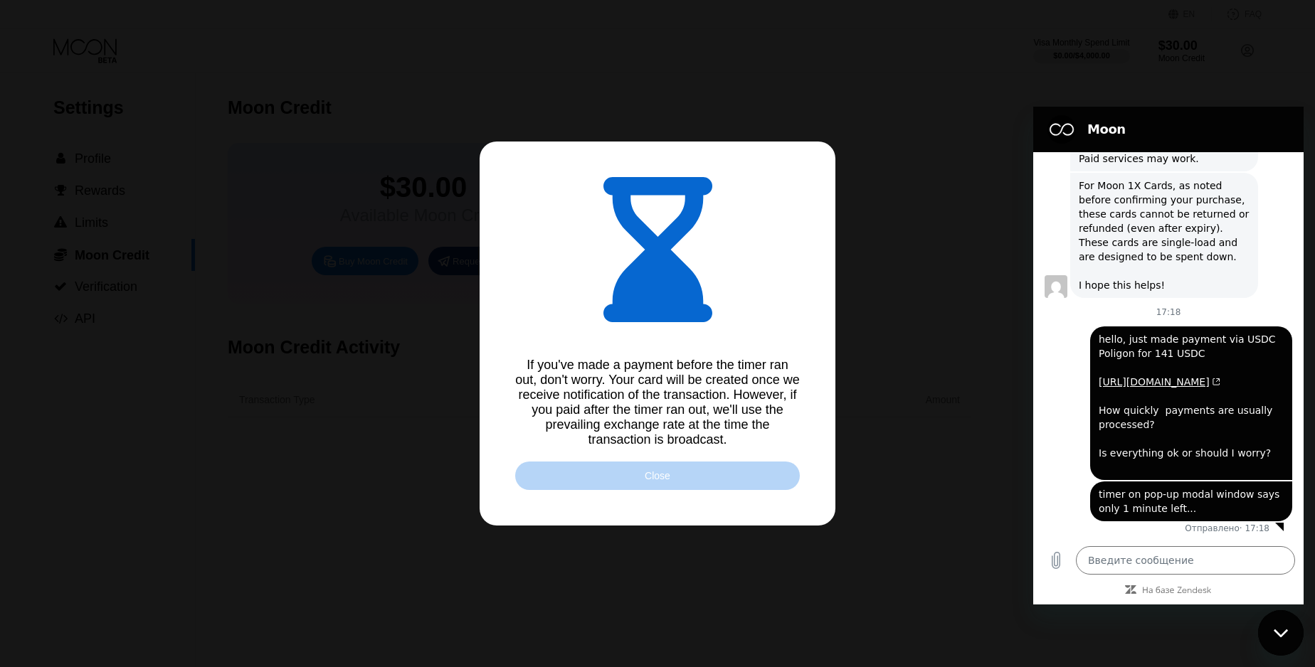
click at [623, 473] on div "Close" at bounding box center [657, 476] width 285 height 28
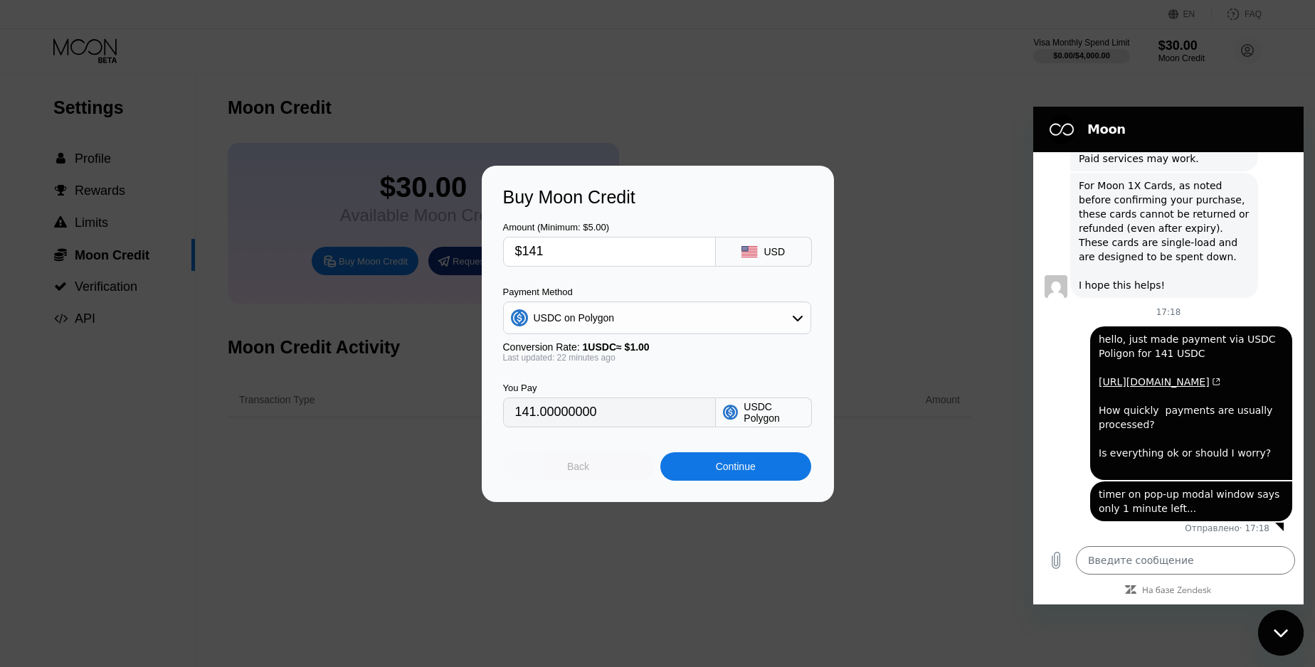
click at [581, 465] on div "Back" at bounding box center [578, 466] width 22 height 11
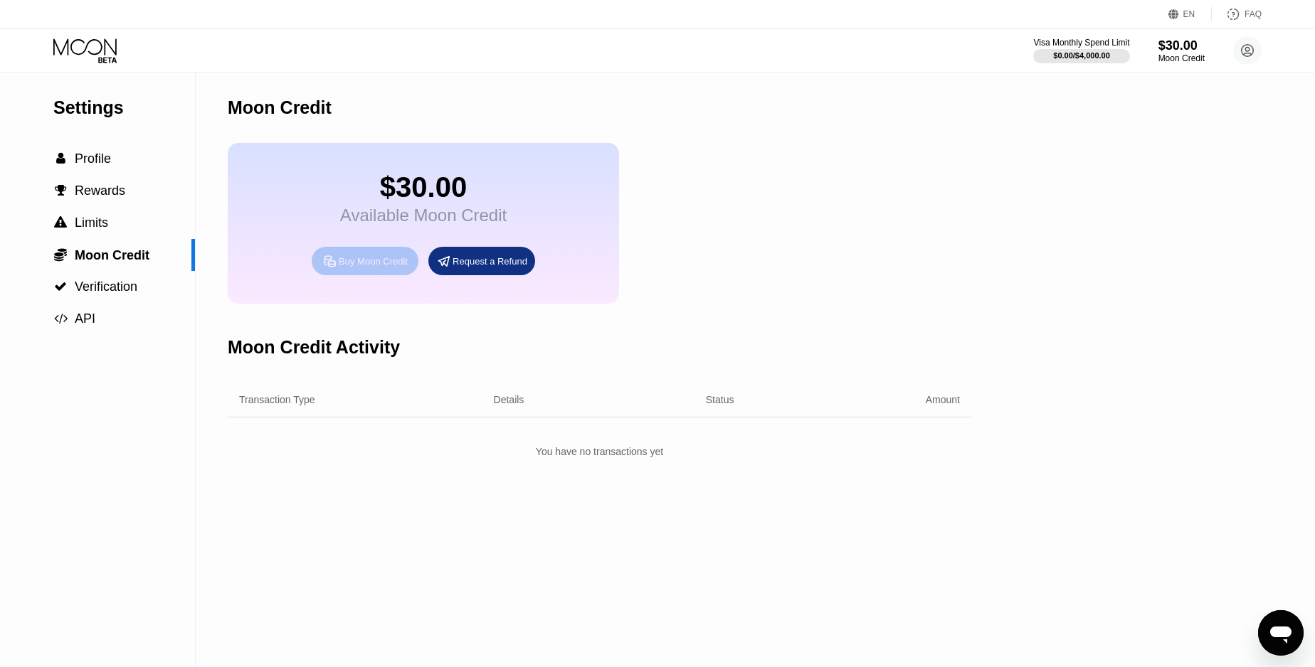
click at [376, 263] on div "Buy Moon Credit" at bounding box center [373, 261] width 69 height 12
type input "0"
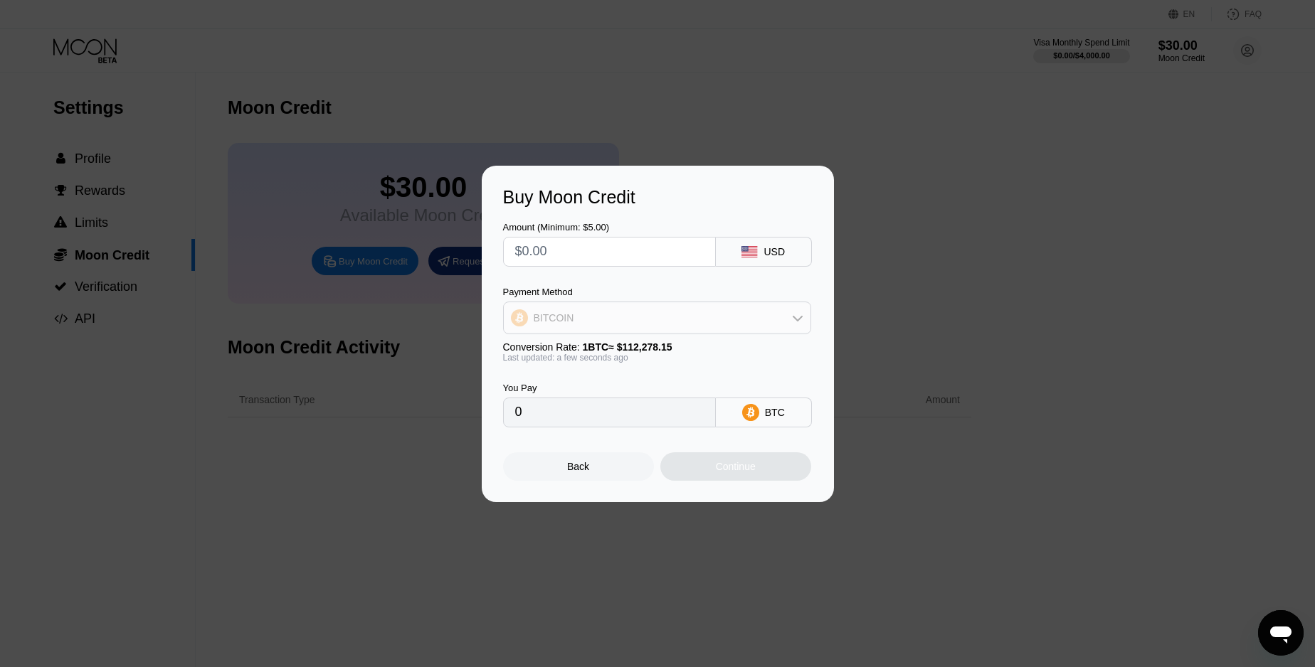
click at [700, 330] on div "BITCOIN" at bounding box center [657, 318] width 307 height 28
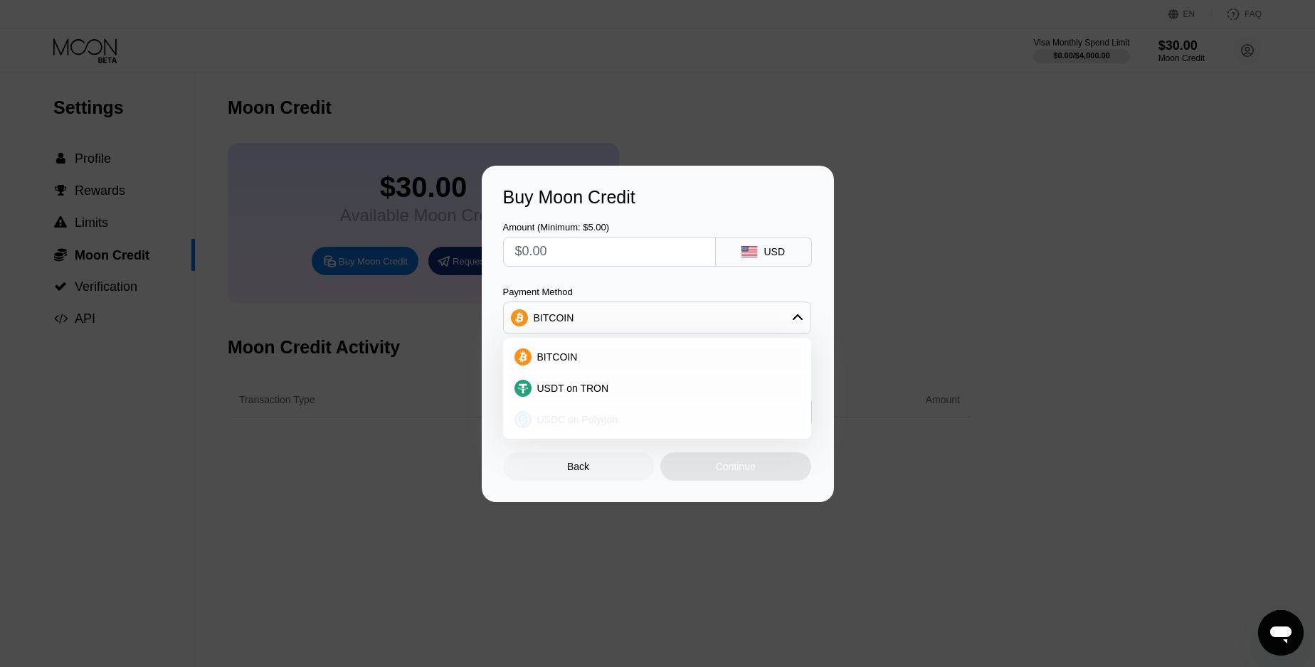
click at [627, 413] on div "USDC on Polygon" at bounding box center [657, 420] width 300 height 28
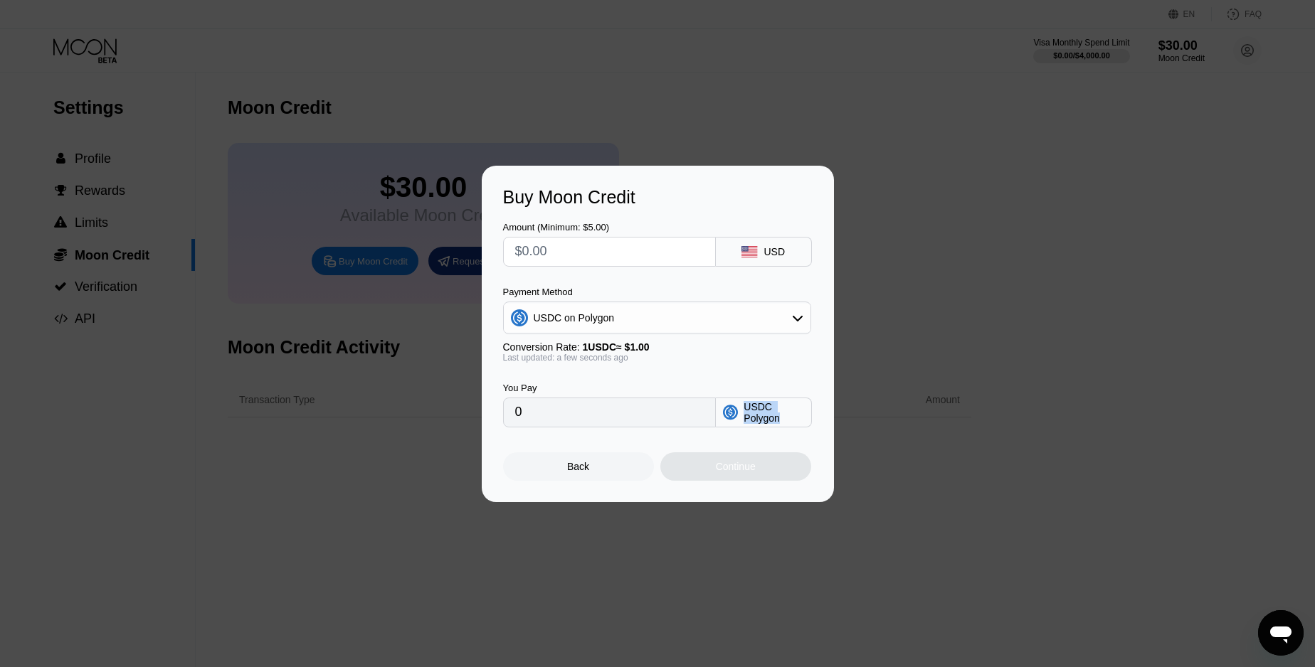
drag, startPoint x: 783, startPoint y: 418, endPoint x: 740, endPoint y: 411, distance: 44.1
click at [740, 411] on div "USDC Polygon" at bounding box center [764, 413] width 96 height 30
copy div "USDC Polygon"
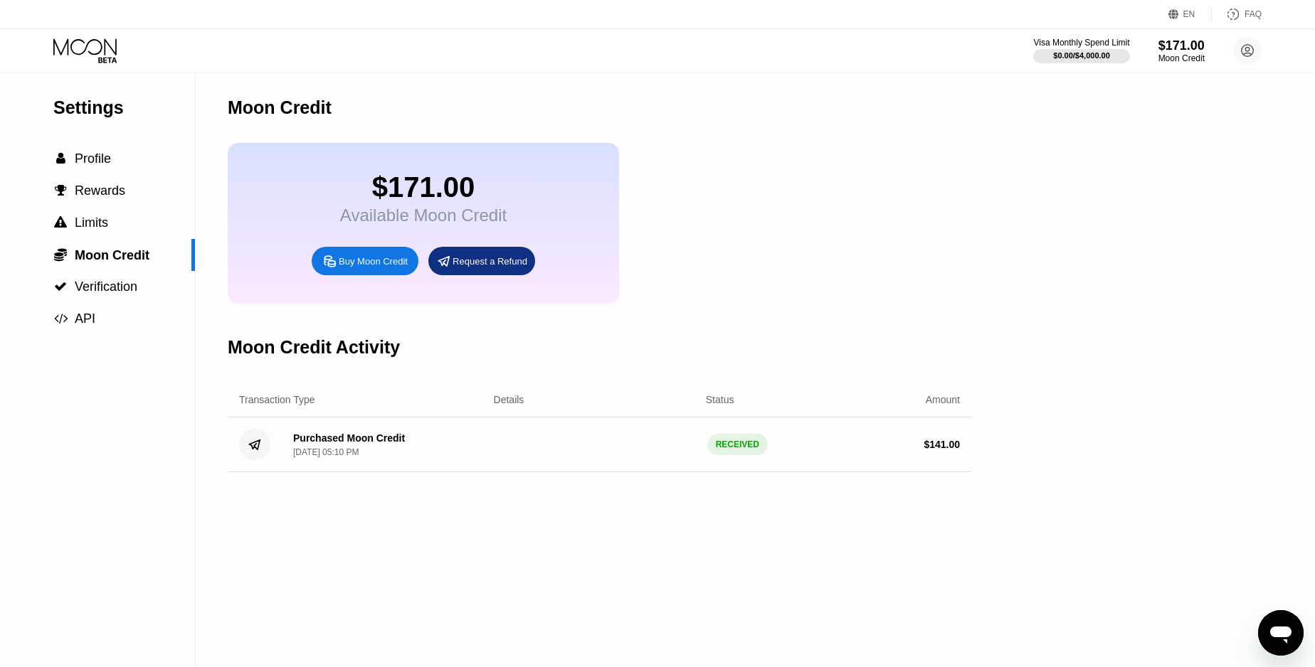
click at [1274, 618] on div "Открыть окно обмена сообщениями" at bounding box center [1280, 633] width 43 height 43
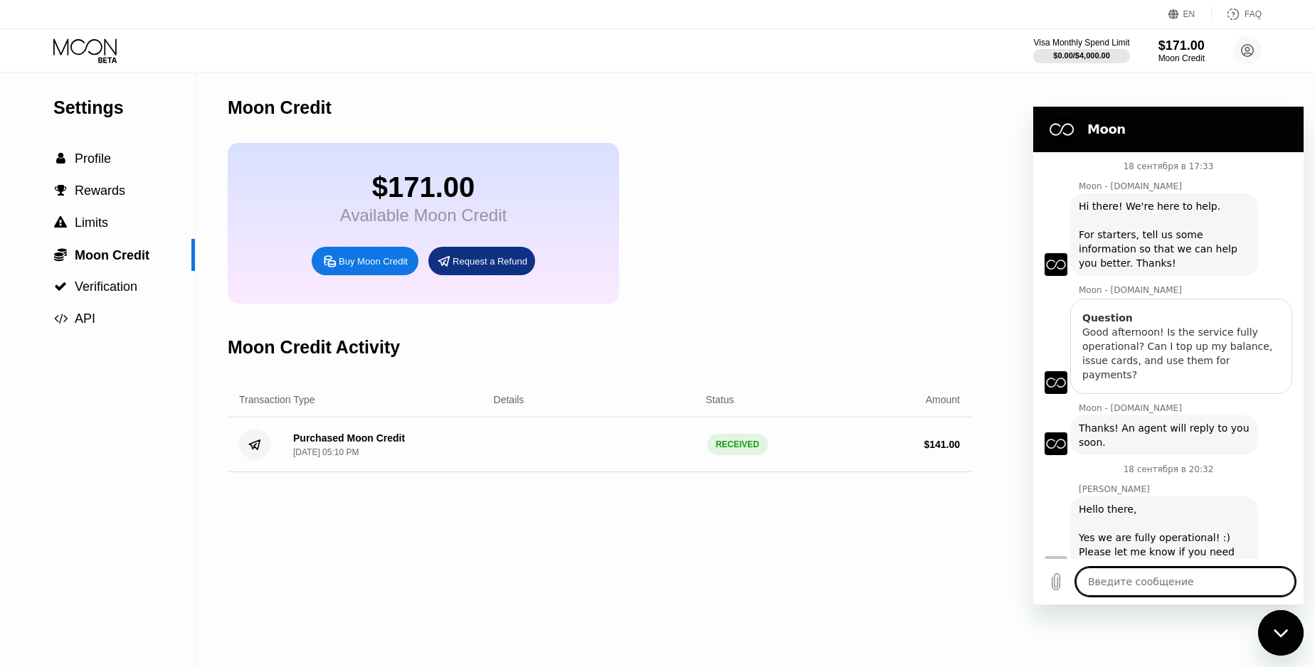
scroll to position [2007, 0]
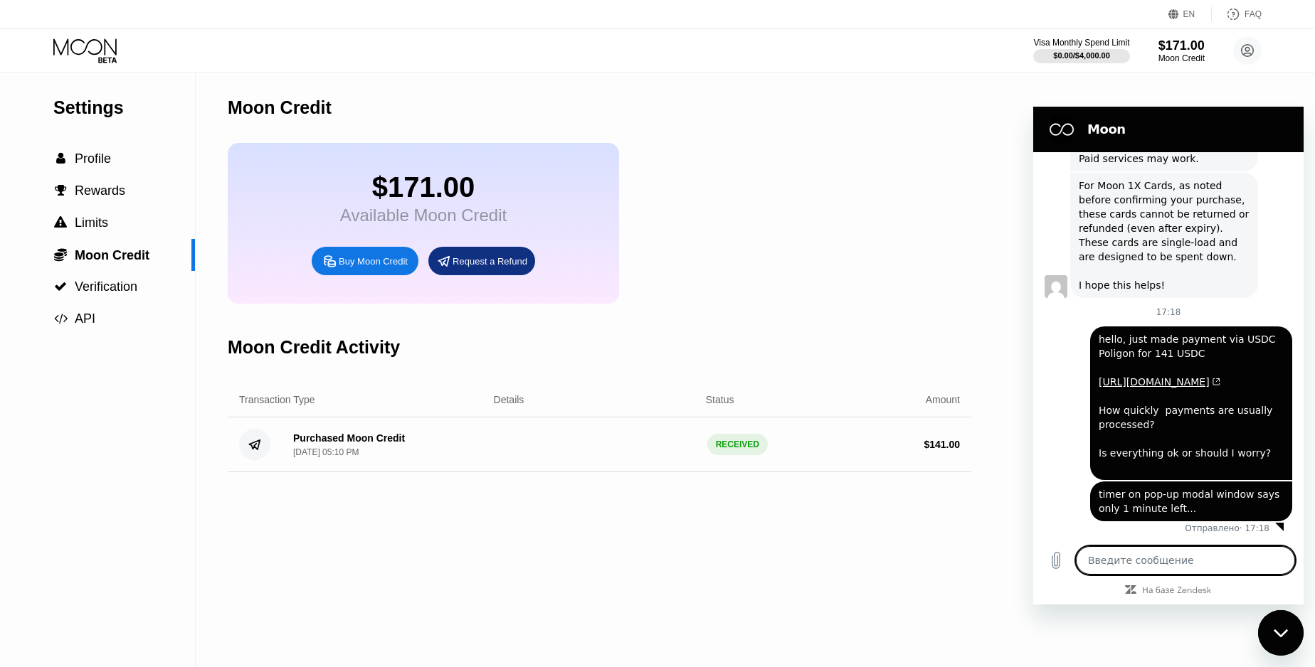
type textarea "o"
type textarea "x"
type textarea "of"
type textarea "x"
type textarea "o"
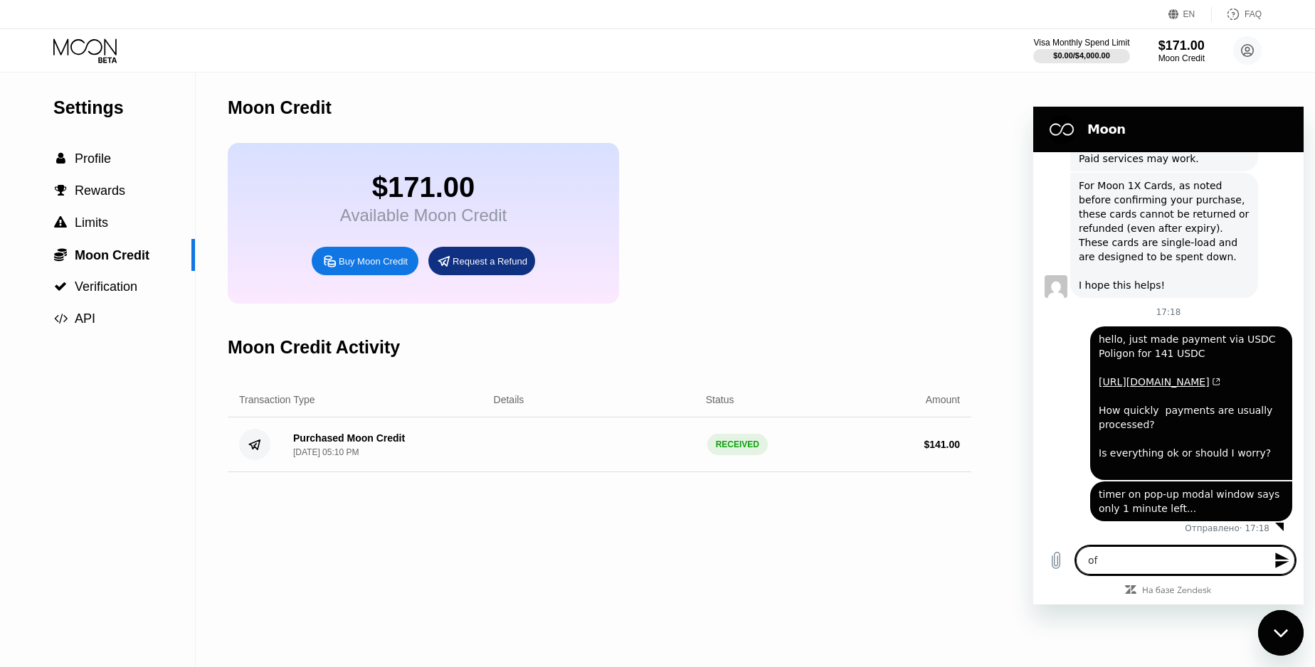
type textarea "x"
type textarea "ow"
type textarea "x"
type textarea "oww"
type textarea "x"
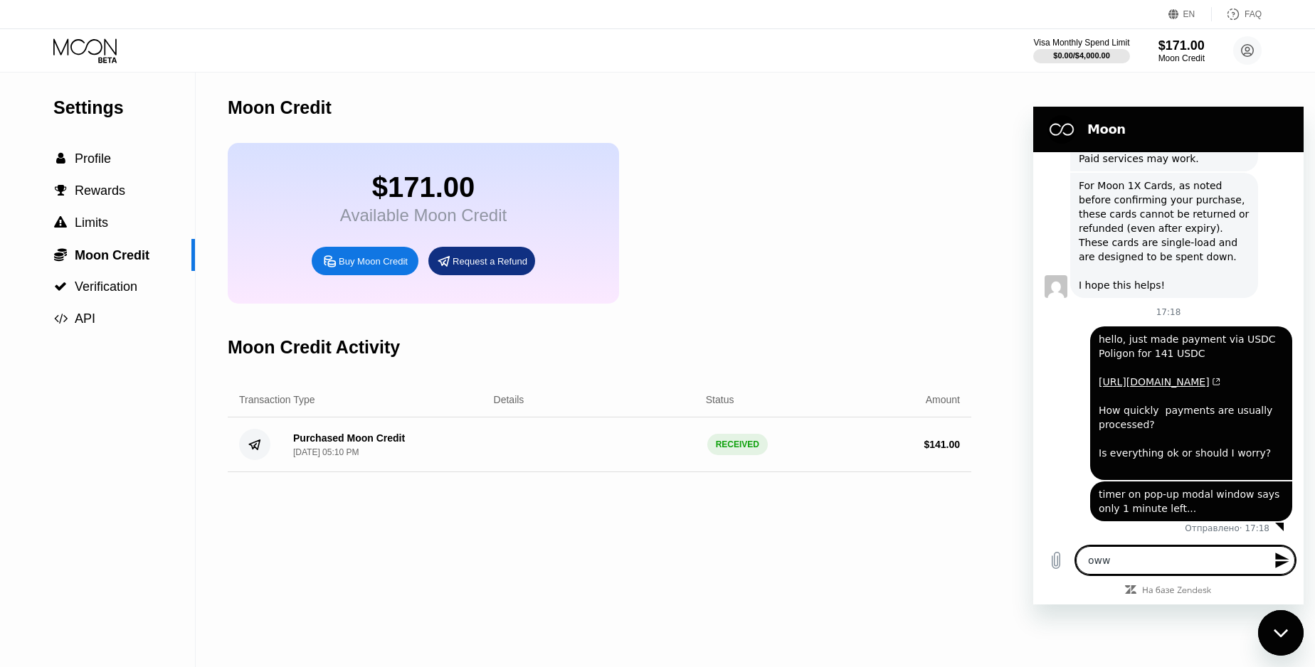
type textarea "oww"
type textarea "x"
type textarea "oww"
type textarea "x"
type textarea "oww,"
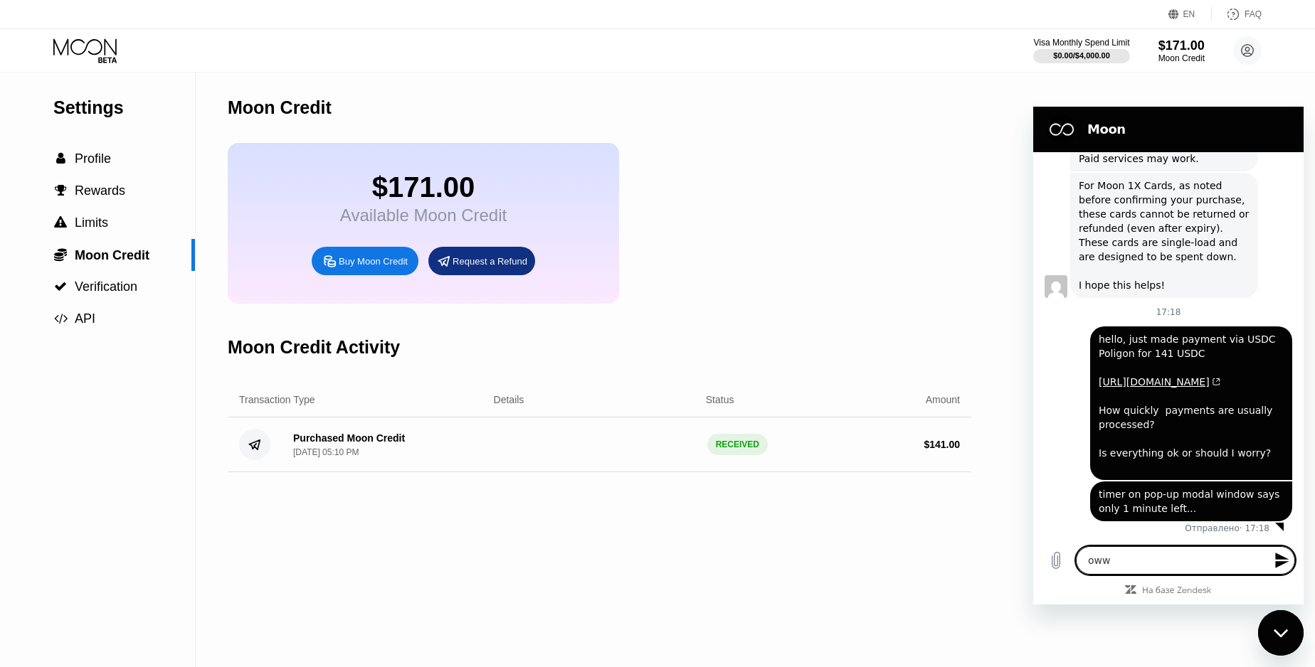
type textarea "x"
type textarea "oww,"
type textarea "x"
type textarea "oww, t"
type textarea "x"
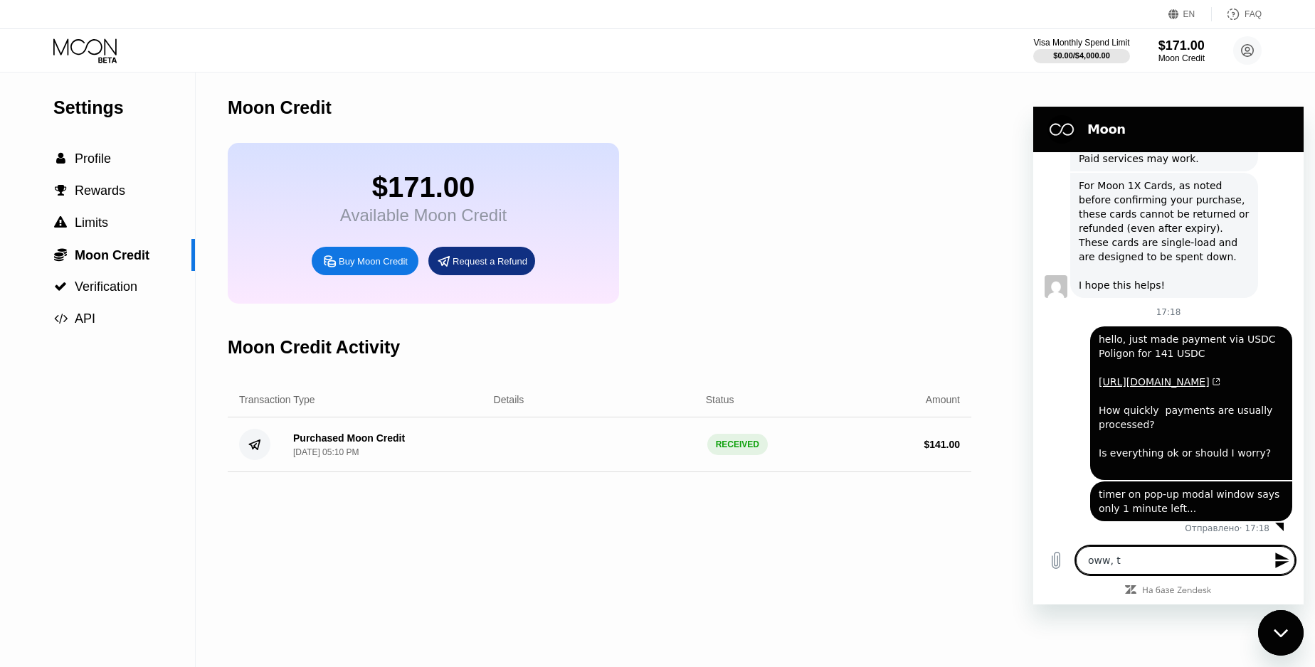
type textarea "oww, th"
type textarea "x"
type textarea "oww, thn"
type textarea "x"
type textarea "oww, thnk"
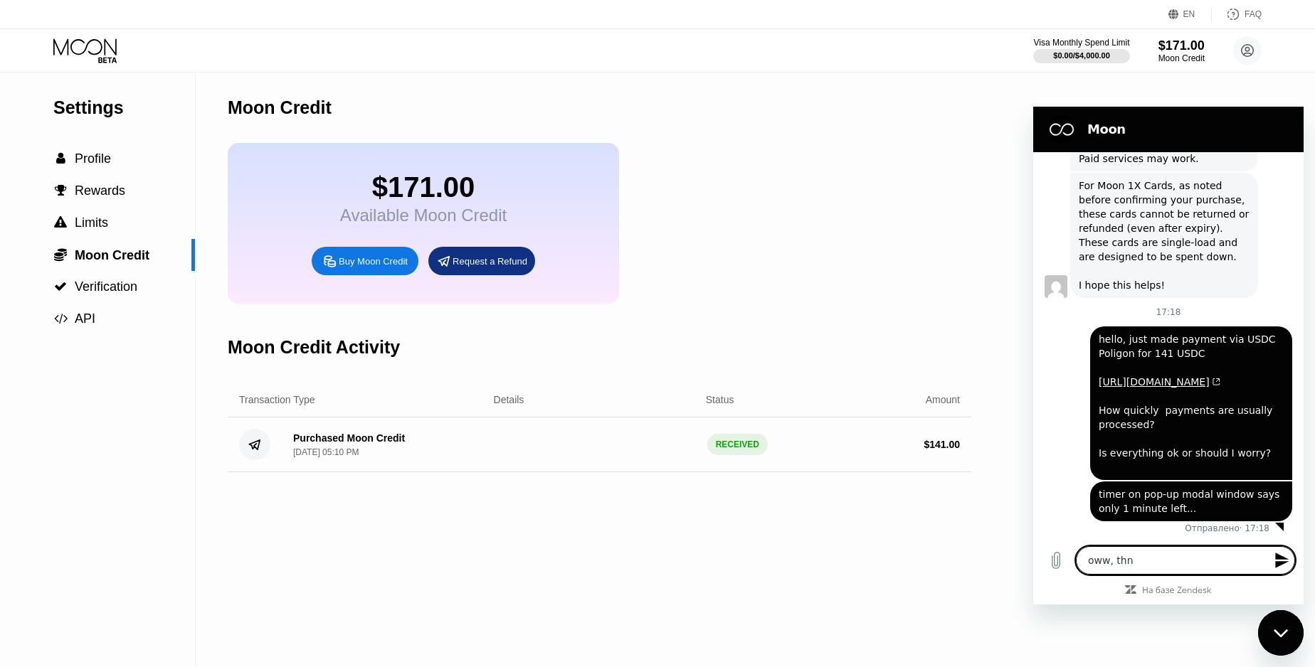
type textarea "x"
type textarea "oww, thn"
type textarea "x"
type textarea "oww, thnx"
type textarea "x"
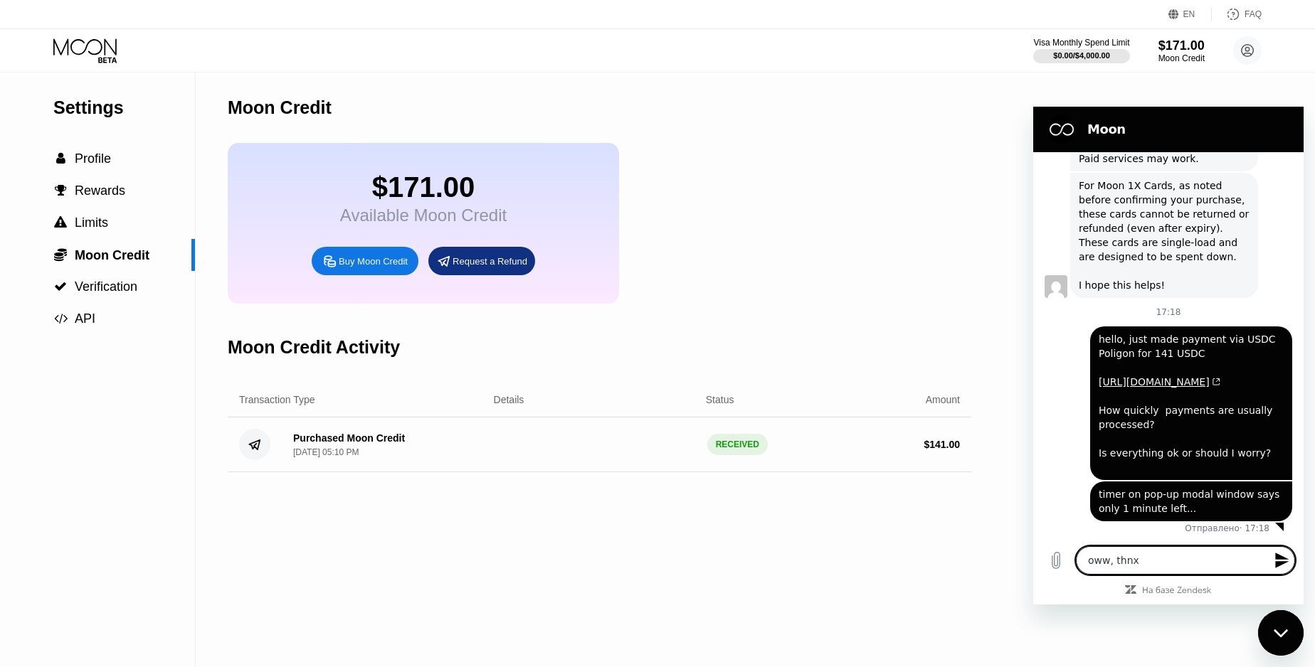
type textarea "oww, thn"
type textarea "x"
type textarea "oww, th"
type textarea "x"
type textarea "oww, thx"
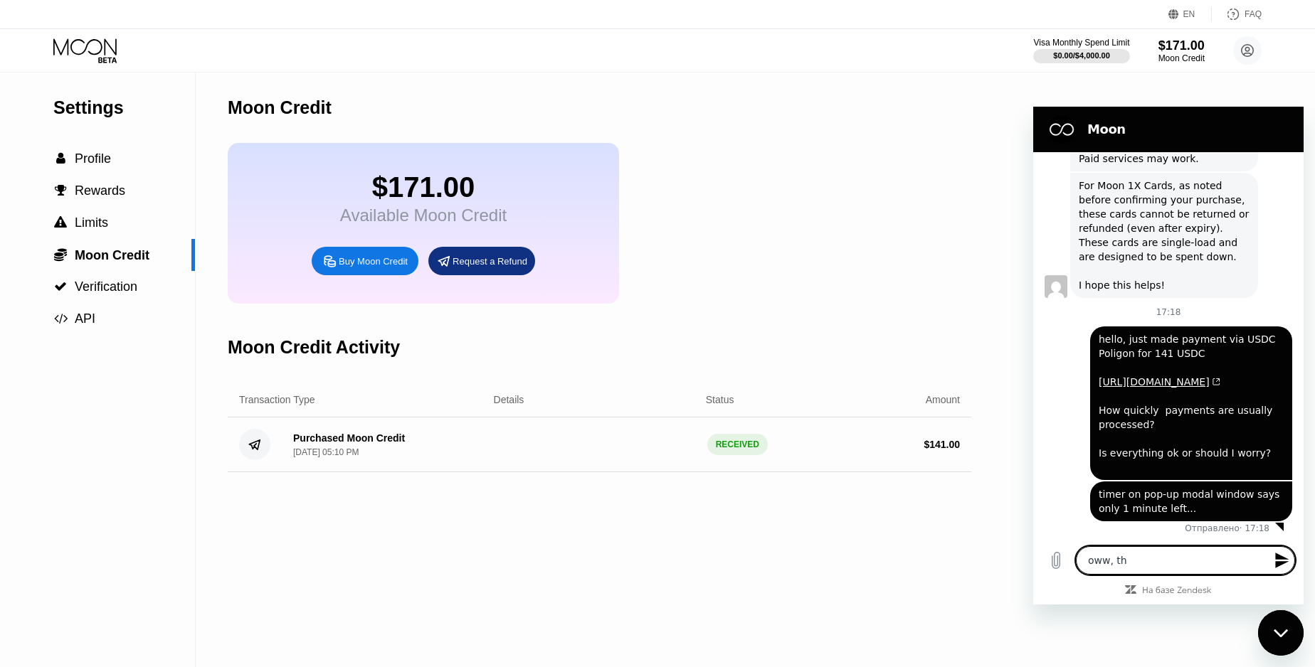
type textarea "x"
type textarea "oww, thx,"
type textarea "x"
type textarea "oww, thx,"
type textarea "x"
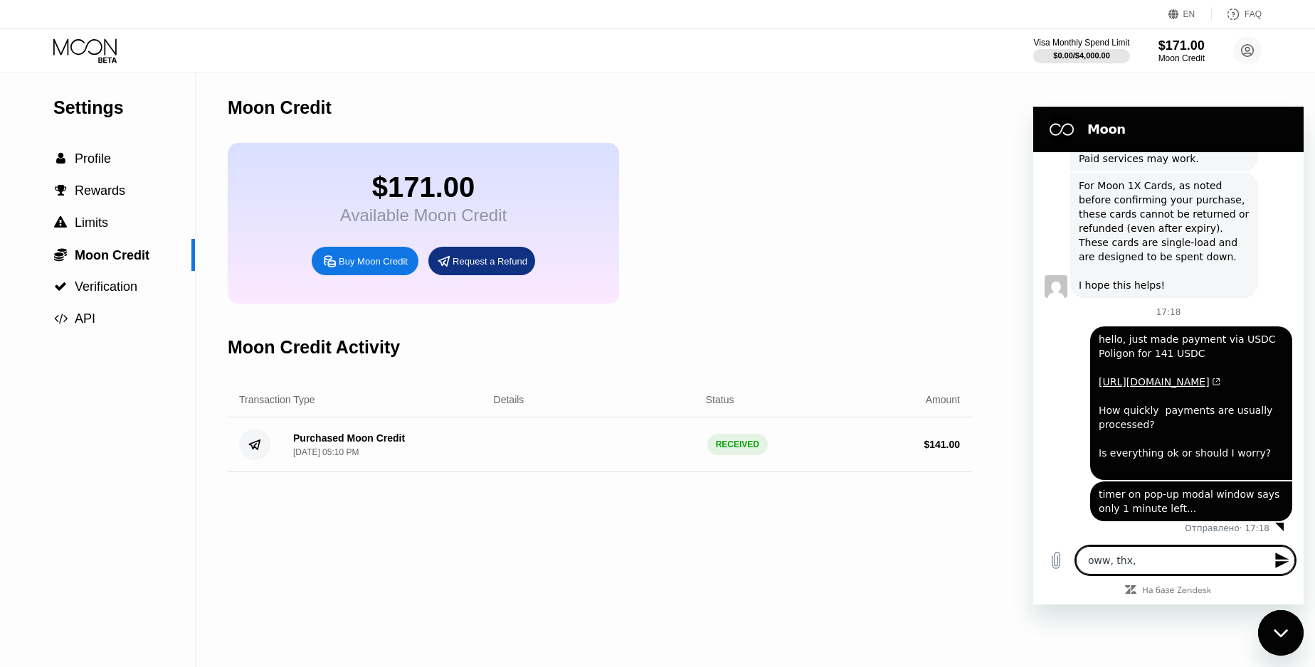
type textarea "oww, thx, s"
type textarea "x"
type textarea "oww, thx,"
type textarea "x"
type textarea "oww, thx, i"
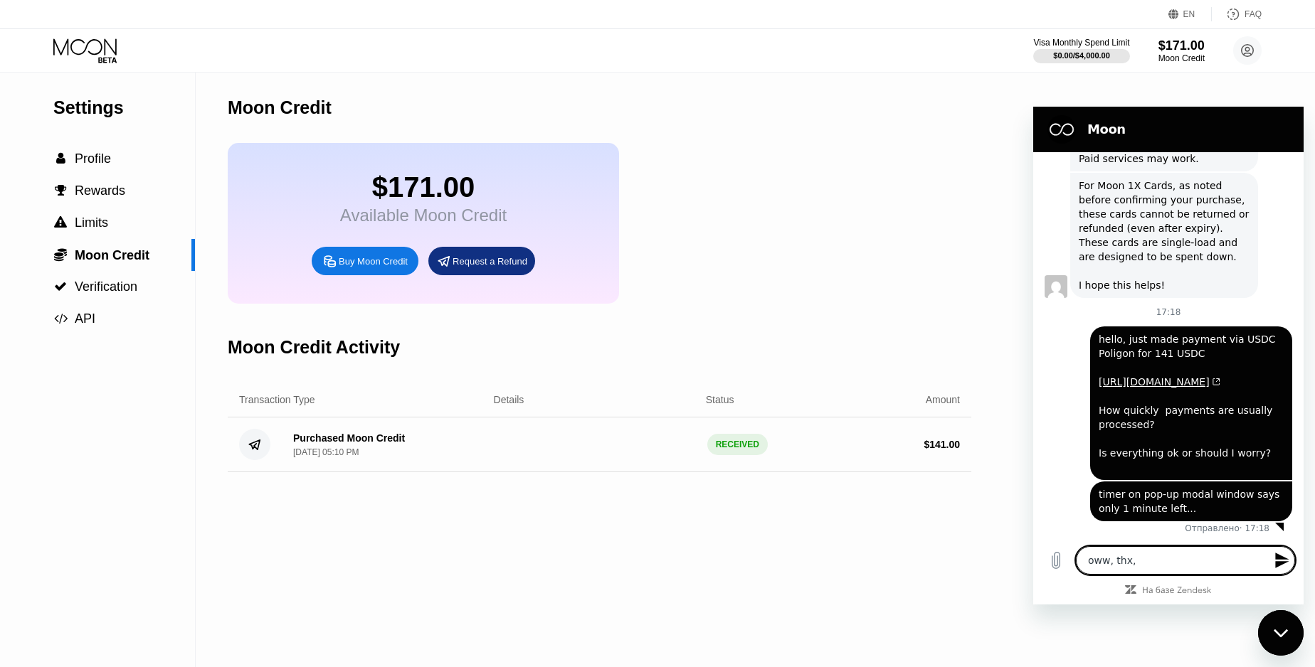
type textarea "x"
type textarea "oww, thx, i"
type textarea "x"
type textarea "oww, thx, i s"
type textarea "x"
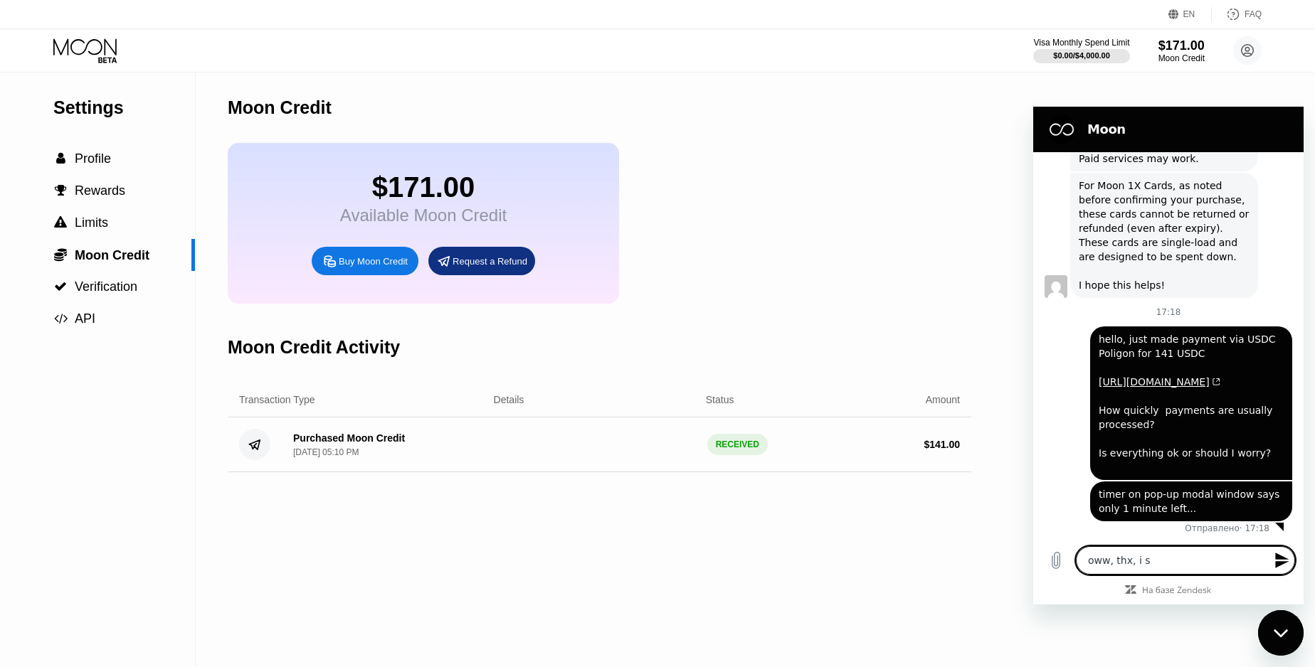
type textarea "oww, thx, i se"
type textarea "x"
type textarea "oww, thx, i see"
type textarea "x"
type textarea "oww, thx, i see"
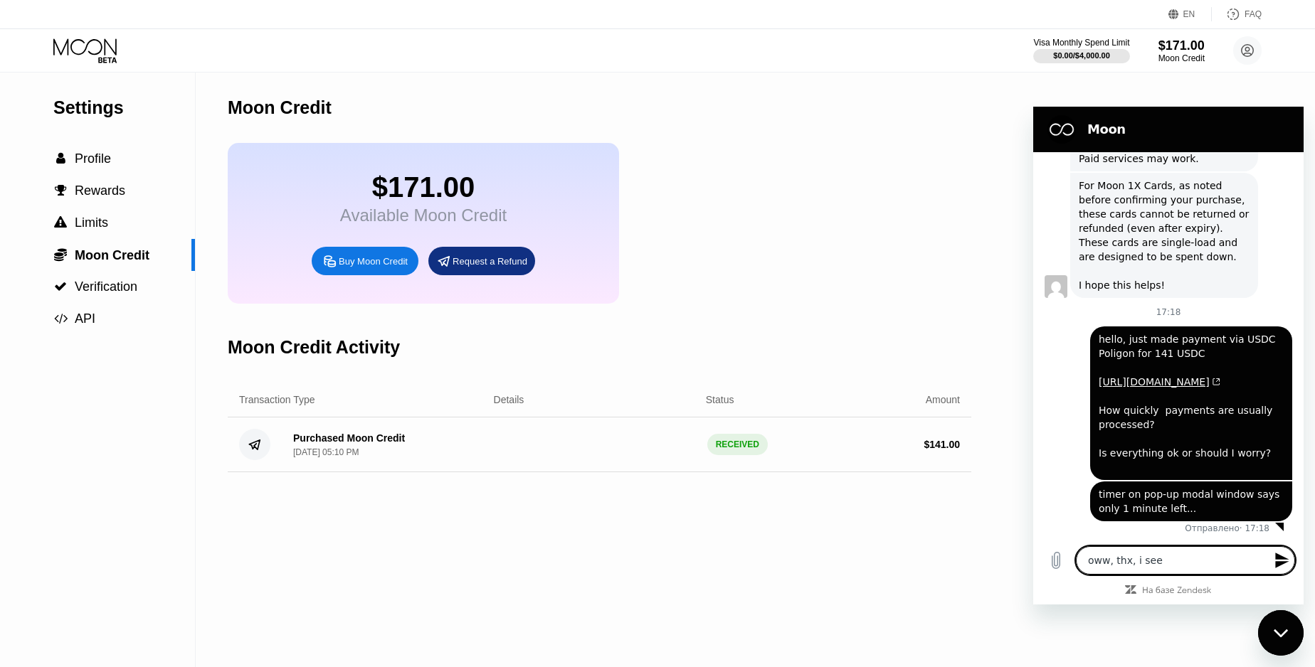
type textarea "x"
type textarea "oww, thx, i see e"
type textarea "x"
type textarea "oww, thx, i see"
type textarea "x"
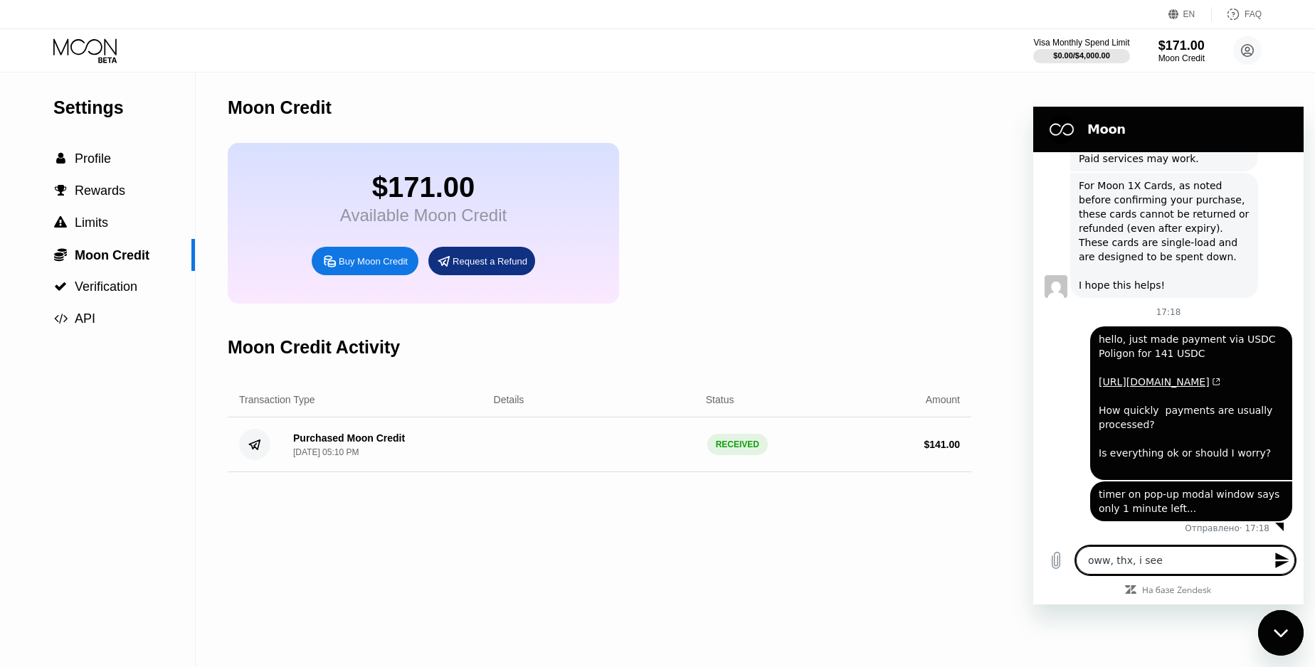
type textarea "oww, thx, i see"
type textarea "x"
type textarea "oww, thx, i se"
type textarea "x"
type textarea "oww, thx, i s"
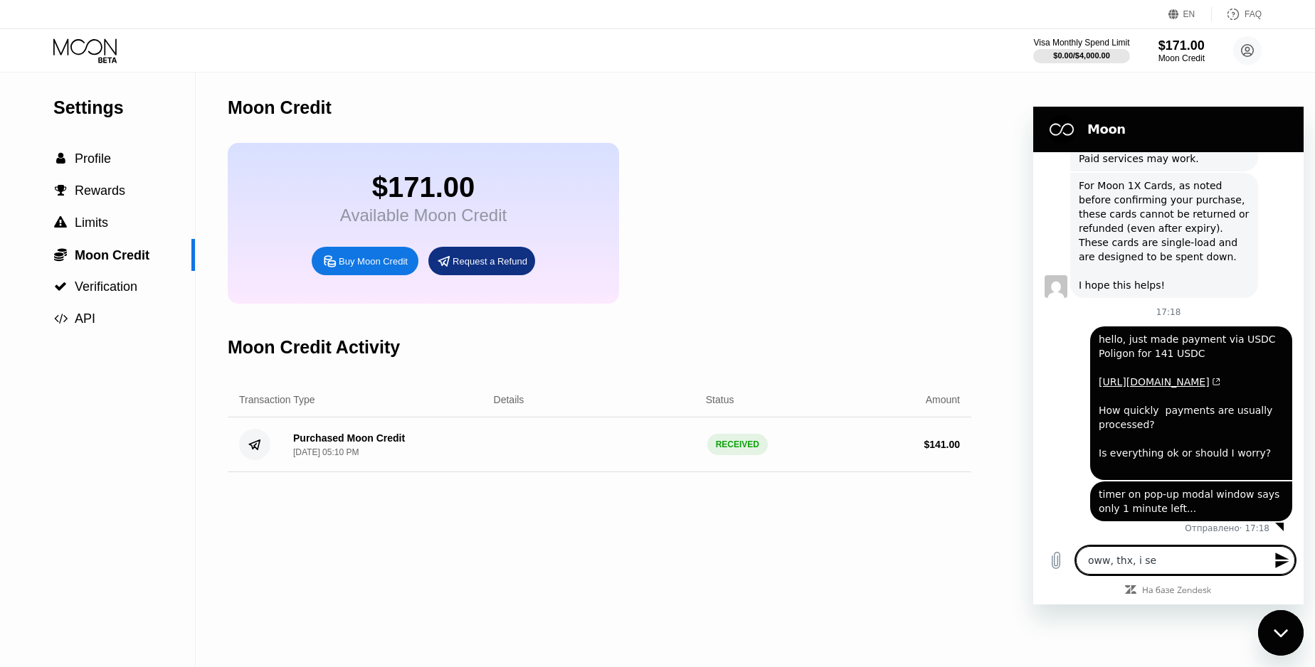
type textarea "x"
type textarea "oww, thx, i"
type textarea "x"
type textarea "oww, thx, i"
type textarea "x"
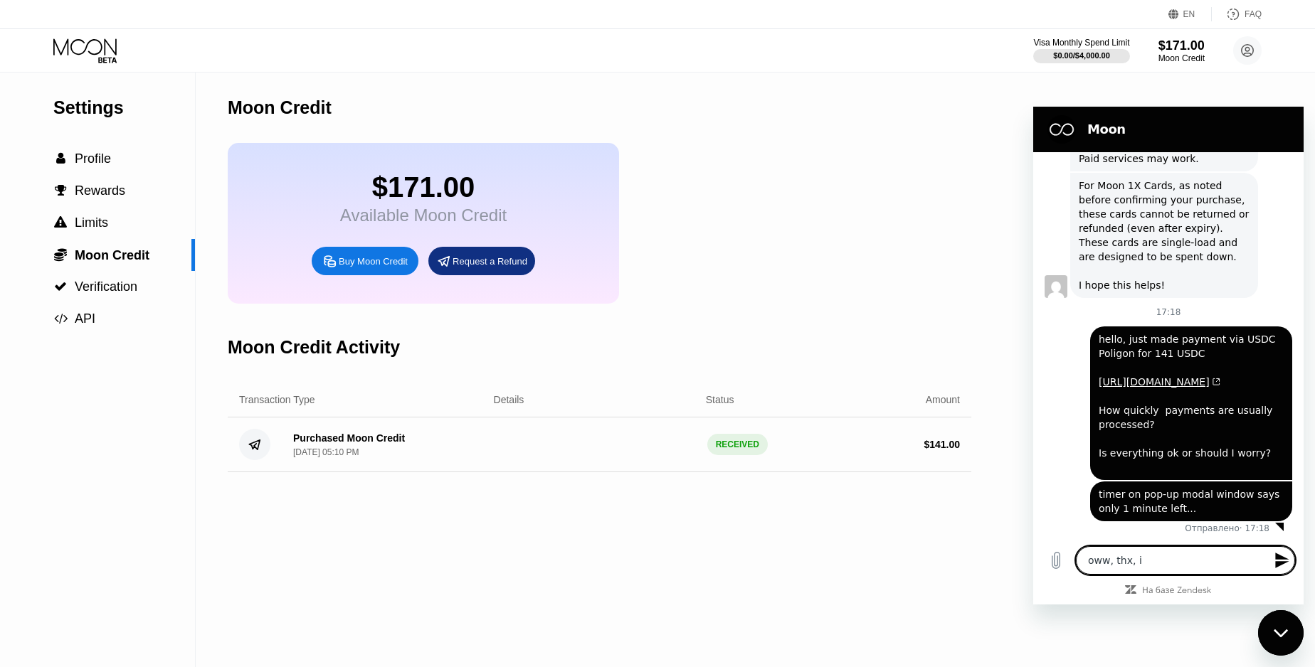
type textarea "oww, thx,"
type textarea "x"
type textarea "oww, thx, j"
type textarea "x"
type textarea "oww, thx, ju"
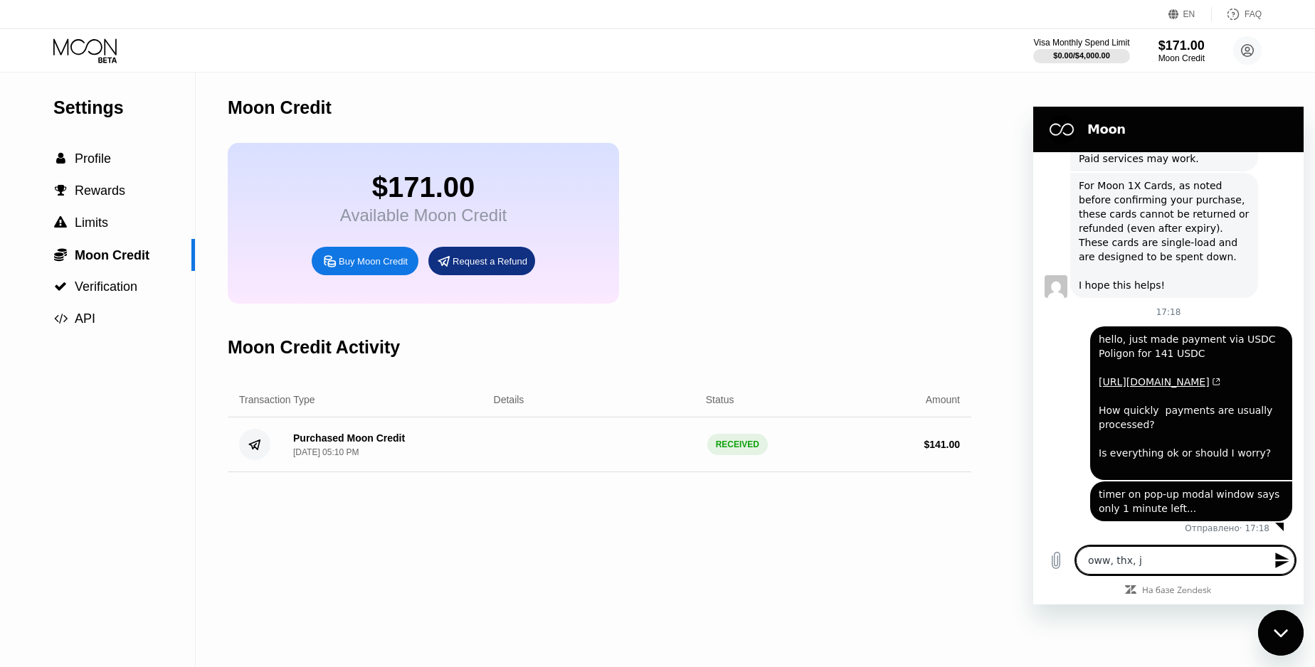
type textarea "x"
type textarea "oww, thx, jus"
type textarea "x"
type textarea "oww, thx, just"
type textarea "x"
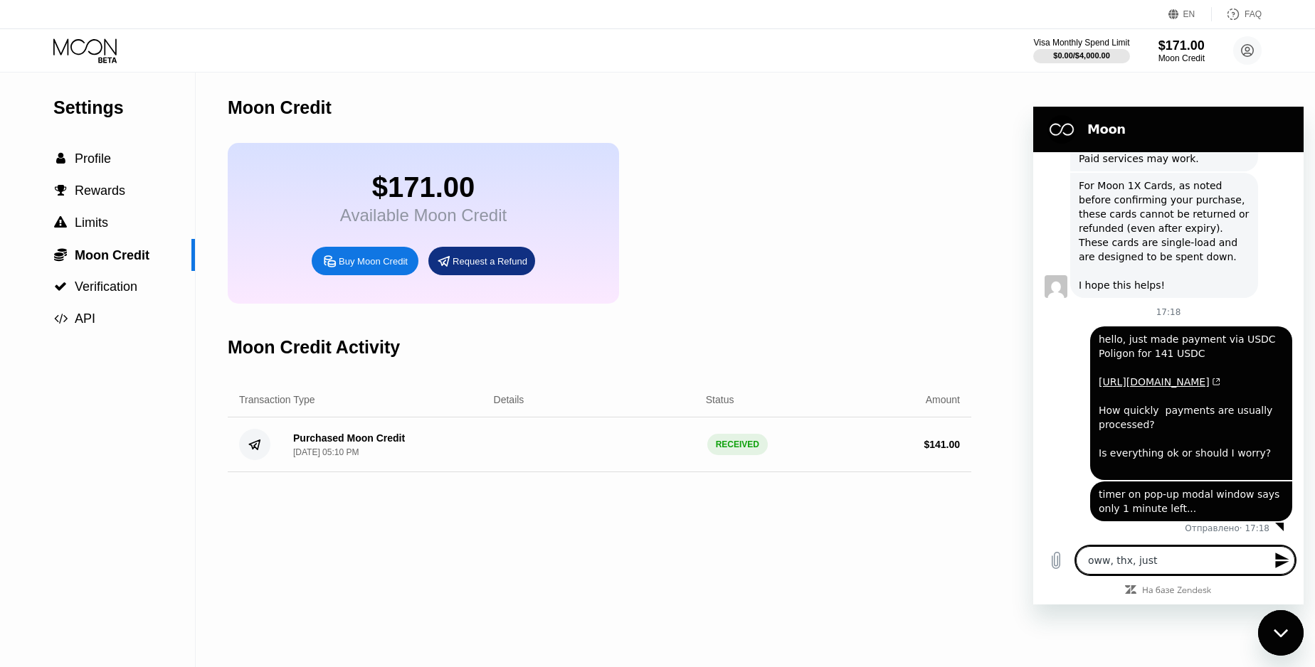
type textarea "oww, thx, just"
type textarea "x"
type textarea "oww, thx, just r"
type textarea "x"
type textarea "oww, thx, just re"
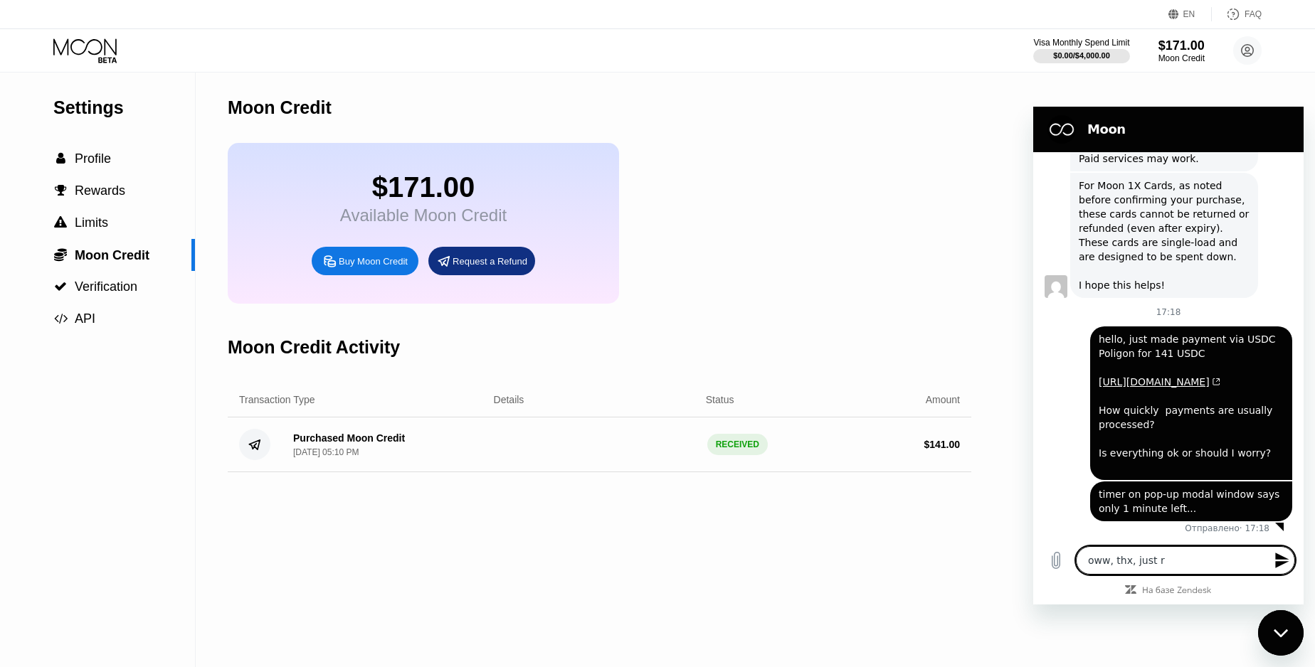
type textarea "x"
type textarea "oww, thx, just ref"
type textarea "x"
type textarea "oww, thx, just refr"
type textarea "x"
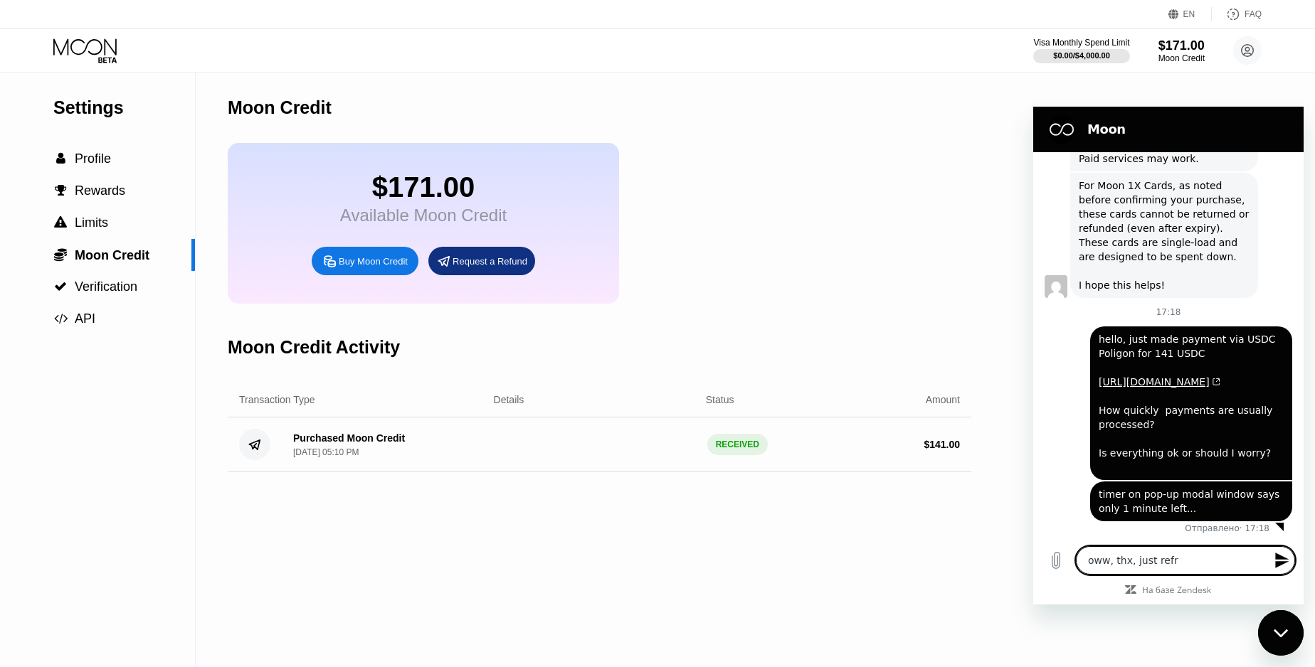
type textarea "oww, thx, just refre"
type textarea "x"
type textarea "oww, thx, just refr"
type textarea "x"
type textarea "oww, thx, just refre"
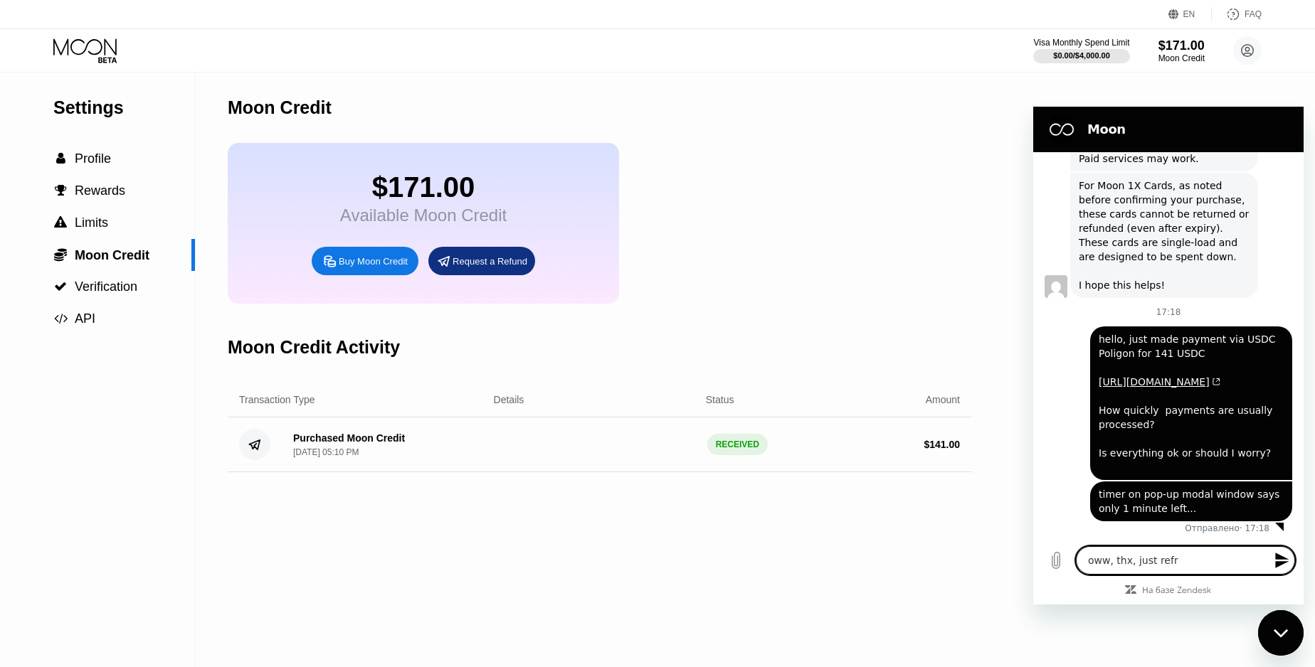
type textarea "x"
type textarea "oww, thx, just refres"
type textarea "x"
type textarea "oww, thx, just refresh"
type textarea "x"
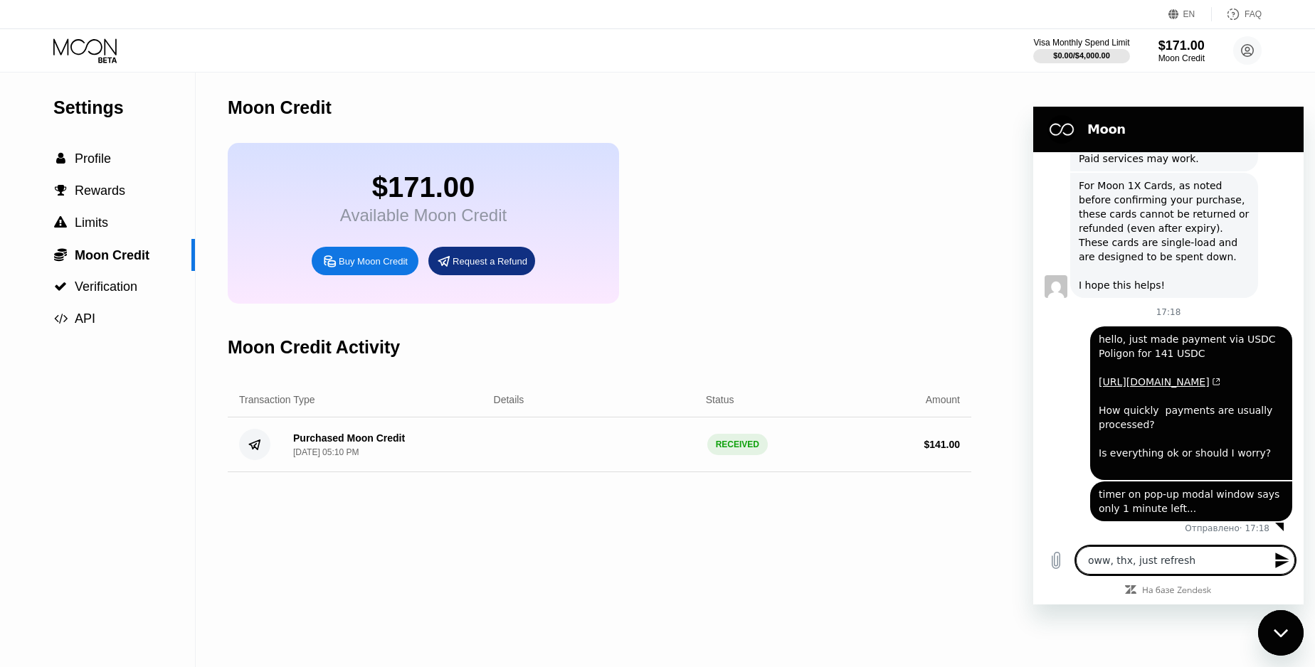
type textarea "oww, thx, just refreshe"
type textarea "x"
type textarea "oww, thx, just refreshed"
type textarea "x"
type textarea "oww, thx, just refreshed"
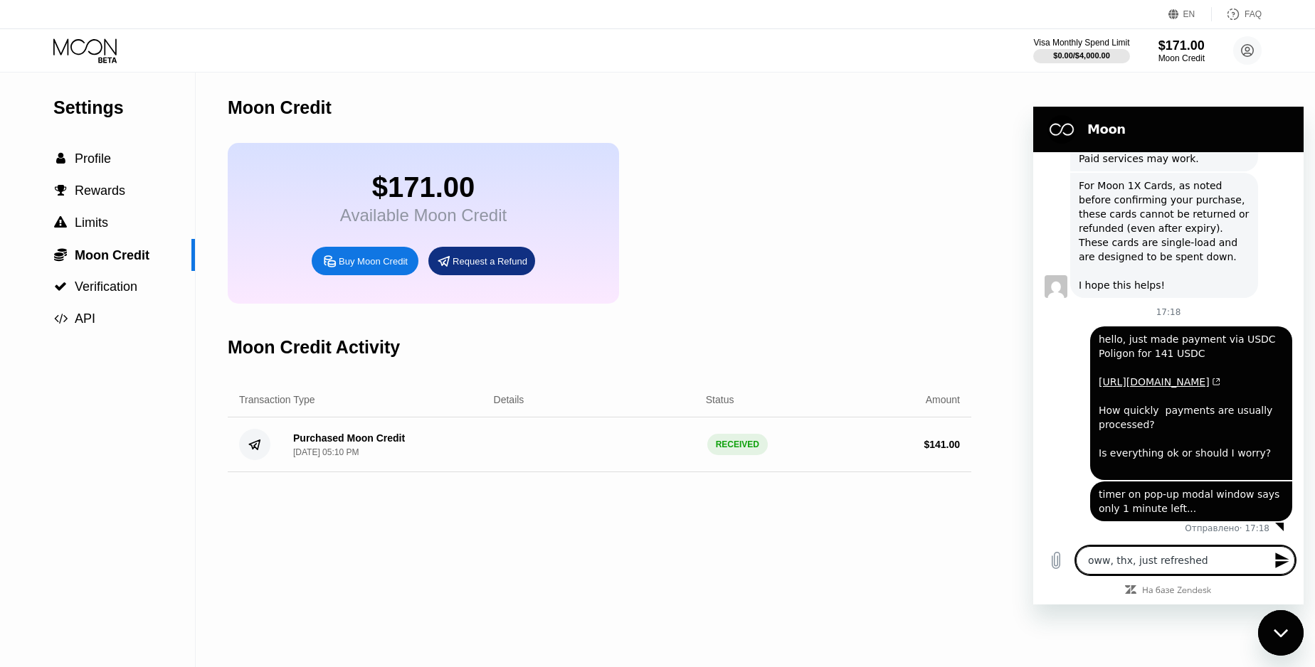
type textarea "x"
type textarea "oww, thx, just refreshed w"
type textarea "x"
type textarea "oww, thx, just refreshed wi"
type textarea "x"
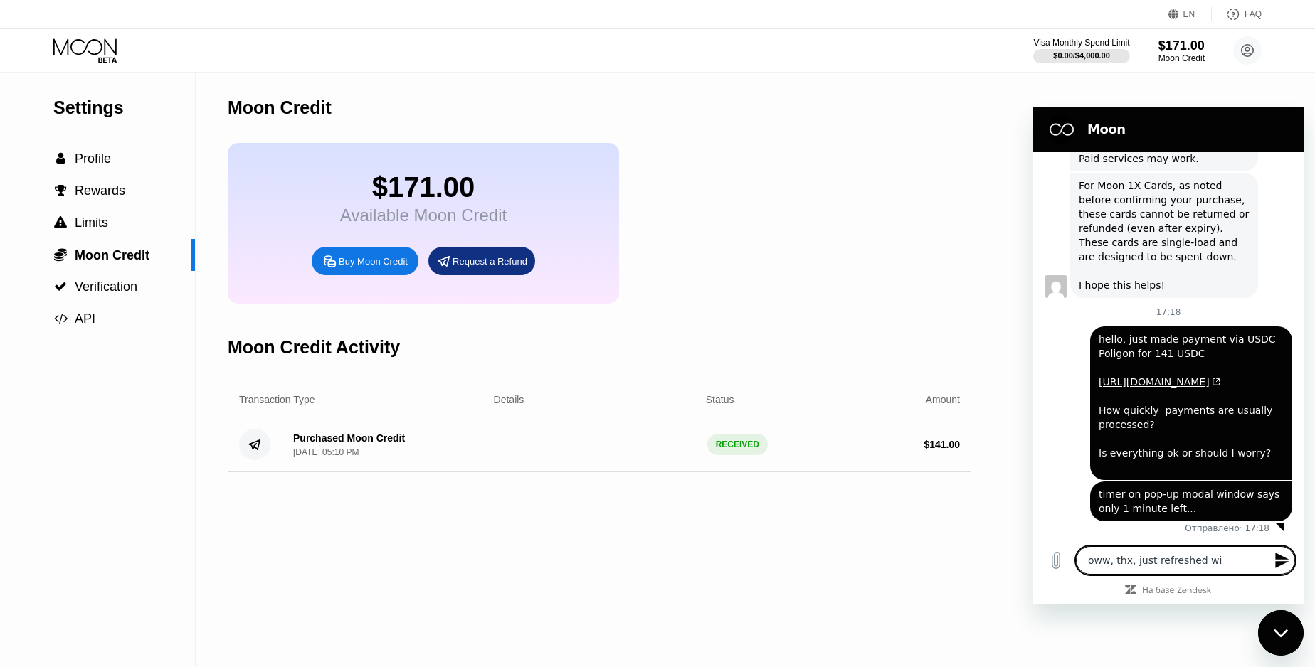
type textarea "oww, thx, just refreshed win"
type textarea "x"
type textarea "oww, thx, just refreshed wind"
type textarea "x"
type textarea "oww, thx, just refreshed windo"
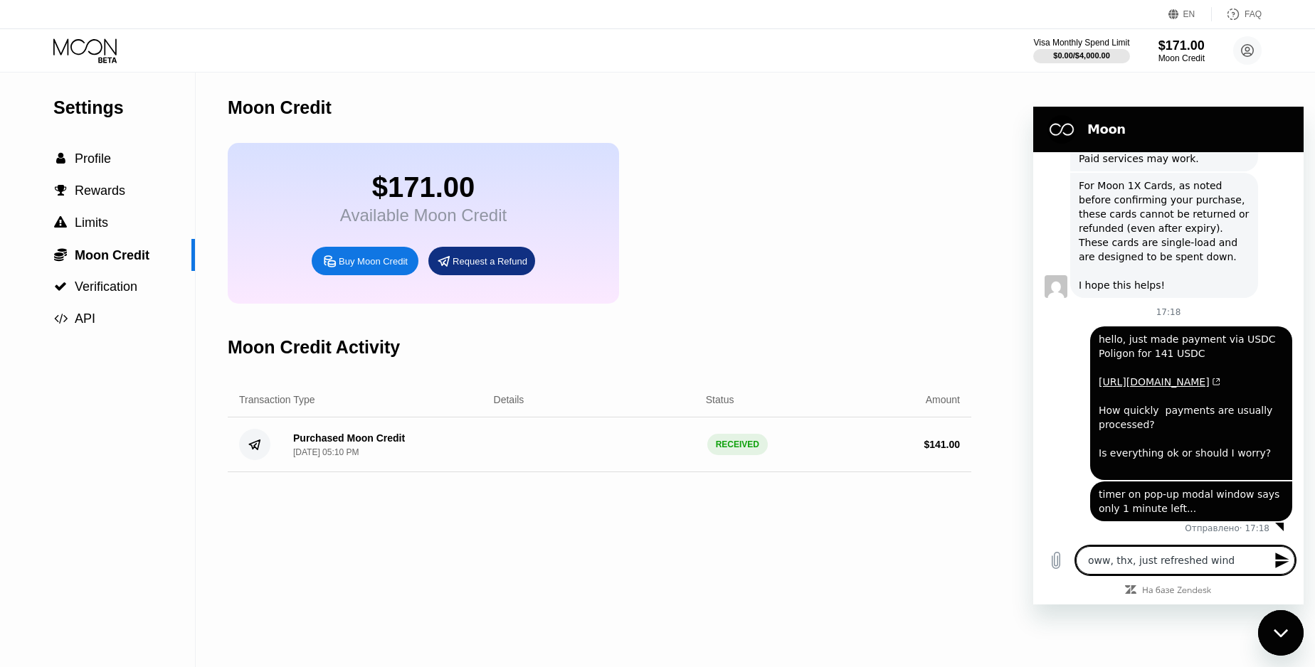
type textarea "x"
type textarea "oww, thx, just refreshed window"
type textarea "x"
type textarea "oww, thx, just refreshed window"
type textarea "x"
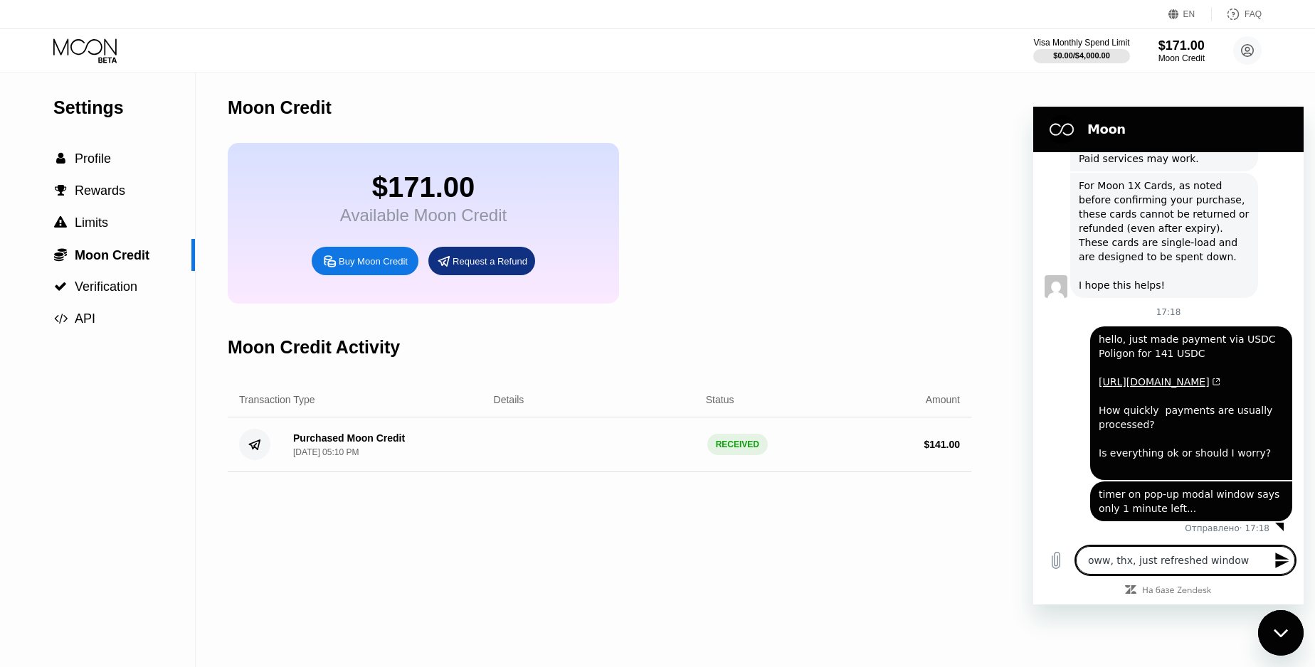
type textarea "oww, thx, just refreshed window a"
type textarea "x"
type textarea "oww, thx, just refreshed window an"
type textarea "x"
type textarea "oww, thx, just refreshed window and"
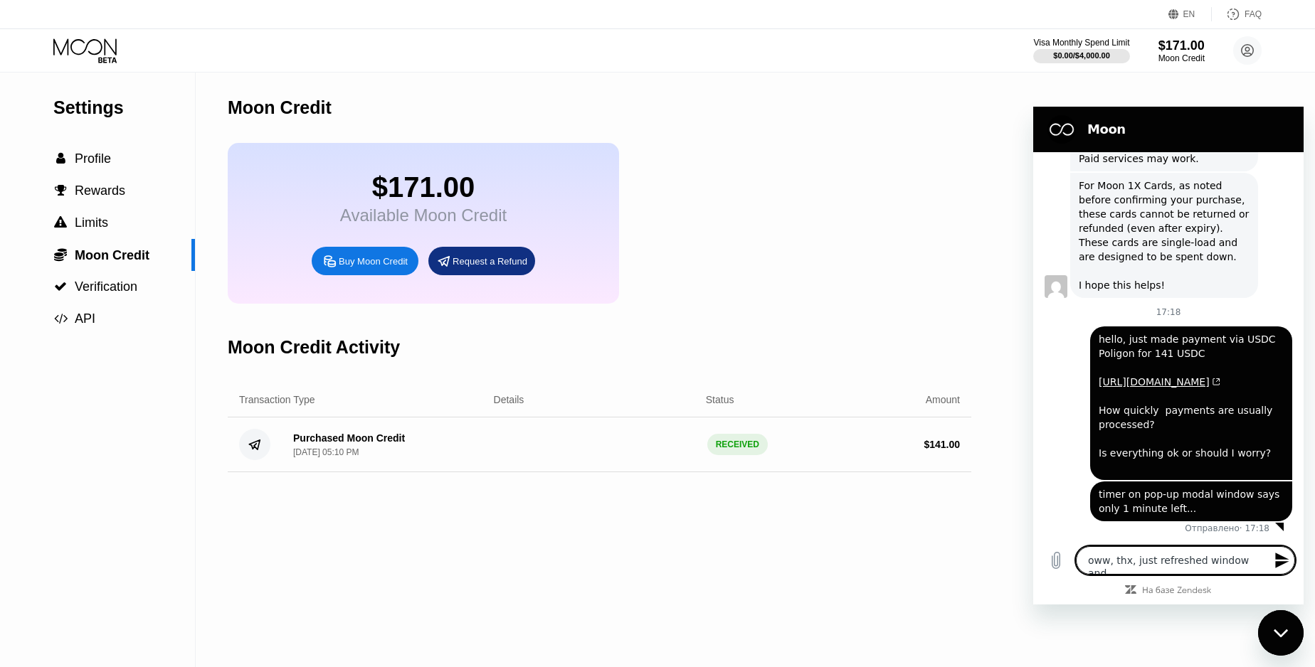
type textarea "x"
type textarea "oww, thx, just refreshed window and"
type textarea "x"
type textarea "oww, thx, just refreshed window and v"
type textarea "x"
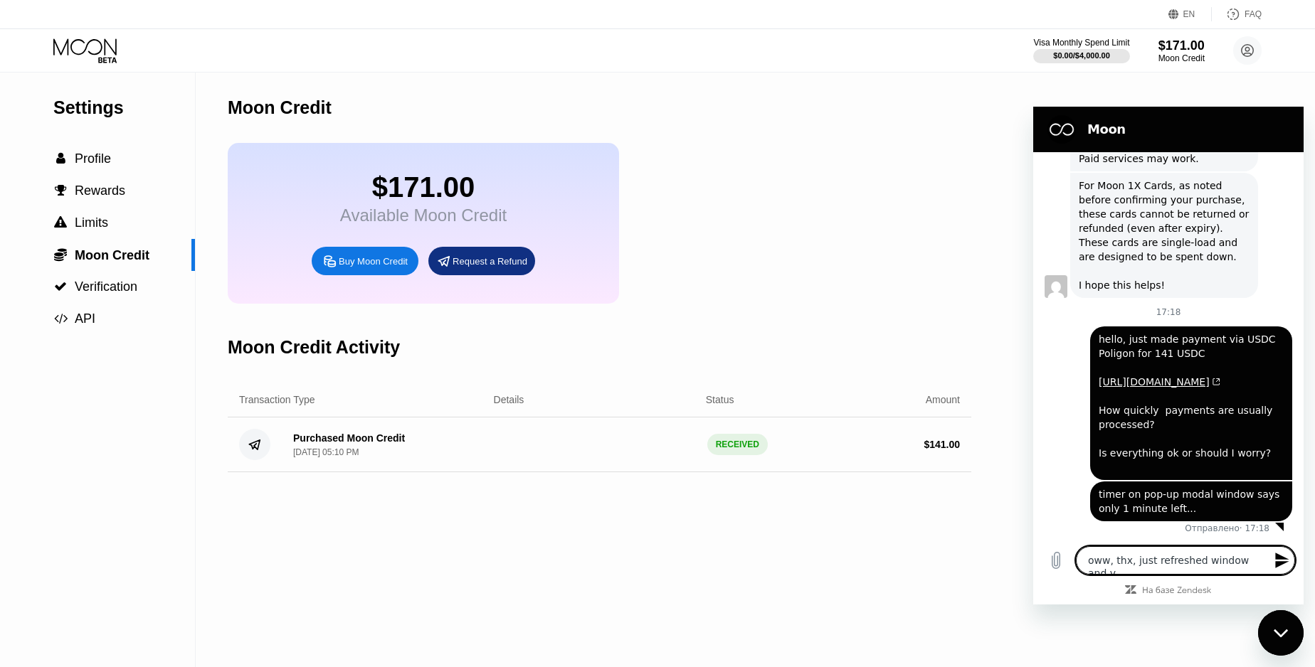
type textarea "oww, thx, just refreshed window and"
type textarea "x"
type textarea "oww, thx, just refreshed window and e"
type textarea "x"
type textarea "oww, thx, just refreshed window and ev"
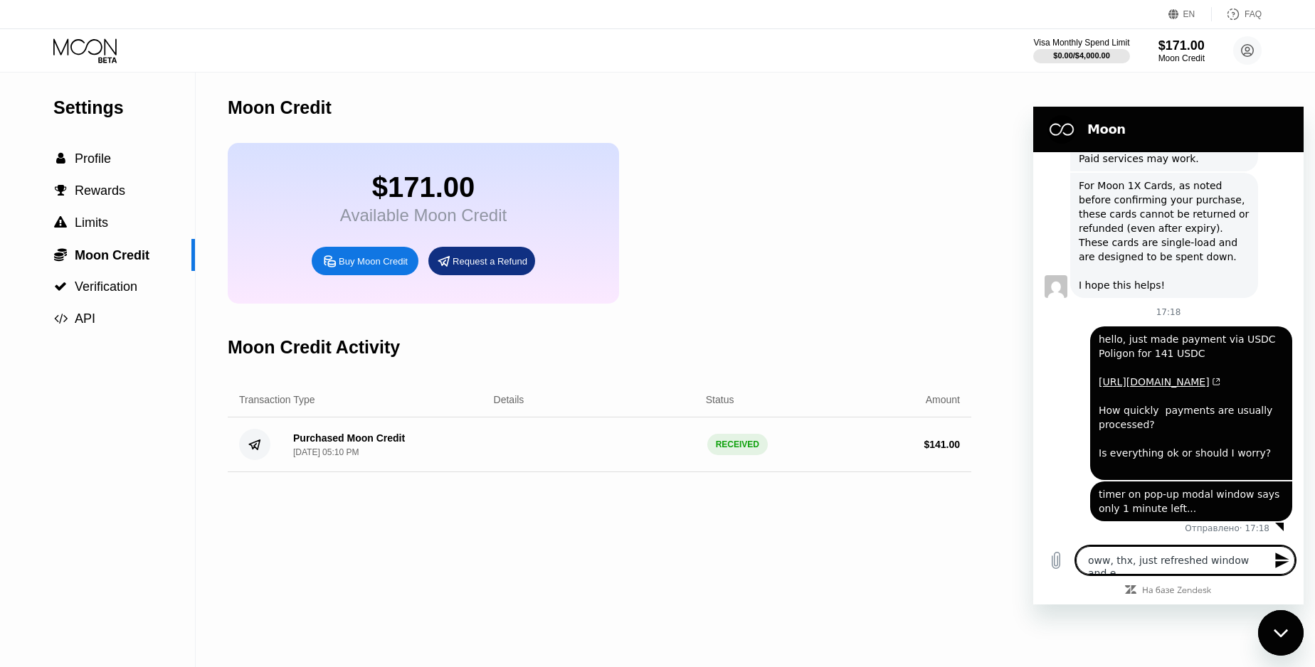
type textarea "x"
type textarea "oww, thx, just refreshed window and eve"
type textarea "x"
type textarea "oww, thx, just refreshed window and ever"
type textarea "x"
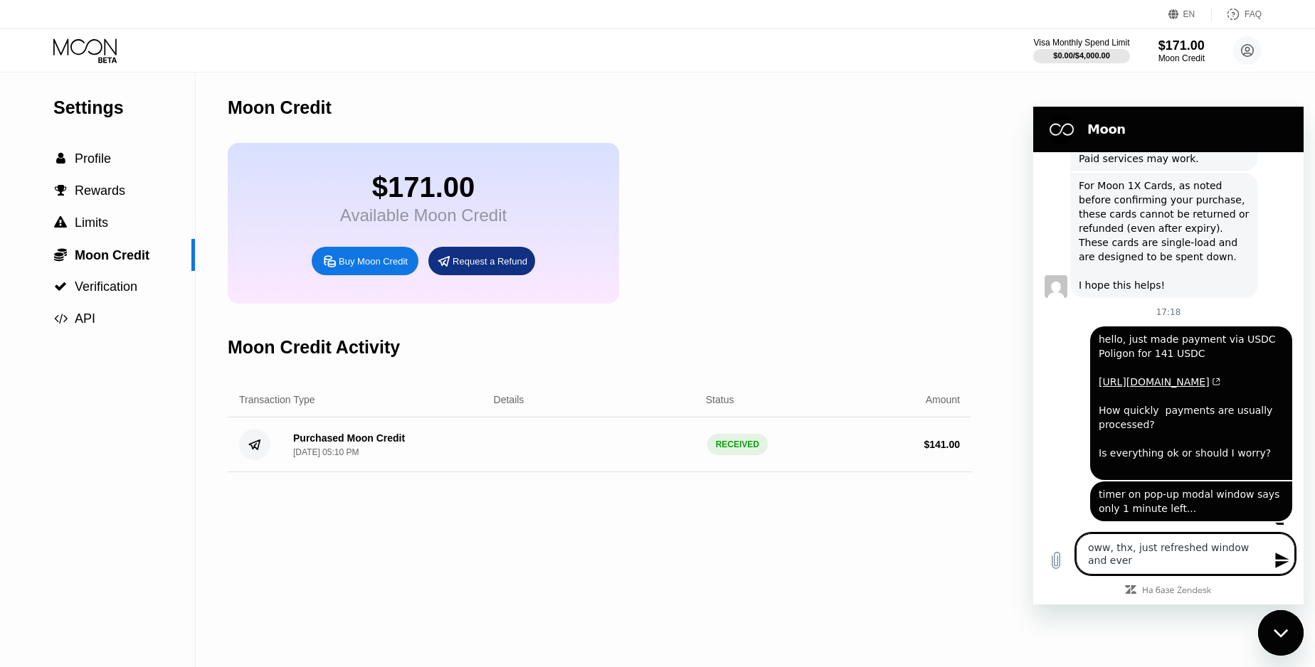
type textarea "oww, thx, just refreshed window and every"
type textarea "x"
type textarea "oww, thx, just refreshed window and every"
type textarea "x"
type textarea "oww, thx, just refreshed window and every t"
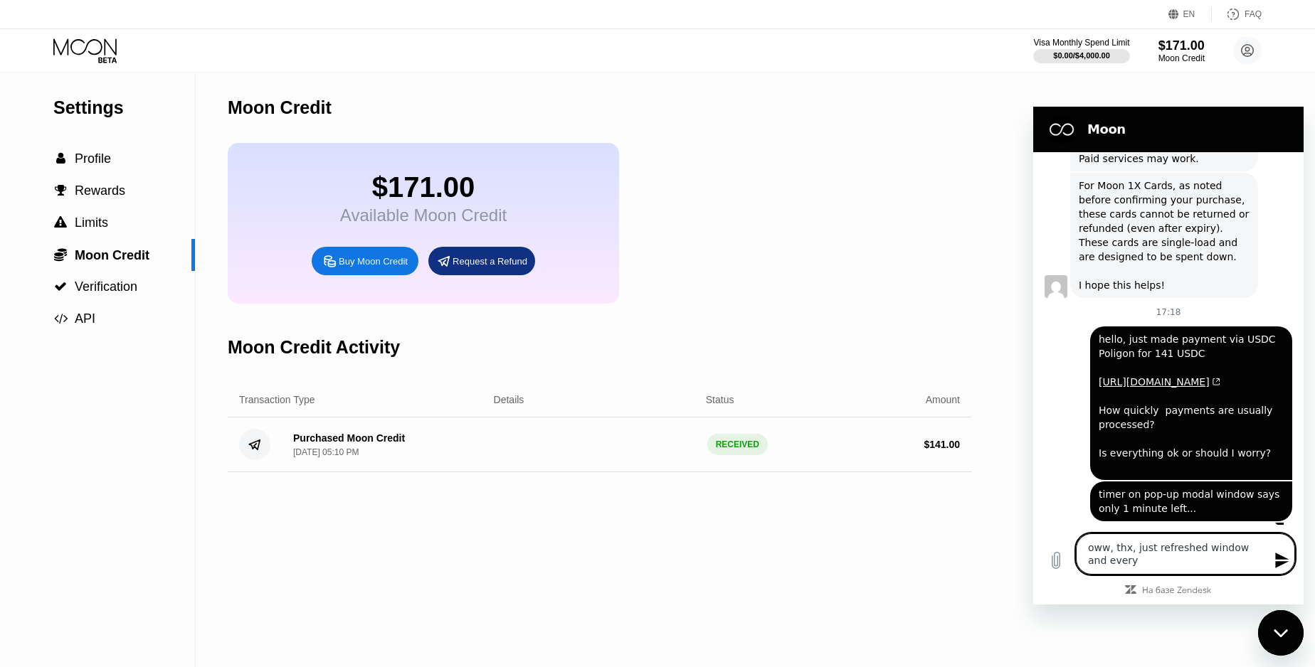
type textarea "x"
type textarea "oww, thx, just refreshed window and every th"
type textarea "x"
type textarea "oww, thx, just refreshed window and every thi"
type textarea "x"
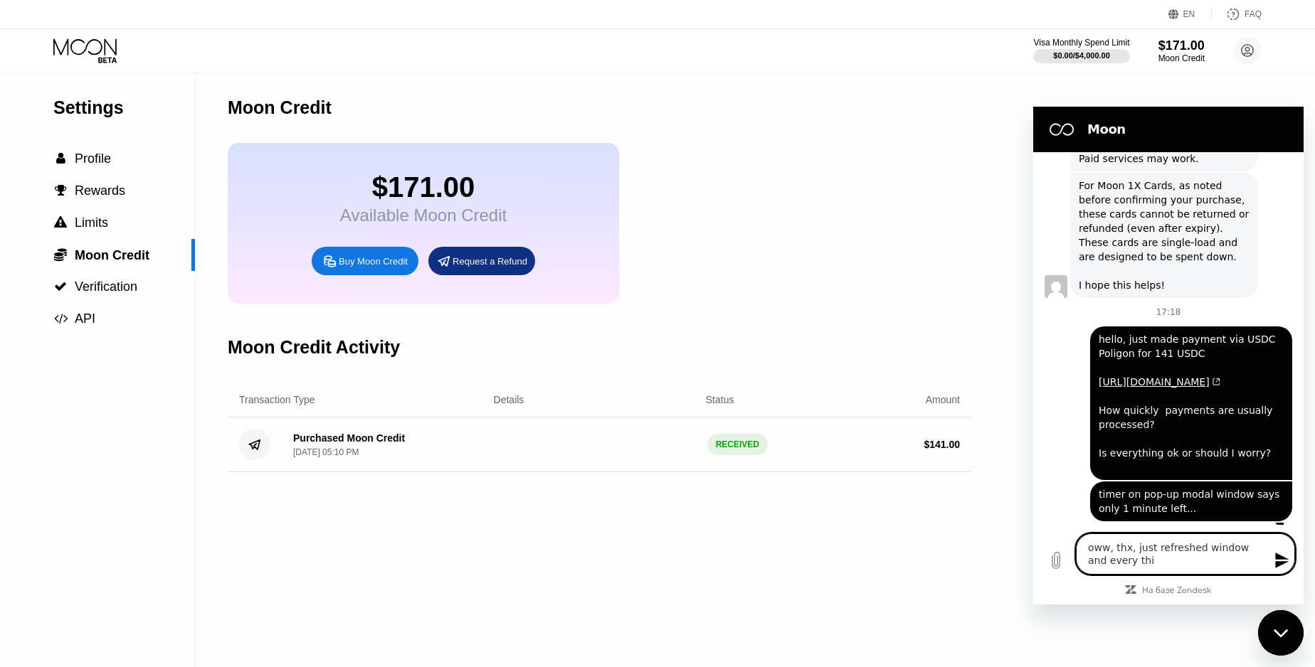
type textarea "oww, thx, just refreshed window and every thin"
type textarea "x"
type textarea "oww, thx, just refreshed window and every thing"
type textarea "x"
type textarea "oww, thx, just refreshed window and everything"
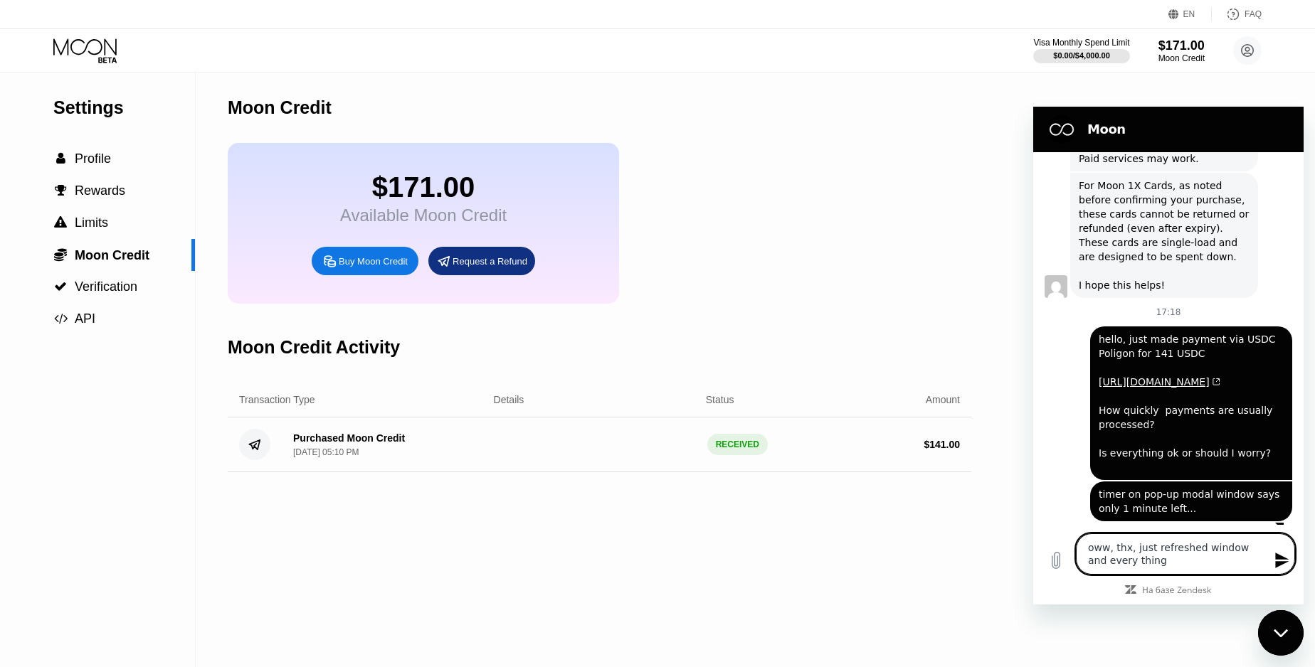
type textarea "x"
type textarea "oww, thx, just refreshed window and everything"
type textarea "x"
type textarea "oww, thx, just refreshed window and everything i"
type textarea "x"
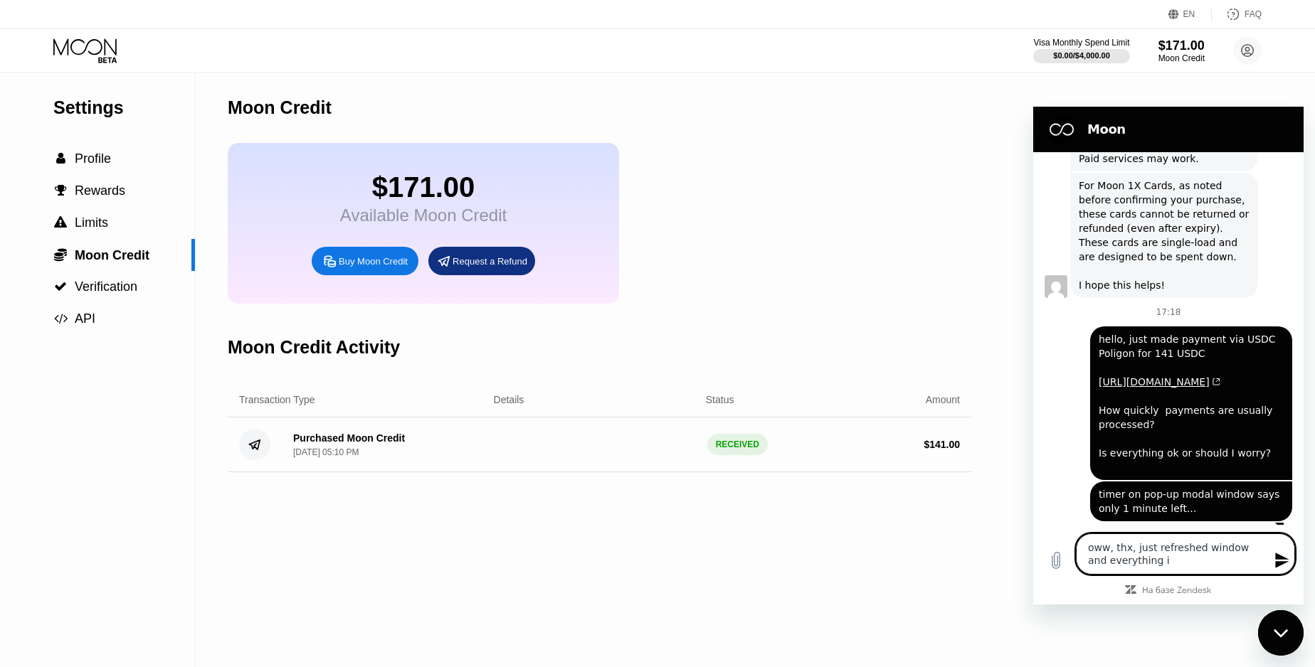
type textarea "oww, thx, just refreshed window and everything i"
type textarea "x"
type textarea "oww, thx, just refreshed window and everything i s"
type textarea "x"
type textarea "oww, thx, just refreshed window and everything i s"
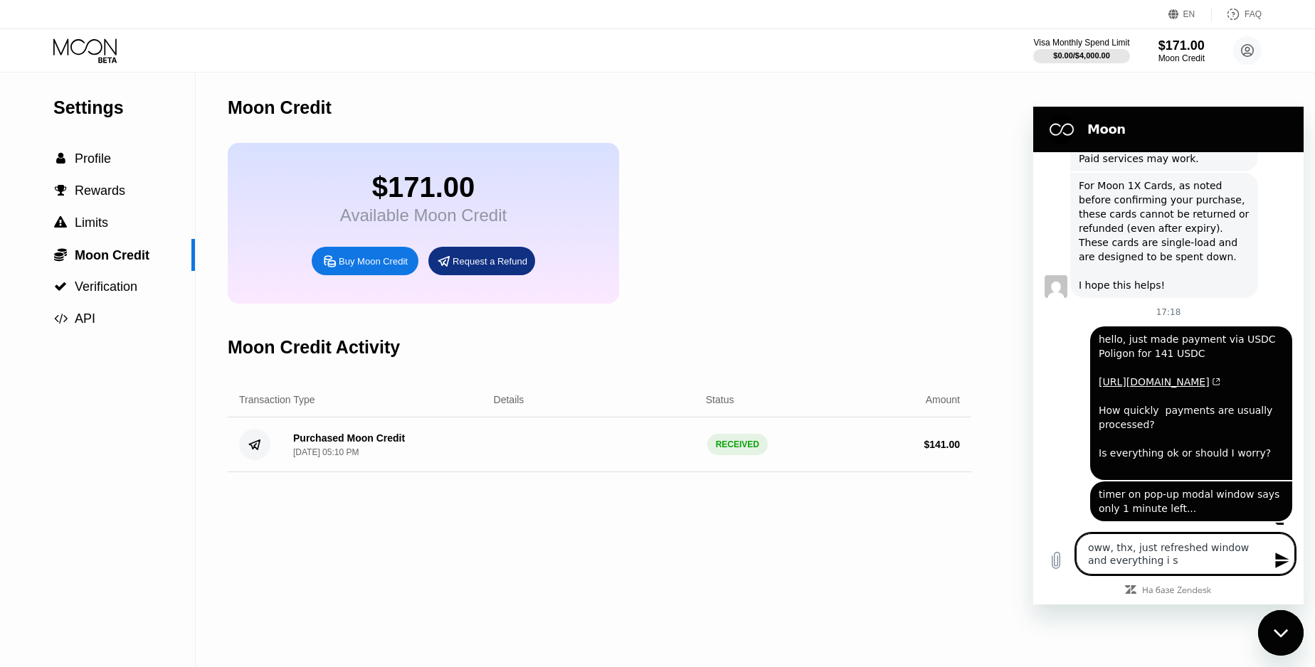
type textarea "x"
type textarea "oww, thx, just refreshed window and everything i s o"
type textarea "x"
type textarea "oww, thx, just refreshed window and everything i s ok"
type textarea "x"
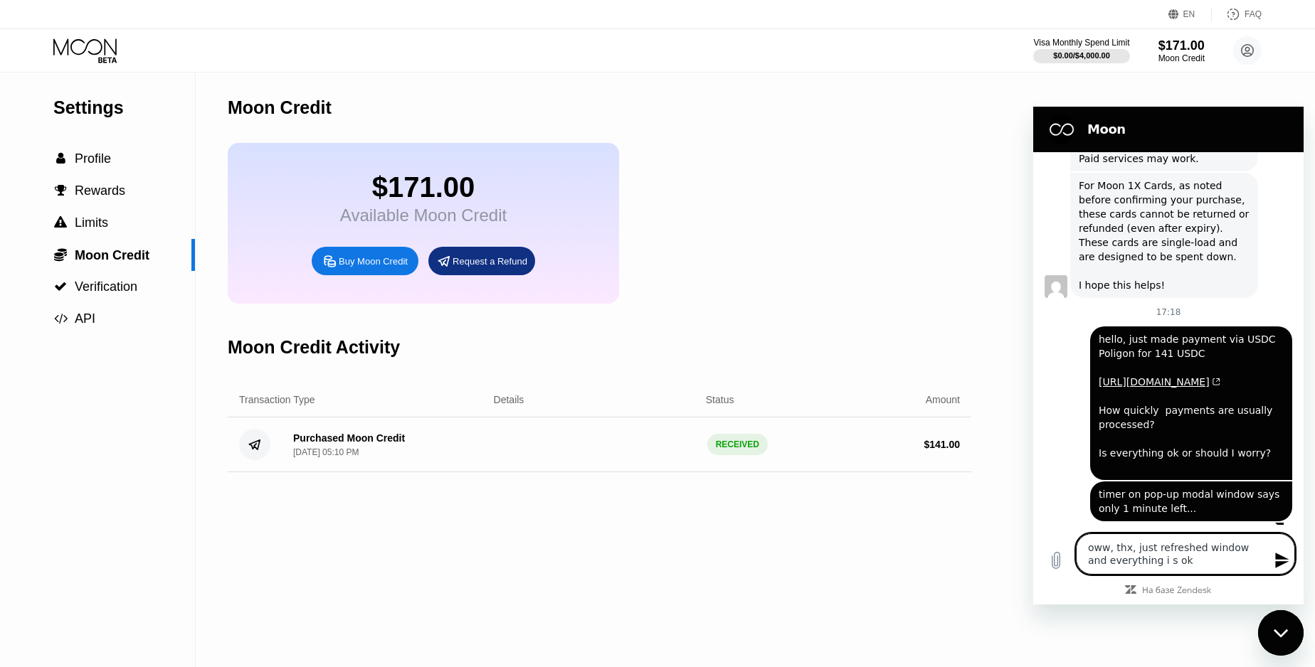
type textarea "oww, thx, just refreshed window and everything i s o"
type textarea "x"
type textarea "oww, thx, just refreshed window and everything i s"
type textarea "x"
type textarea "oww, thx, just refreshed window and everything i s"
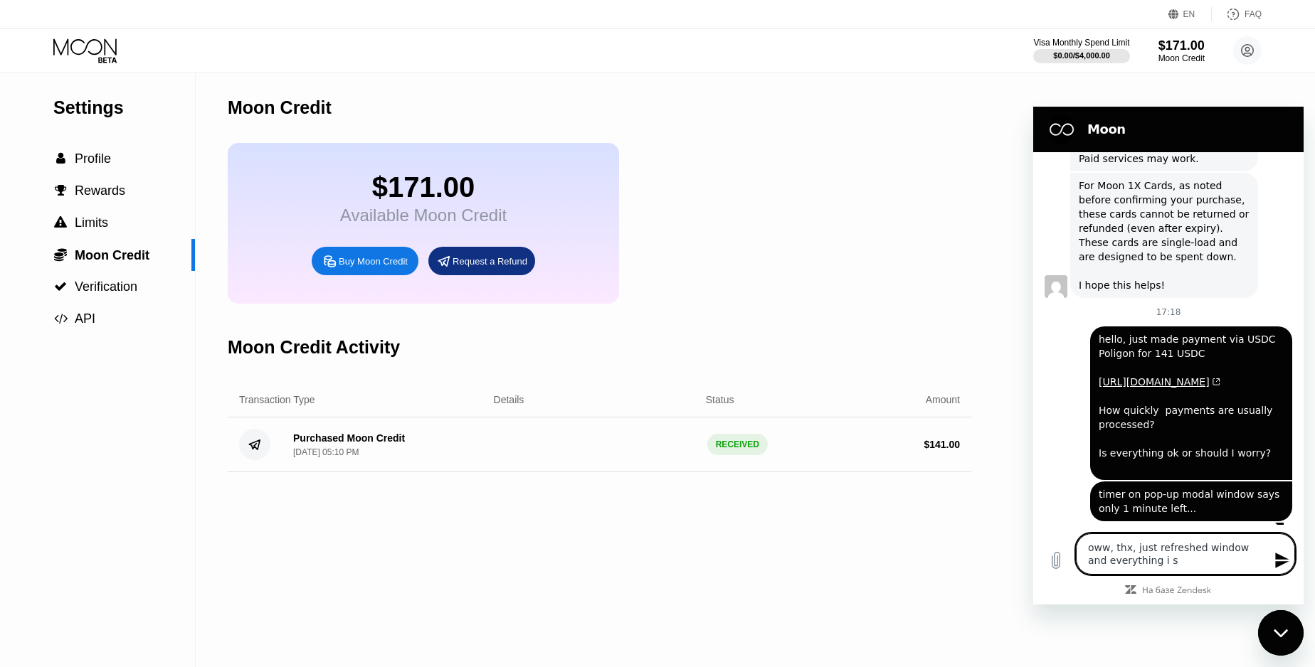
type textarea "x"
type textarea "oww, thx, just refreshed window and everything i"
type textarea "x"
type textarea "oww, thx, just refreshed window and everything i"
type textarea "x"
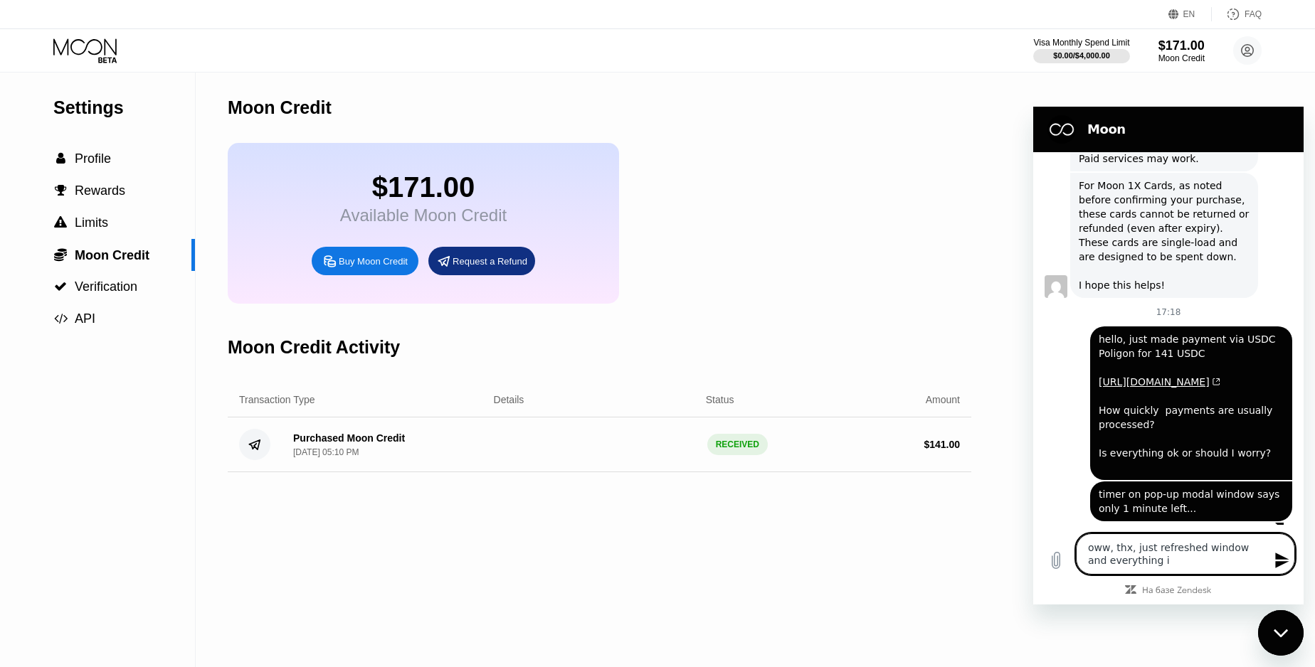
type textarea "oww, thx, just refreshed window and everything is"
type textarea "x"
type textarea "oww, thx, just refreshed window and everything is"
type textarea "x"
type textarea "oww, thx, just refreshed window and everything is o"
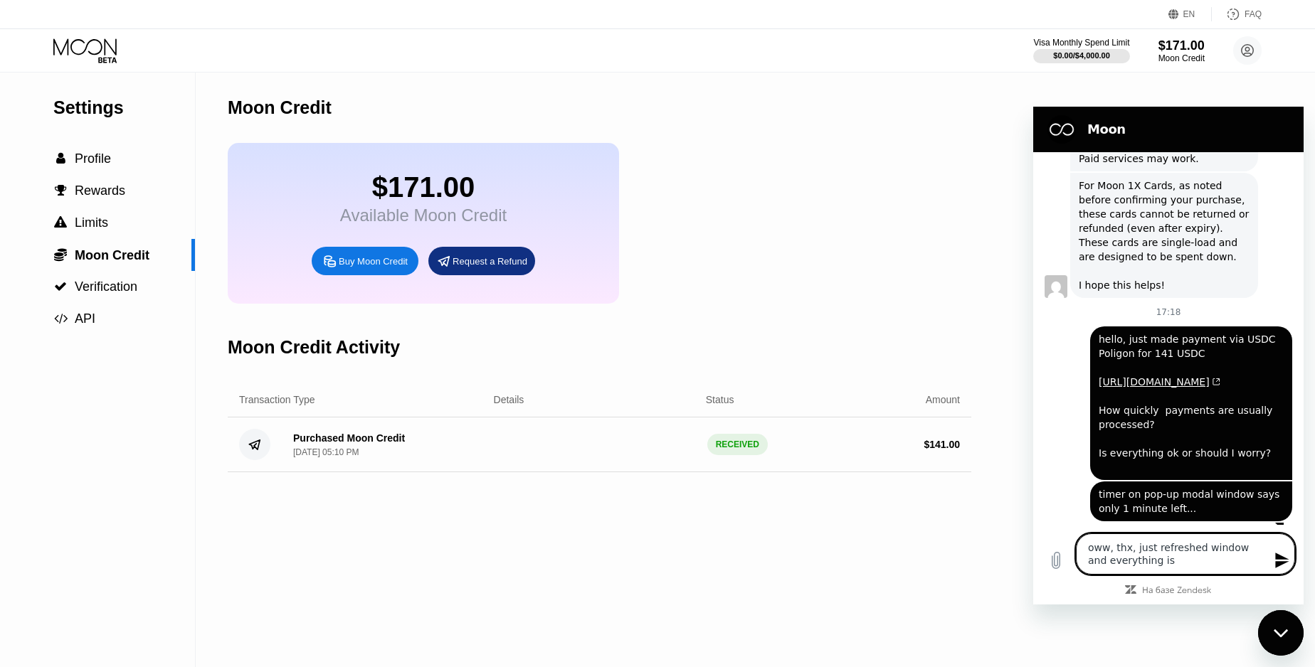
type textarea "x"
type textarea "oww, thx, just refreshed window and everything is ok"
type textarea "x"
type textarea "oww, thx, just refreshed window and everything is ok"
type textarea "x"
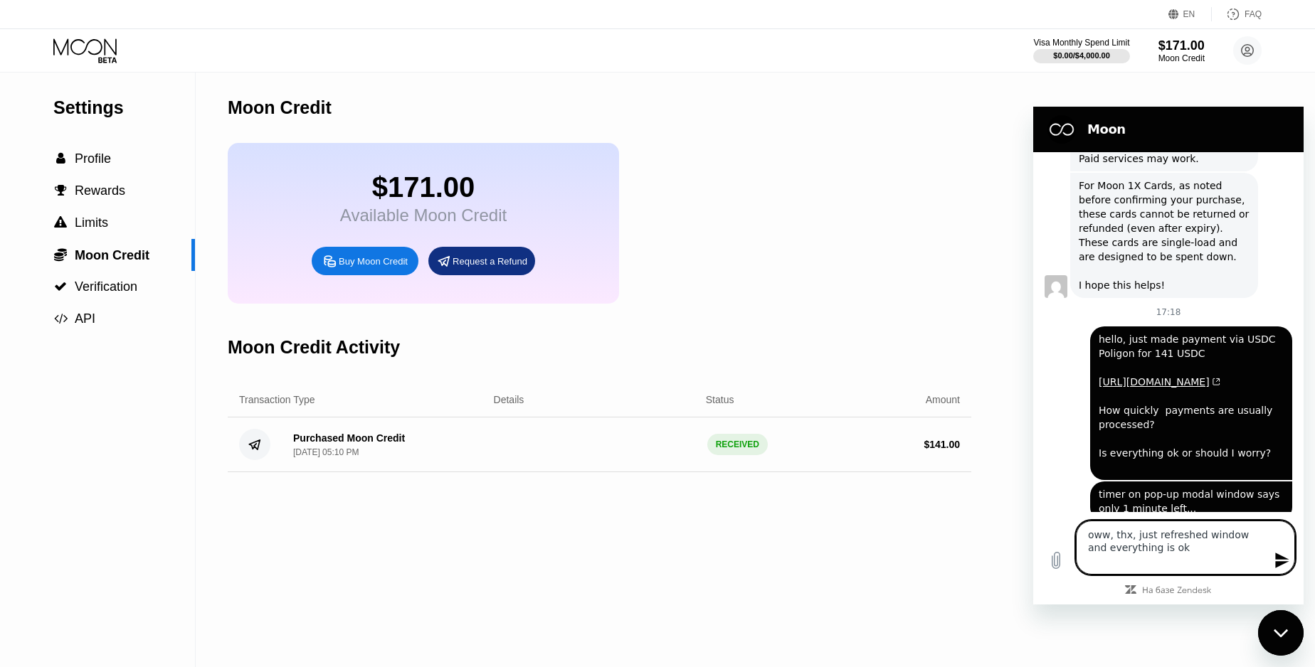
type textarea "oww, thx, just refreshed window and everything is ok"
type textarea "x"
type textarea "oww, thx, just refreshed window and everything is ok"
type textarea "x"
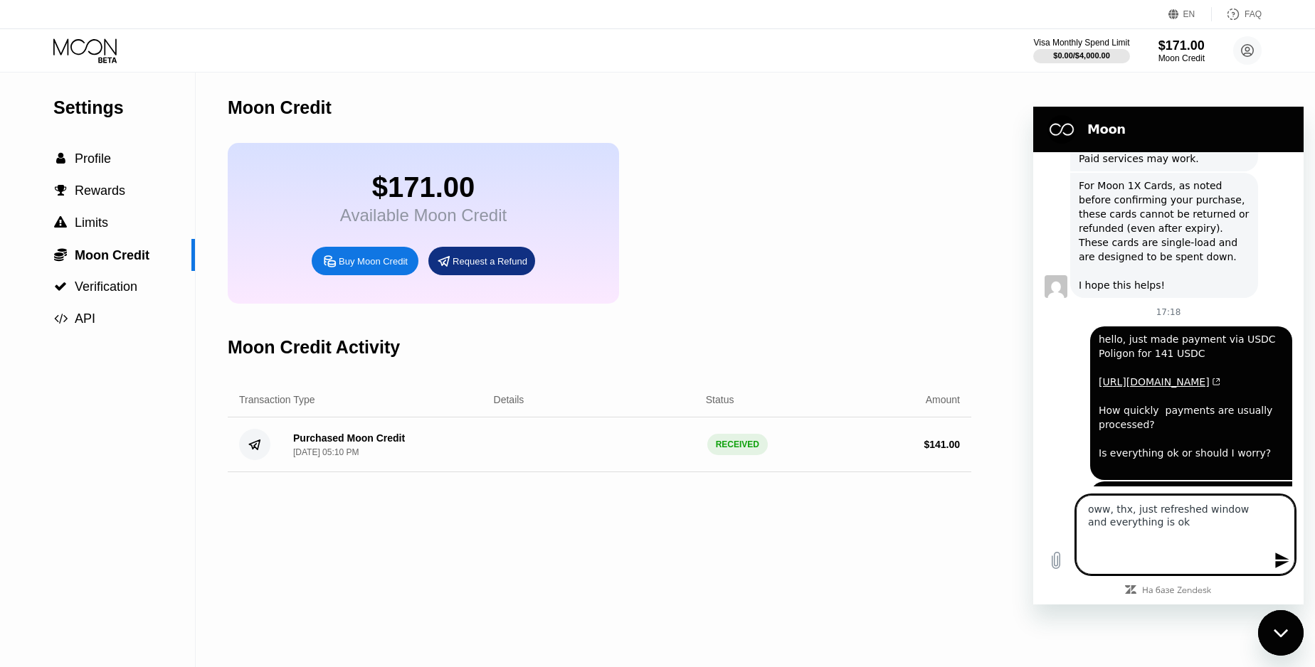
type textarea "oww, thx, just refreshed window and everything is ok s"
type textarea "x"
type textarea "oww, thx, just refreshed window and everything is ok so"
type textarea "x"
type textarea "oww, thx, just refreshed window and everything is ok so"
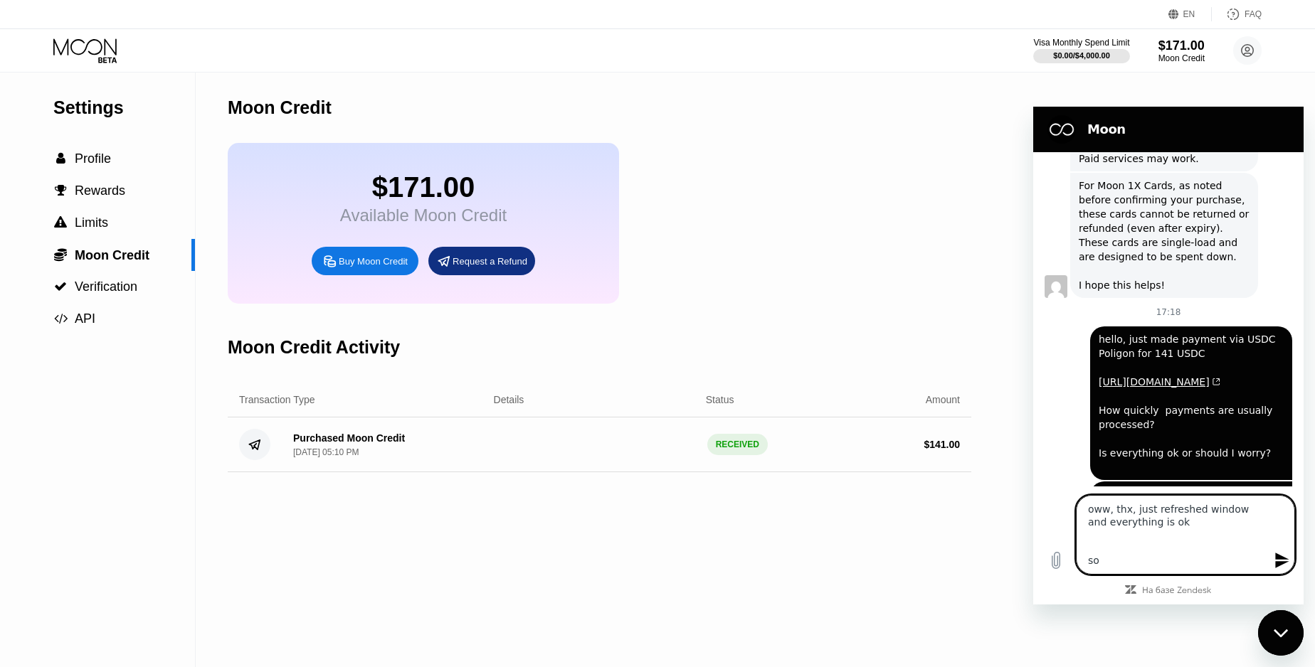
type textarea "x"
drag, startPoint x: 1147, startPoint y: 571, endPoint x: 1080, endPoint y: 571, distance: 66.9
click at [1079, 570] on textarea "oww, thx, just refreshed window and everything is ok so only one question left:…" at bounding box center [1185, 535] width 219 height 80
paste textarea "Are the wallet addresses I can transfer to permanent? Or do they change every t…"
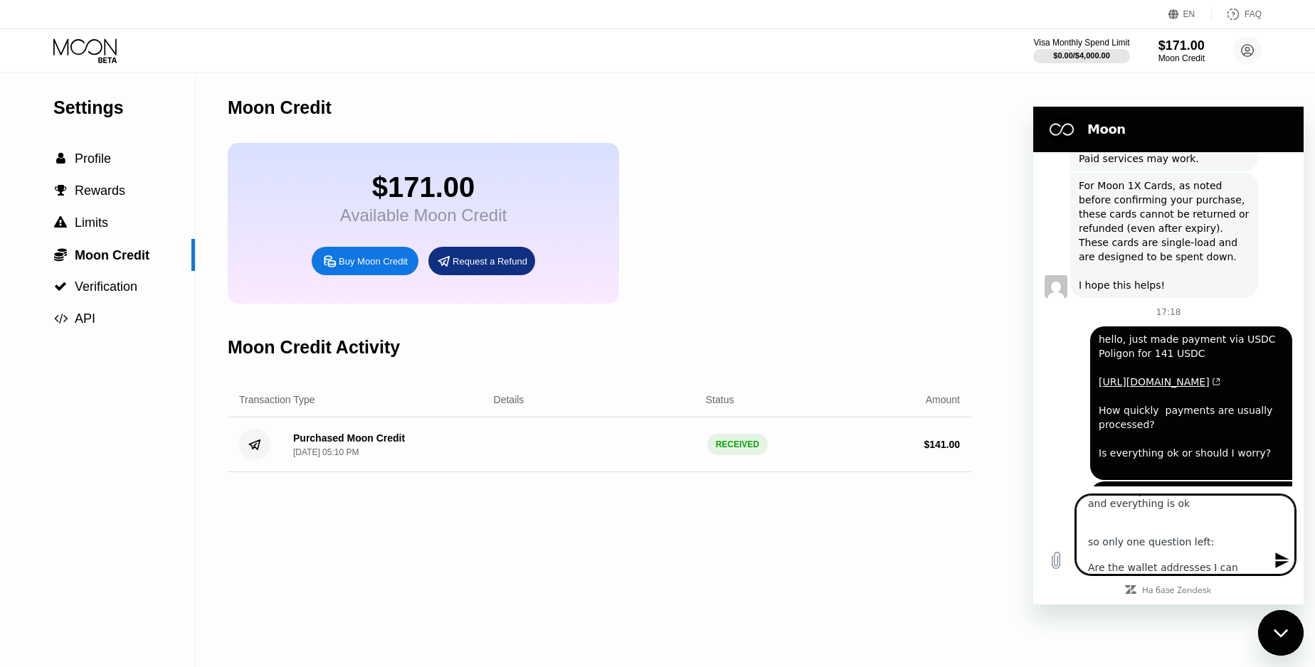
scroll to position [44, 0]
click at [1161, 557] on textarea "oww, thx, just refreshed window and everything is ok so only one question left:…" at bounding box center [1185, 535] width 219 height 80
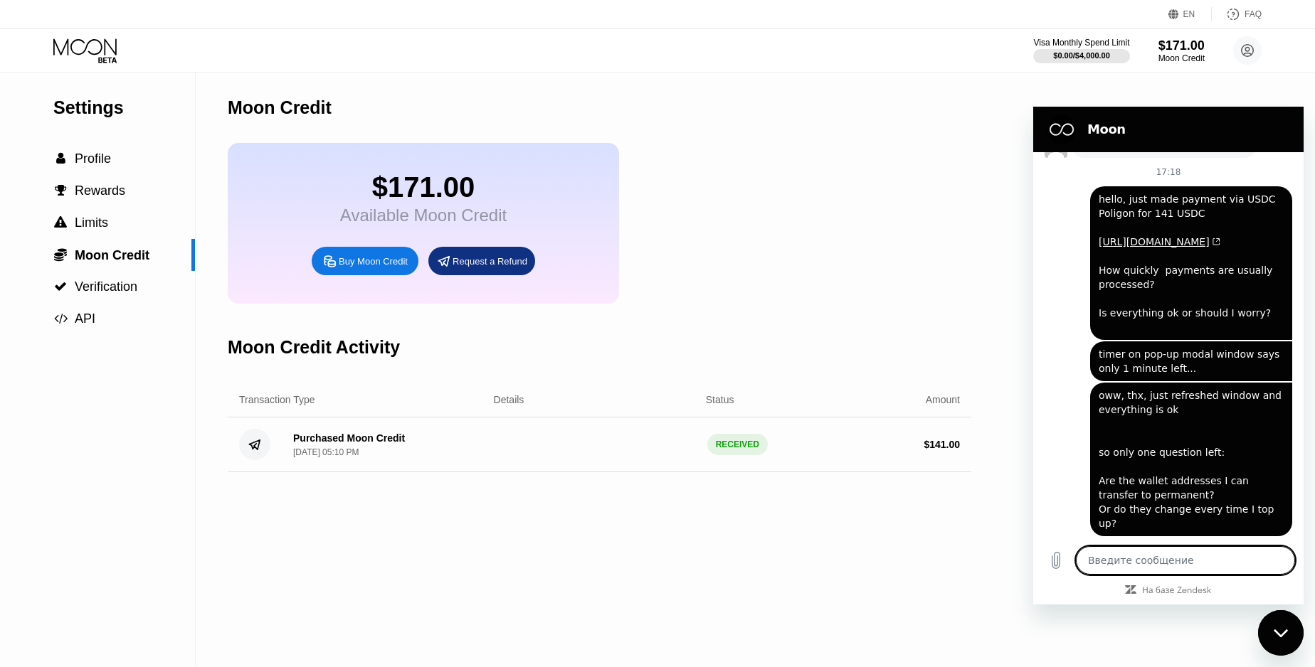
scroll to position [2148, 0]
click at [734, 288] on div "$171.00 Available Moon Credit Buy Moon Credit Request a Refund" at bounding box center [600, 223] width 744 height 161
click at [1282, 647] on div "Закрыть окно обмена сообщениями" at bounding box center [1280, 633] width 43 height 43
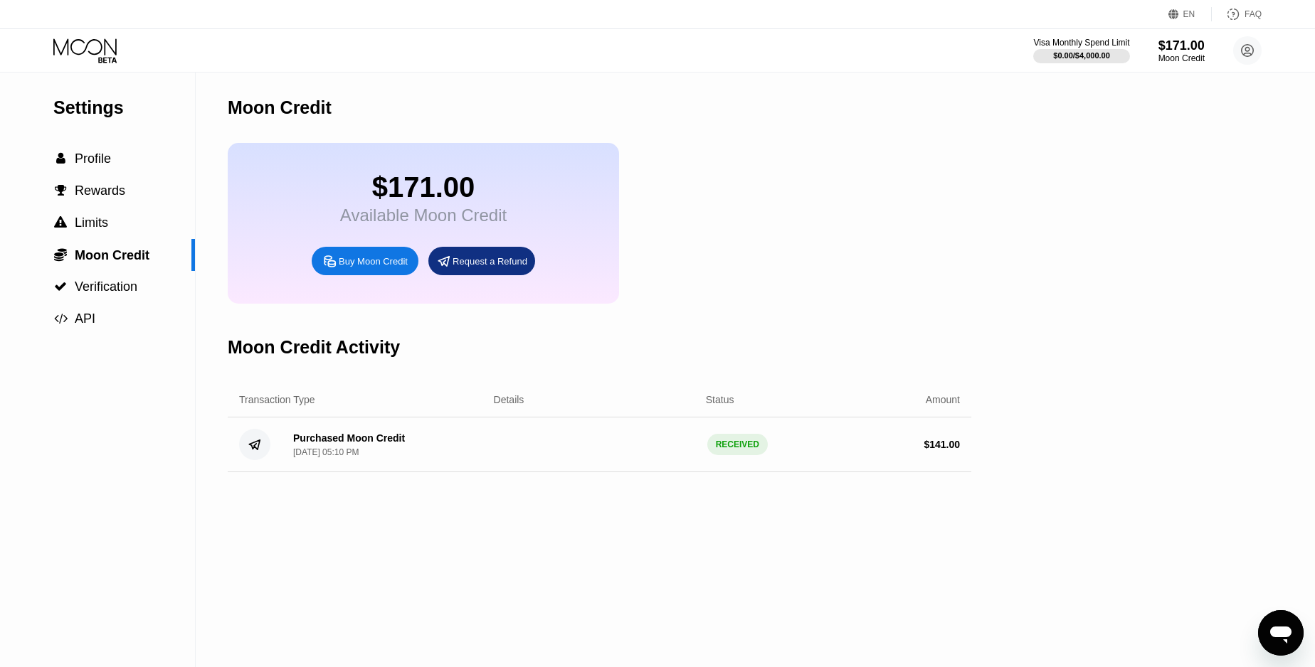
click at [79, 45] on icon at bounding box center [86, 50] width 66 height 25
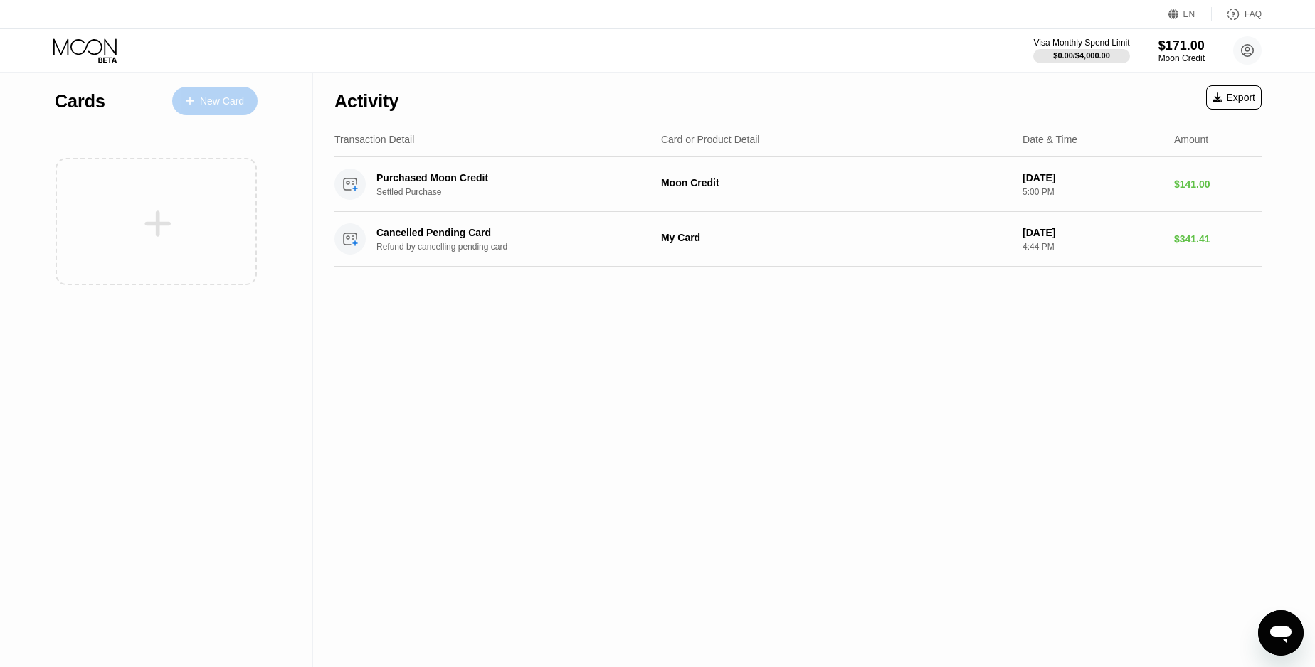
click at [207, 97] on div "New Card" at bounding box center [222, 101] width 44 height 12
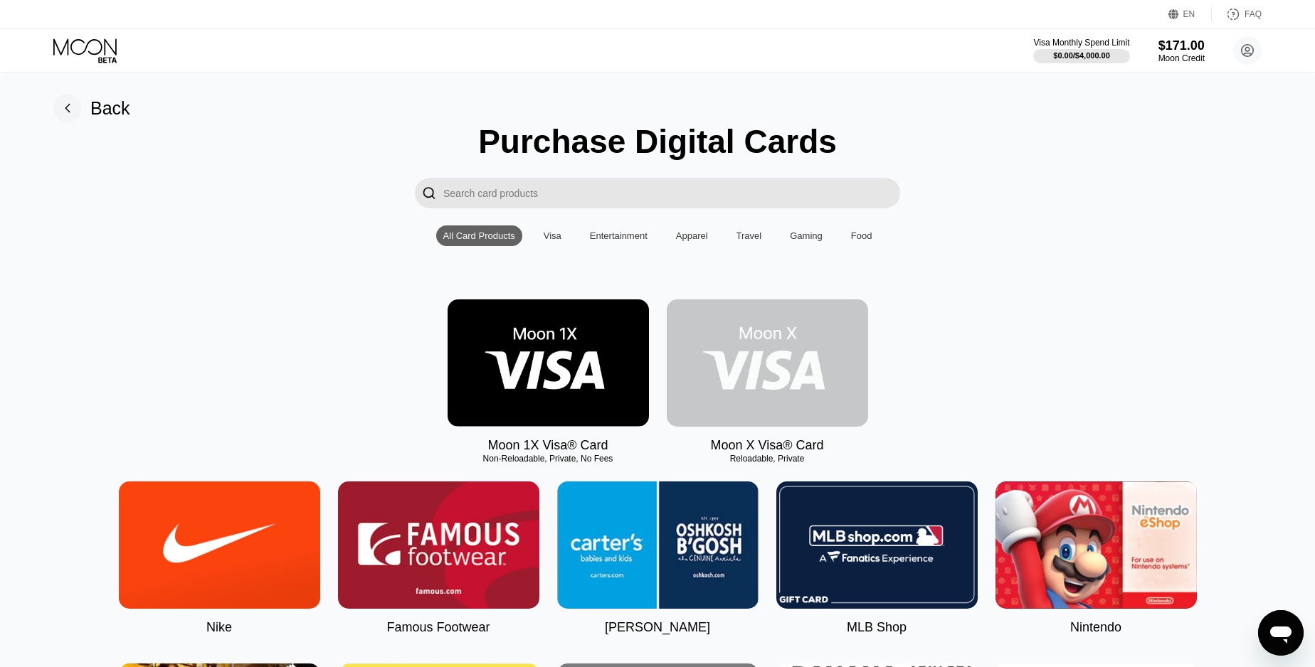
click at [775, 374] on img at bounding box center [767, 363] width 201 height 127
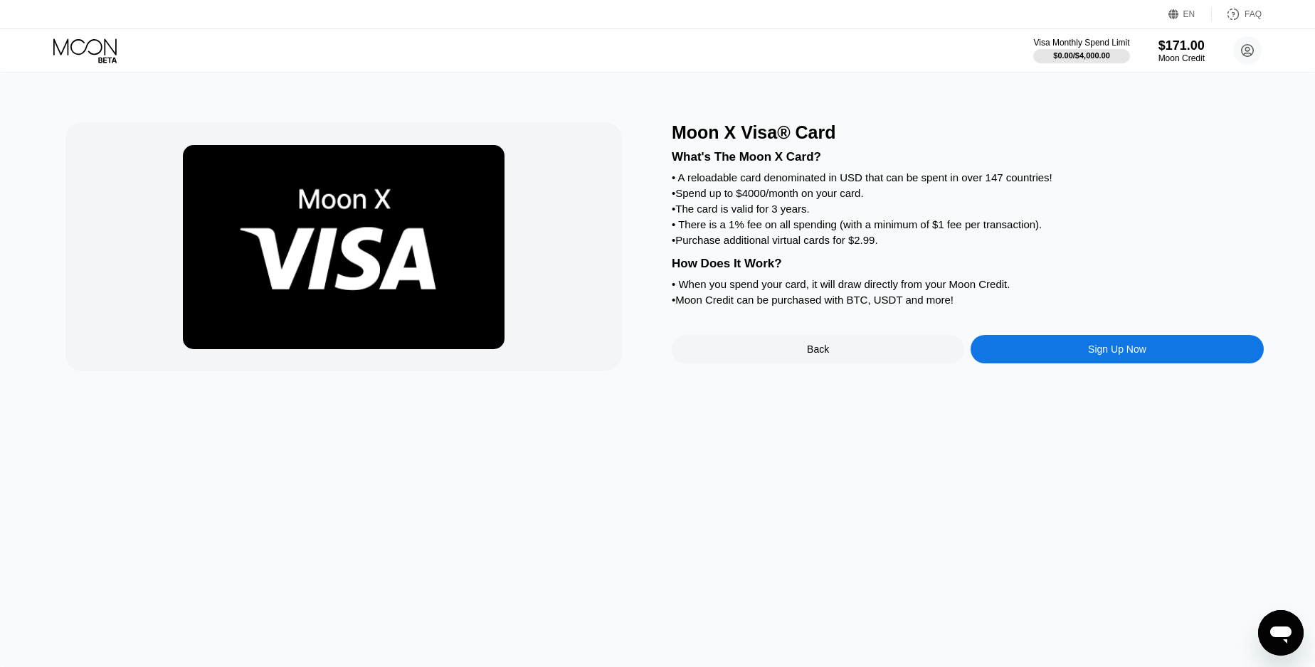
scroll to position [2148, 0]
click at [1137, 361] on div "Sign Up Now" at bounding box center [1117, 349] width 292 height 28
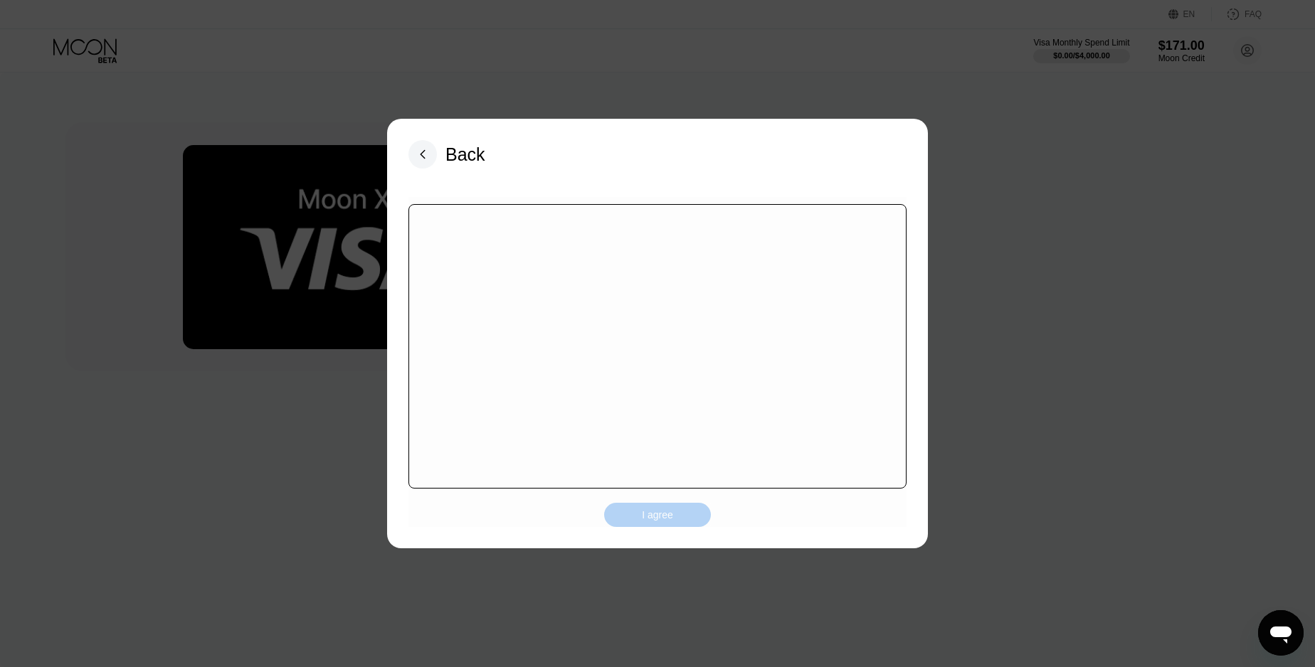
click at [657, 516] on div "I agree" at bounding box center [657, 515] width 31 height 13
click at [655, 514] on div "LOADING..." at bounding box center [657, 515] width 107 height 26
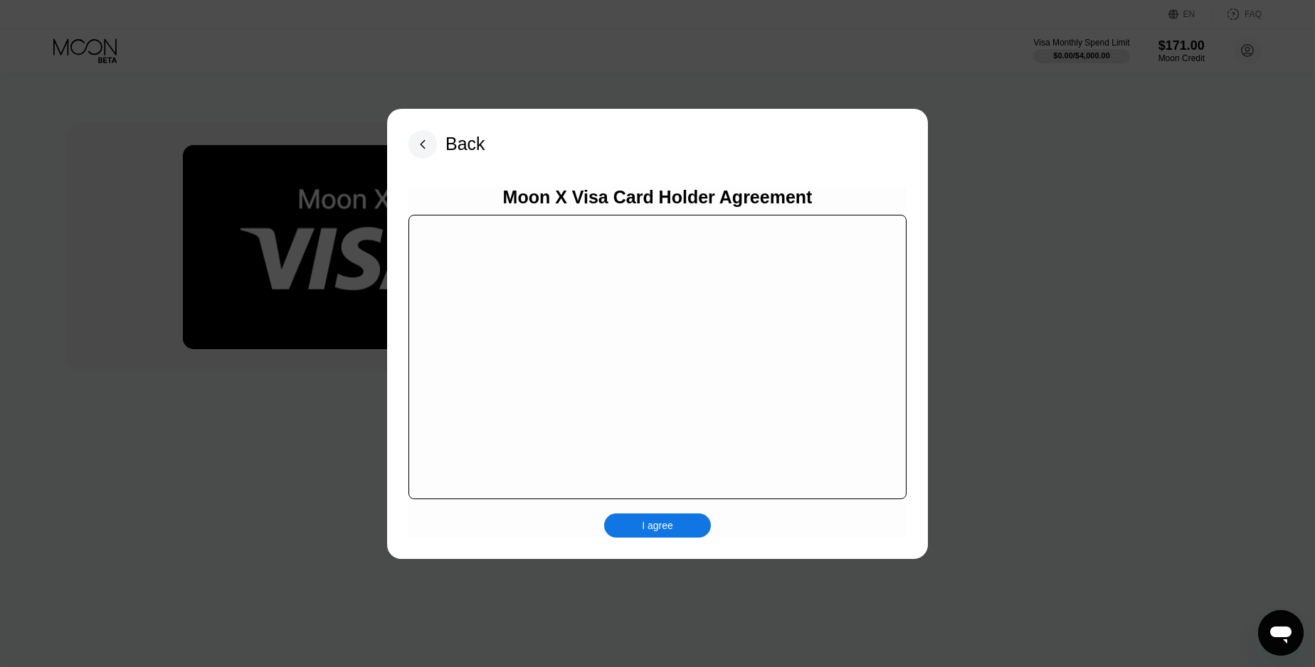
scroll to position [726, 0]
click at [674, 526] on div "I agree" at bounding box center [657, 526] width 107 height 24
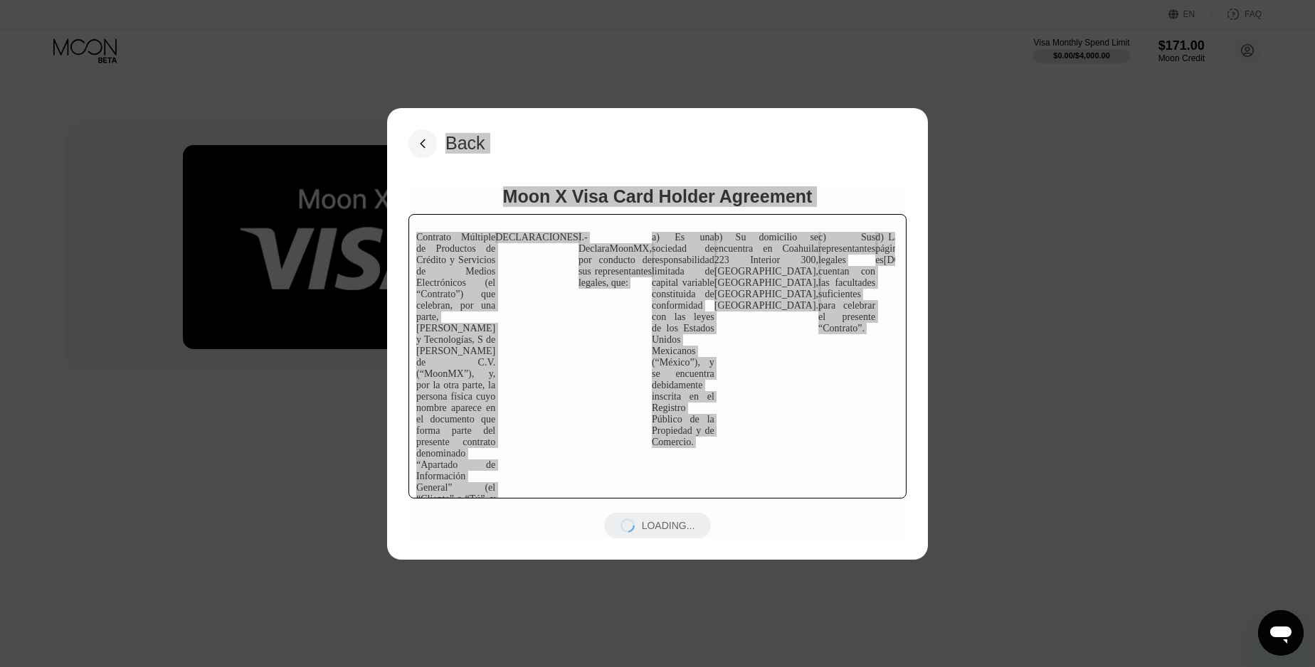
copy div "Lore Ipsu D Sita Cons Adipis Elitseddo Eiusmodt Incididu ut Laboreetd ma Aliqua…"
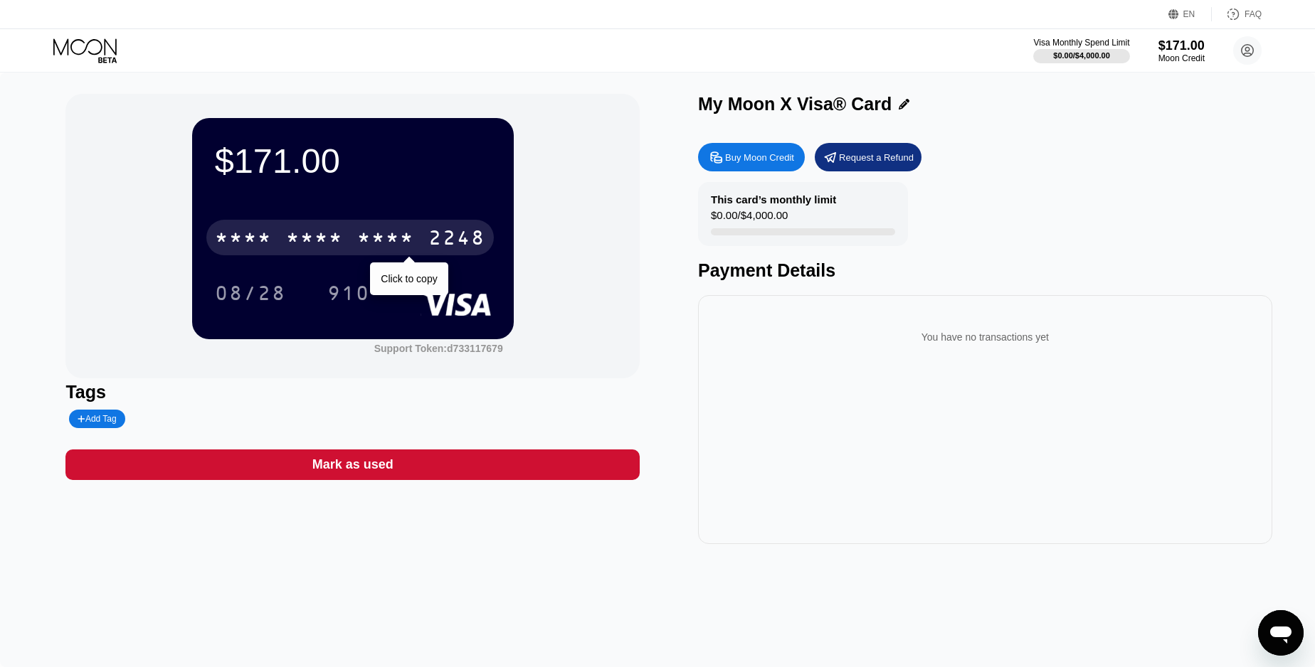
click at [449, 241] on div "2248" at bounding box center [456, 239] width 57 height 23
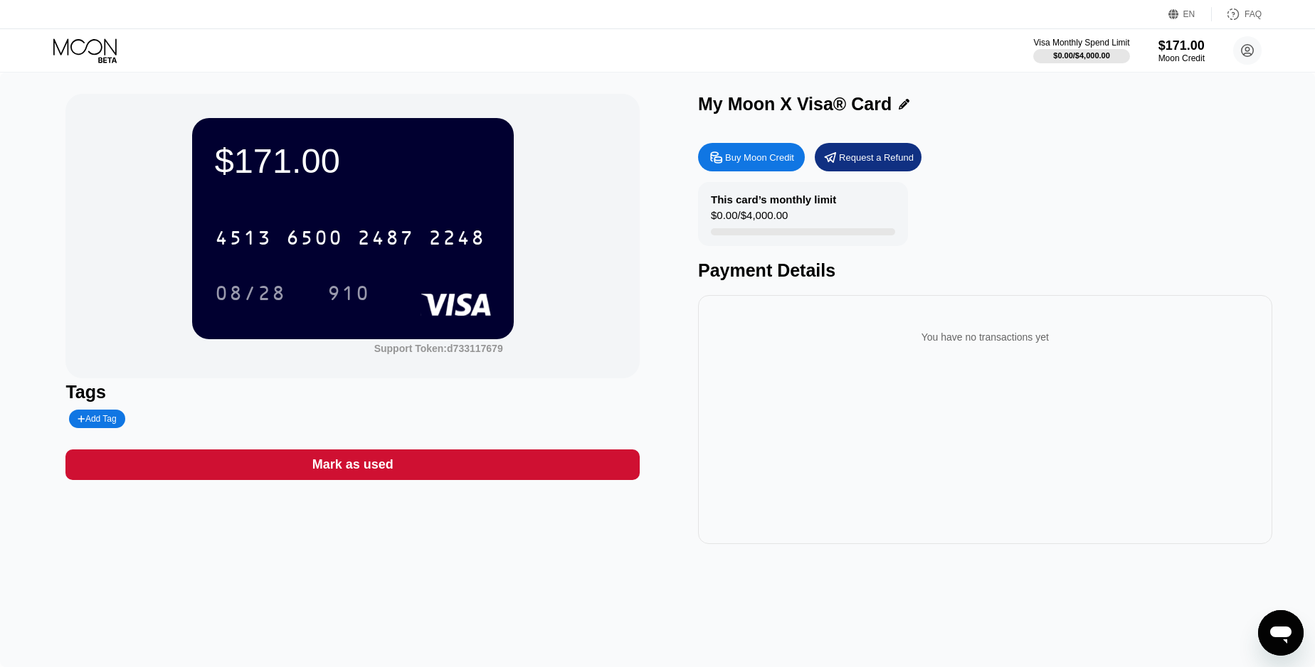
click at [1161, 150] on div "Buy Moon Credit Request a Refund" at bounding box center [985, 157] width 574 height 28
click at [100, 46] on icon at bounding box center [86, 50] width 66 height 25
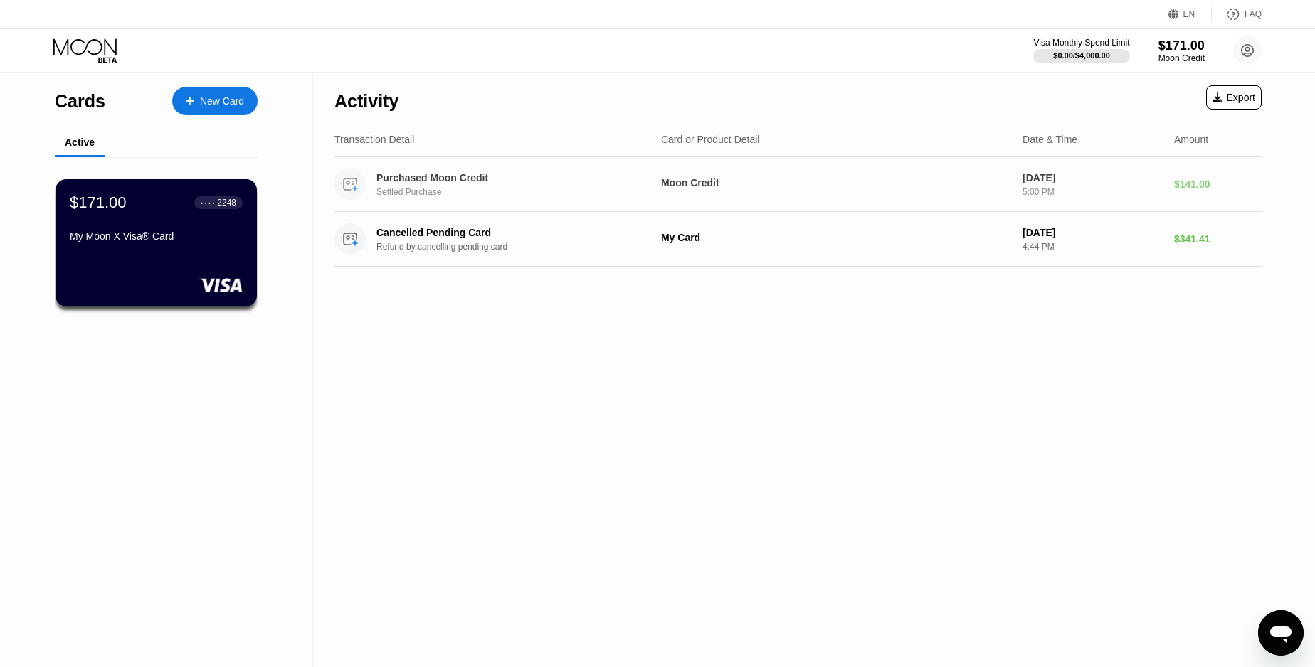
scroll to position [2148, 0]
drag, startPoint x: 213, startPoint y: 107, endPoint x: 345, endPoint y: 147, distance: 138.4
click at [212, 107] on div "New Card" at bounding box center [214, 101] width 85 height 28
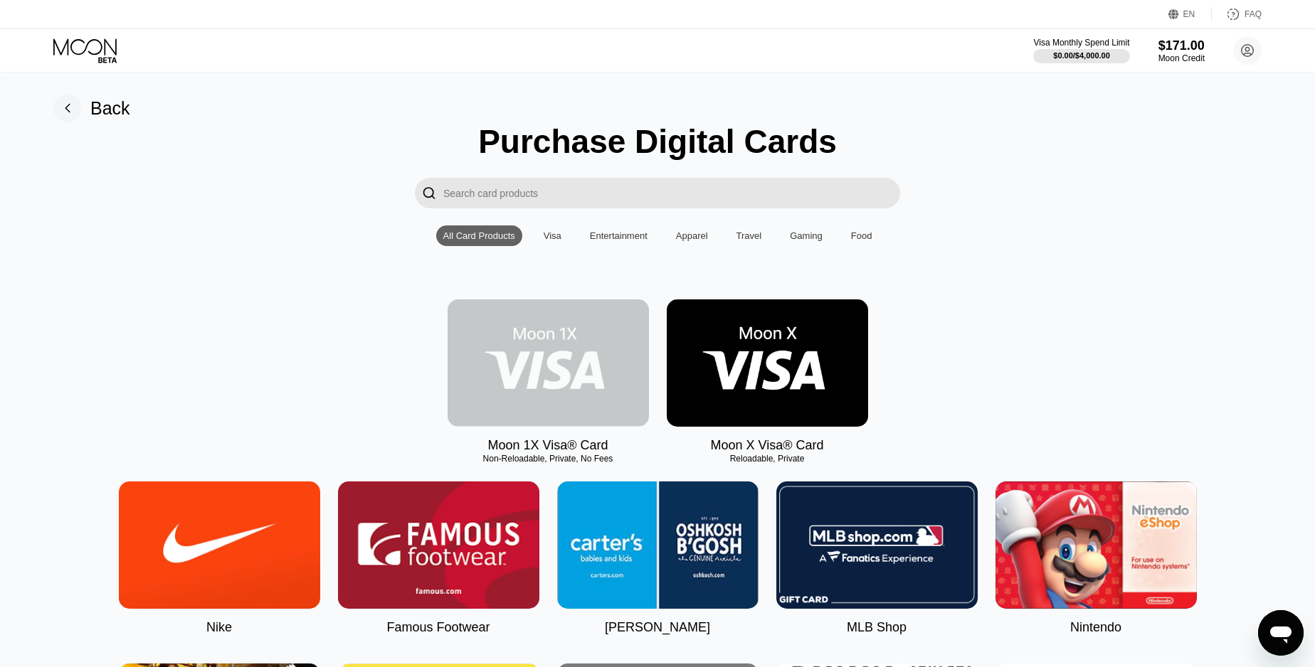
click at [568, 353] on img at bounding box center [548, 363] width 201 height 127
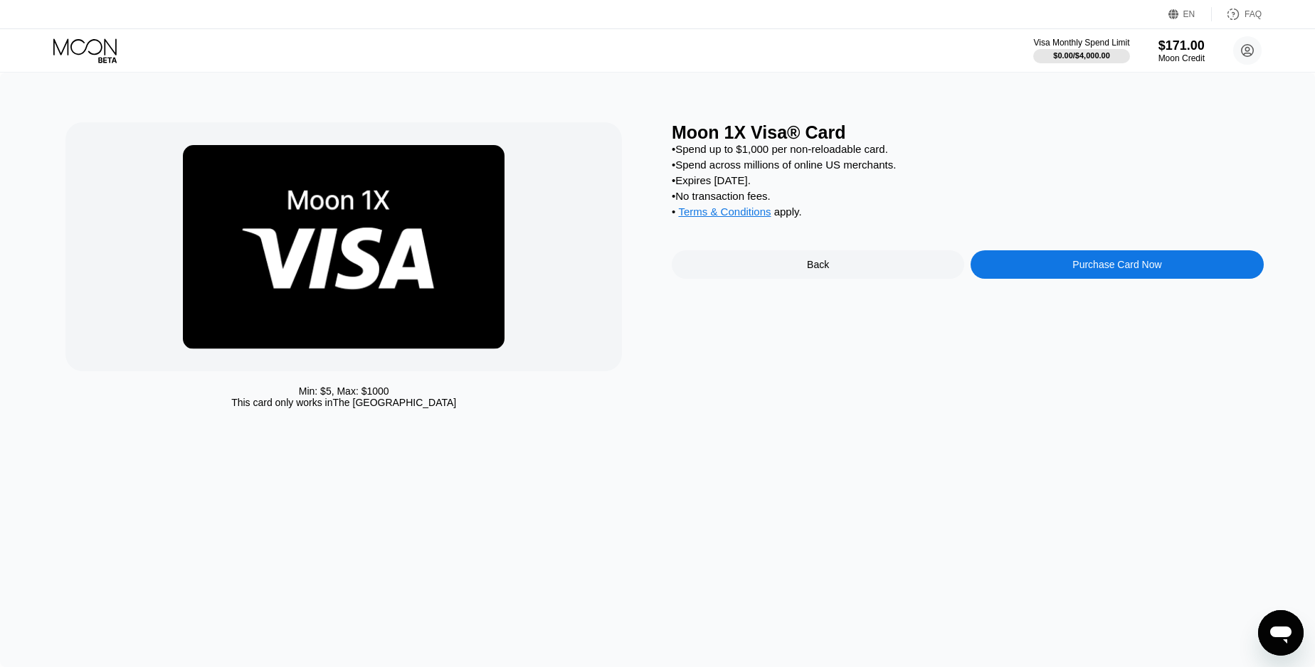
drag, startPoint x: 762, startPoint y: 273, endPoint x: 769, endPoint y: 269, distance: 8.3
click at [764, 273] on div "Back" at bounding box center [818, 264] width 292 height 28
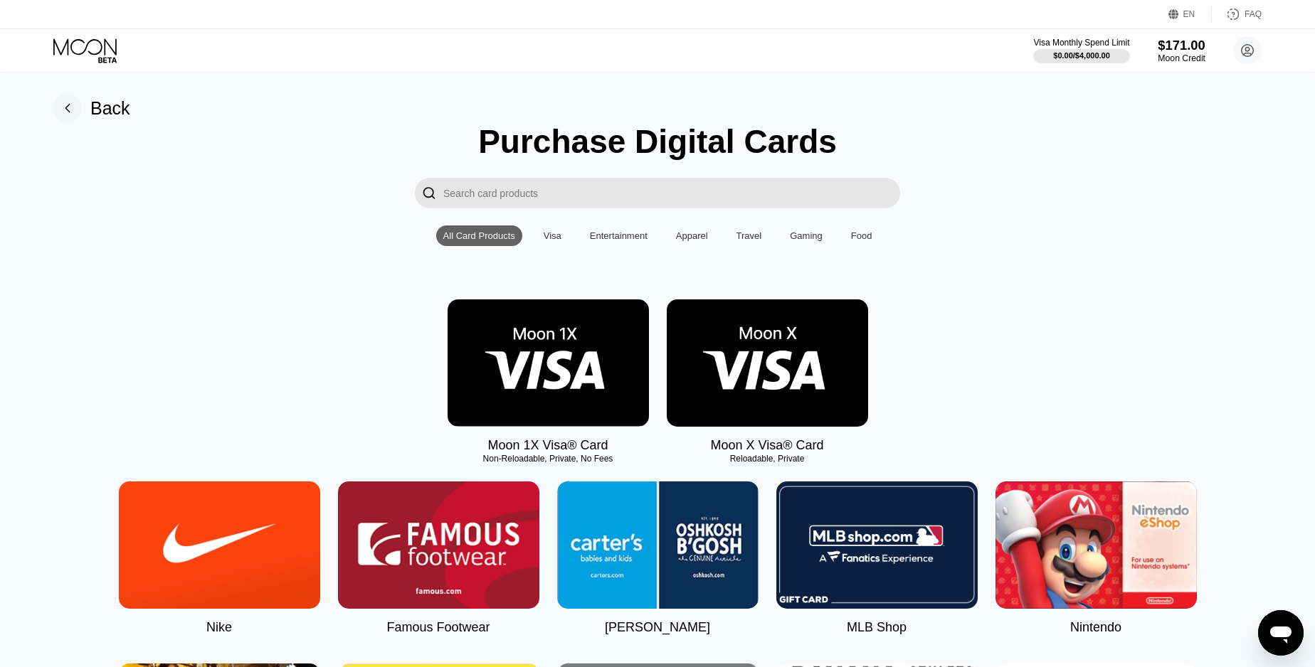
click at [1181, 52] on div "$171.00" at bounding box center [1182, 45] width 48 height 15
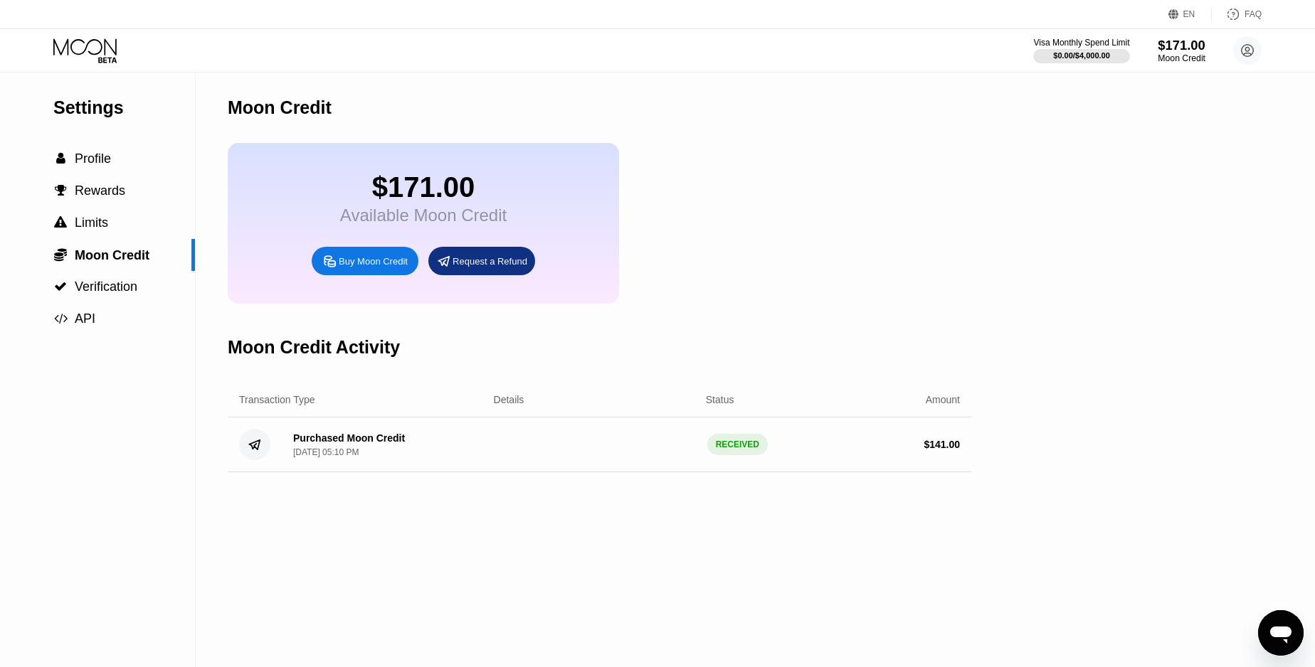
click at [1179, 53] on div "$171.00" at bounding box center [1182, 45] width 48 height 15
click at [1170, 53] on div "$171.00" at bounding box center [1182, 45] width 48 height 15
click at [344, 444] on div "Purchased Moon Credit" at bounding box center [349, 438] width 112 height 11
click at [402, 438] on div "Purchased Moon Credit" at bounding box center [349, 438] width 112 height 11
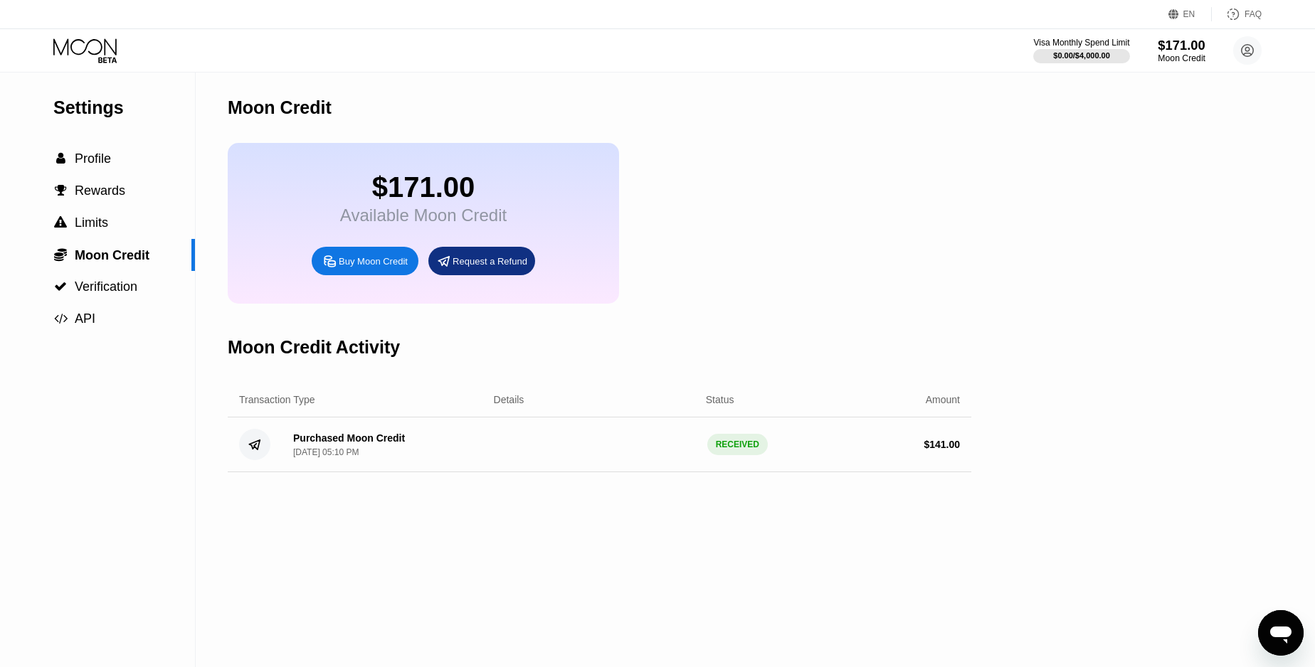
click at [1195, 50] on div "$171.00" at bounding box center [1182, 45] width 48 height 15
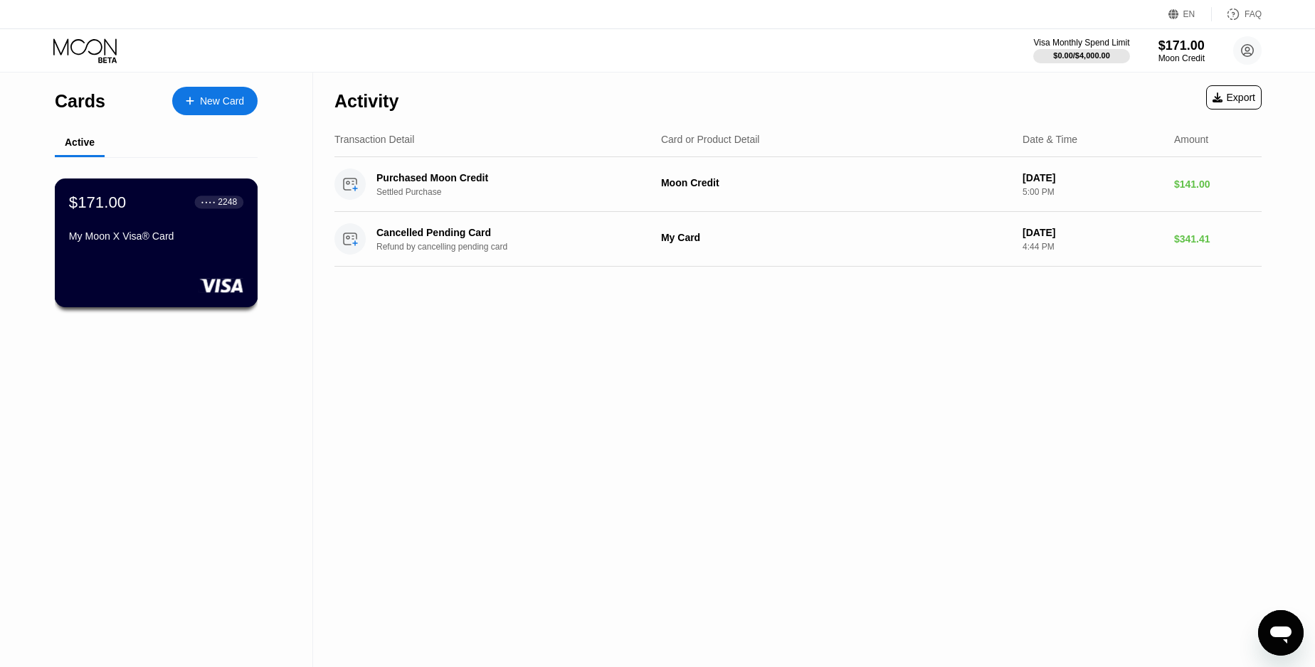
click at [234, 215] on div "$171.00 ● ● ● ● 2248 My Moon X Visa® Card" at bounding box center [156, 220] width 174 height 55
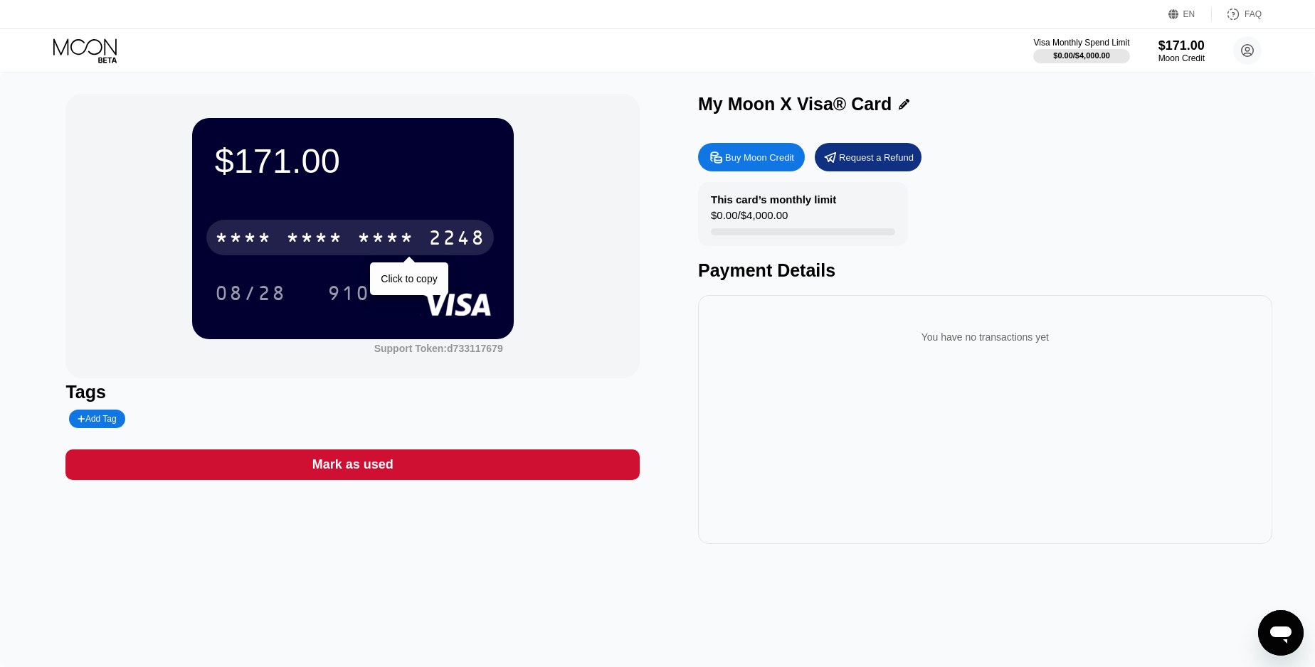
click at [434, 240] on div "2248" at bounding box center [456, 239] width 57 height 23
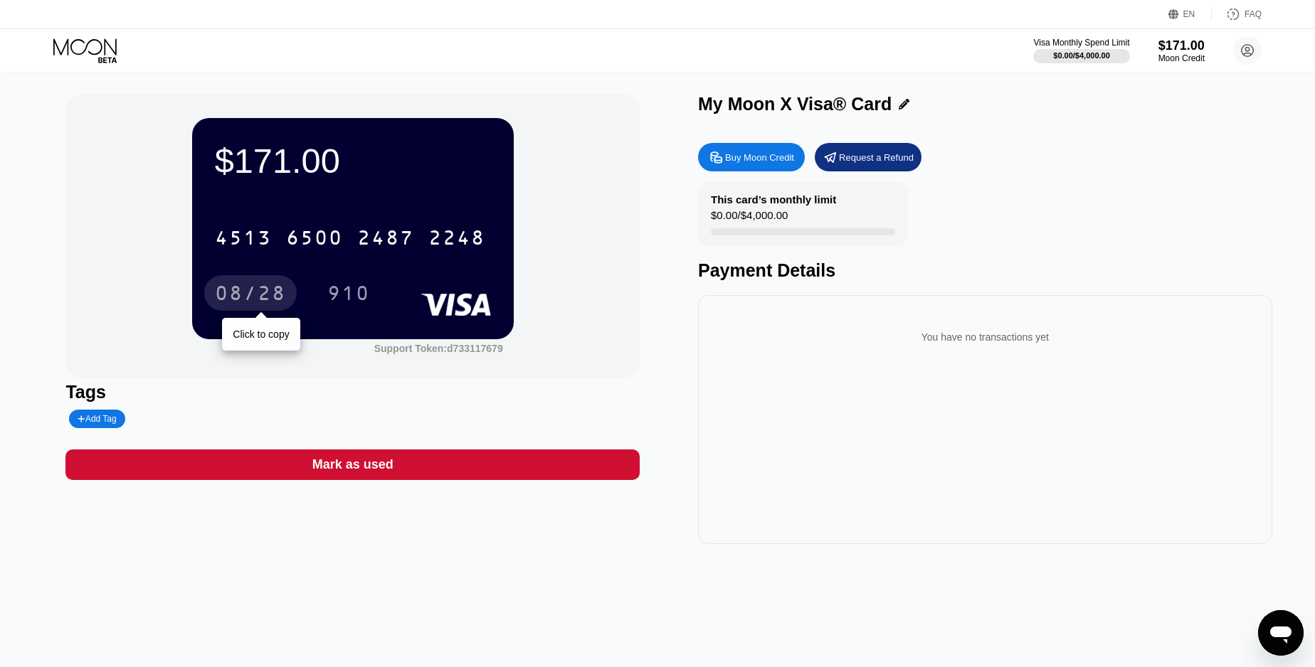
click at [225, 292] on div "08/28" at bounding box center [250, 295] width 71 height 23
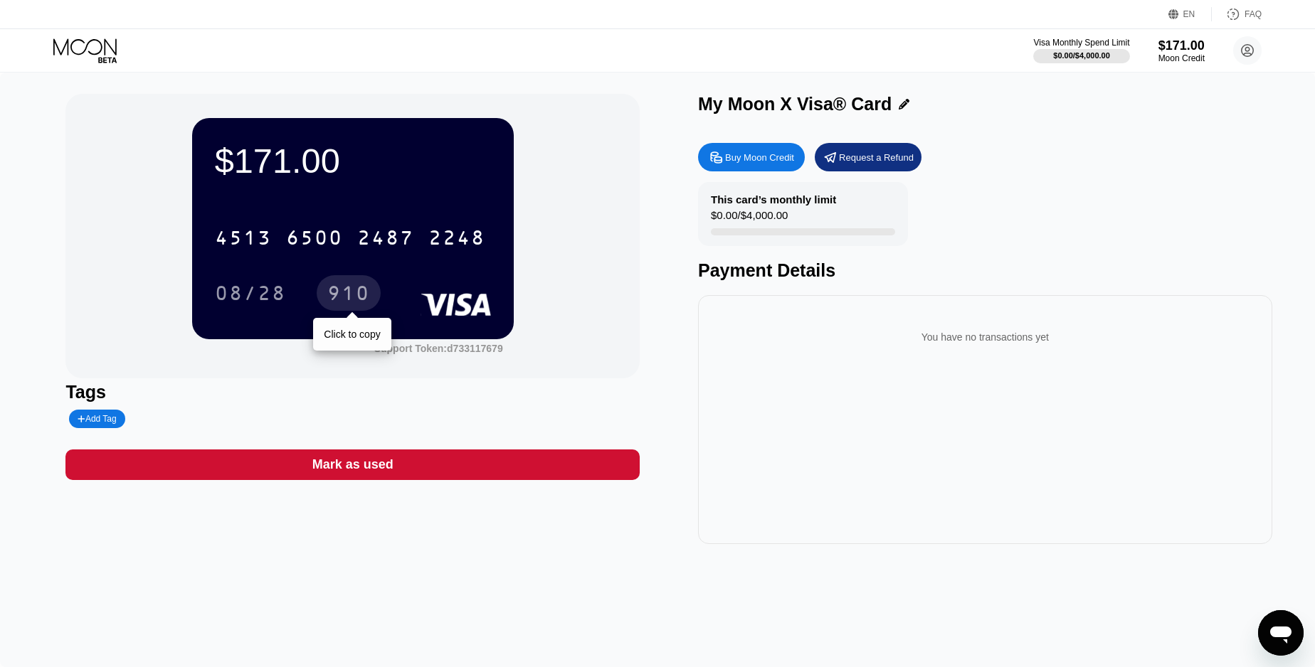
click at [334, 294] on div "910" at bounding box center [348, 295] width 43 height 23
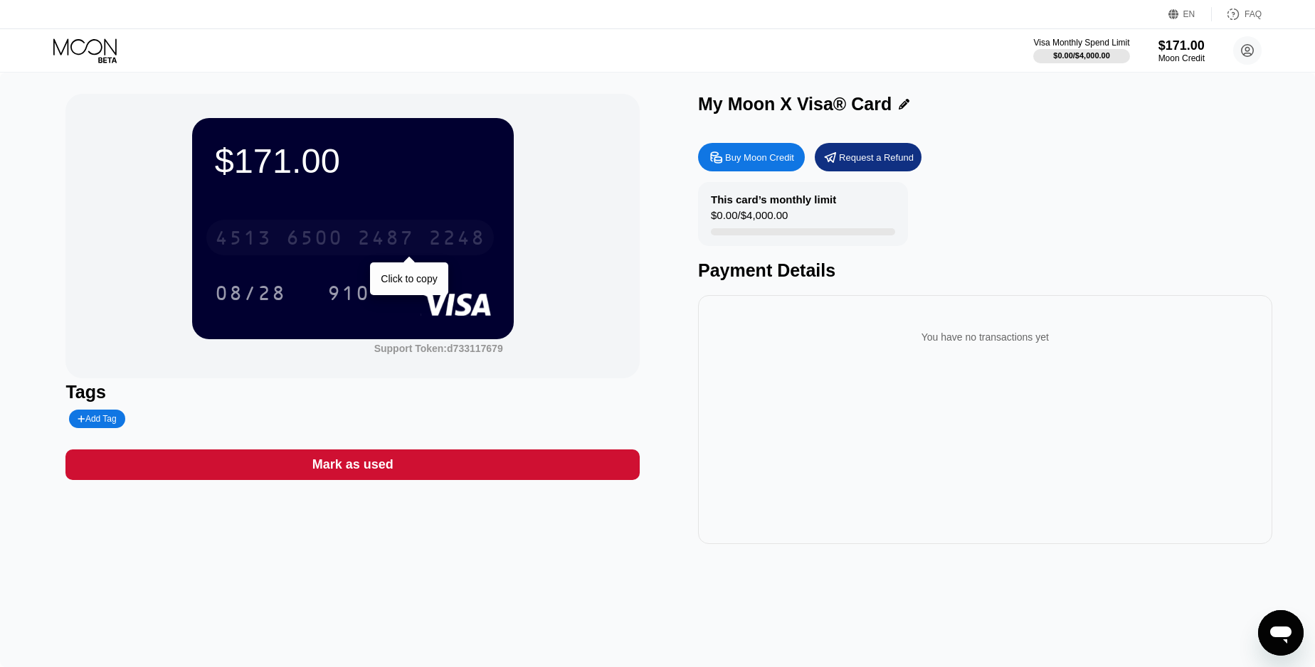
click at [409, 232] on div "2487" at bounding box center [385, 239] width 57 height 23
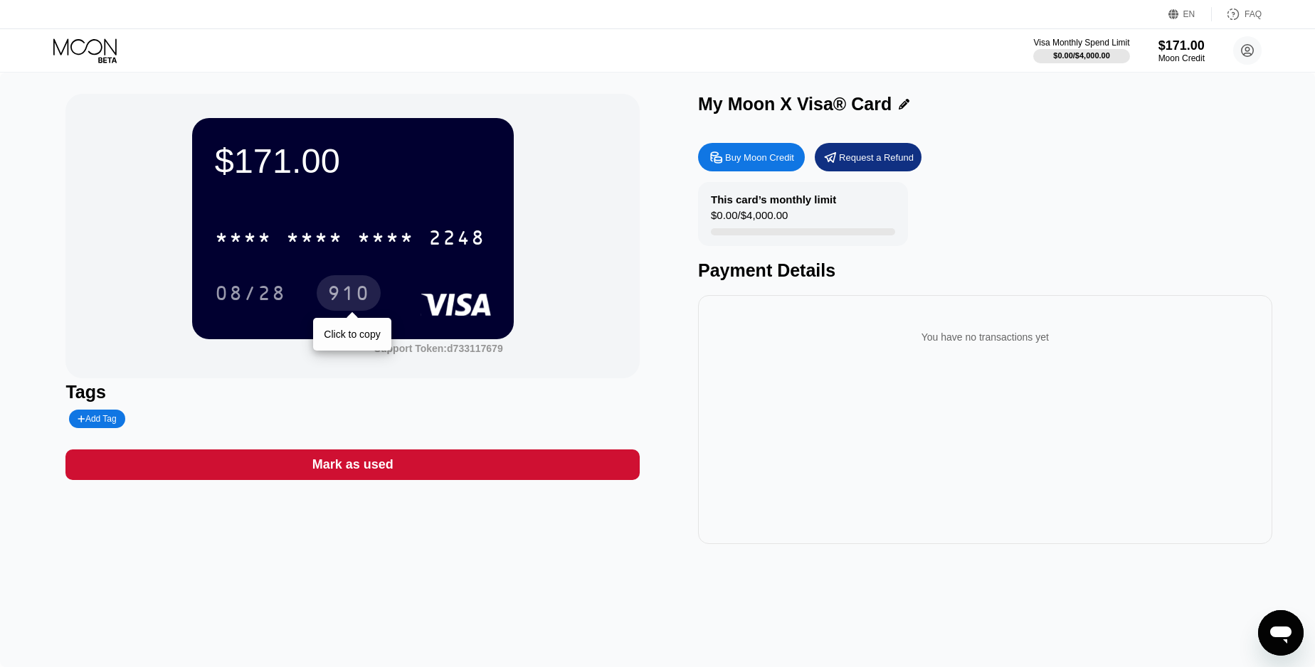
click at [347, 295] on div "910" at bounding box center [348, 295] width 43 height 23
click at [296, 152] on div "$171.00" at bounding box center [353, 161] width 276 height 40
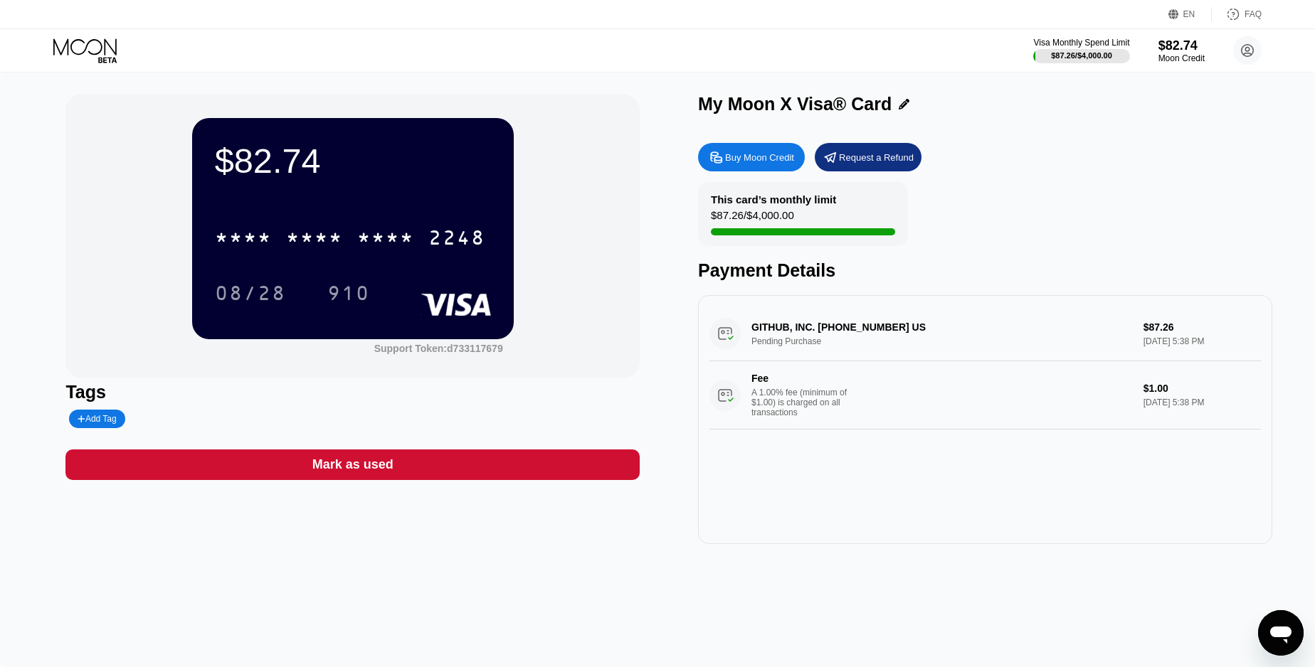
drag, startPoint x: 1183, startPoint y: 327, endPoint x: 1143, endPoint y: 324, distance: 40.0
click at [1143, 324] on div "GITHUB, INC. [PHONE_NUMBER] US Pending Purchase $87.26 [DATE] 5:38 PM Fee A 1.0…" at bounding box center [984, 368] width 551 height 123
drag, startPoint x: 1148, startPoint y: 326, endPoint x: 1060, endPoint y: 322, distance: 87.6
click at [1193, 324] on div "GITHUB, INC. [PHONE_NUMBER] US Pending Purchase $87.26 [DATE] 5:38 PM Fee A 1.0…" at bounding box center [984, 368] width 551 height 123
